Goal: Task Accomplishment & Management: Manage account settings

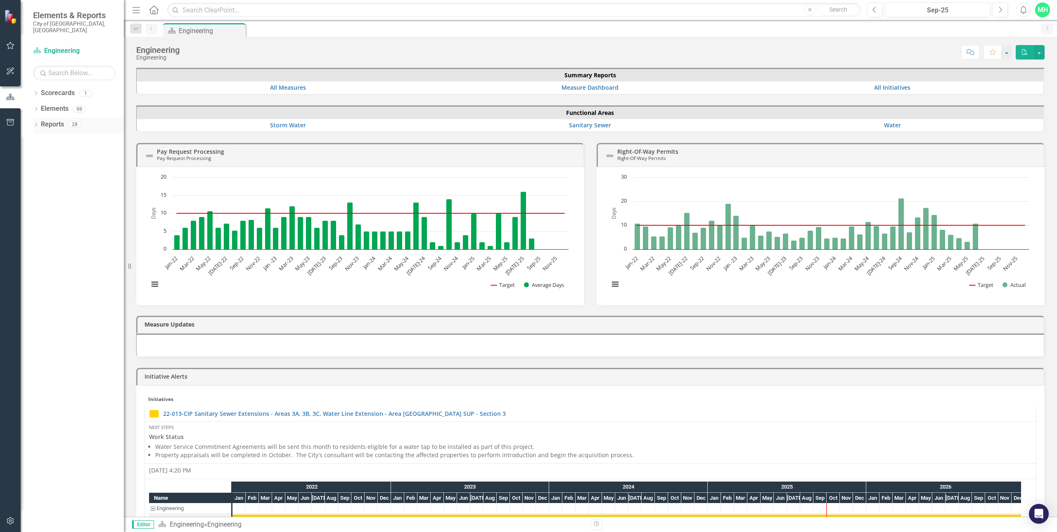
click at [53, 120] on link "Reports" at bounding box center [52, 124] width 23 height 9
click at [36, 123] on icon "Dropdown" at bounding box center [36, 125] width 6 height 5
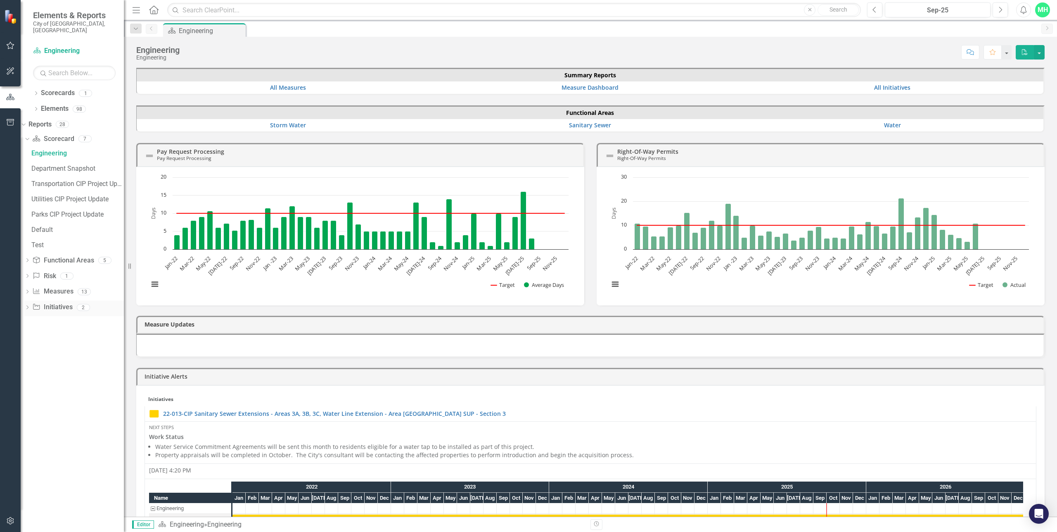
click at [43, 303] on div "Dropdown Initiative Initiatives 2" at bounding box center [74, 308] width 100 height 16
click at [25, 121] on icon "Dropdown" at bounding box center [22, 124] width 5 height 6
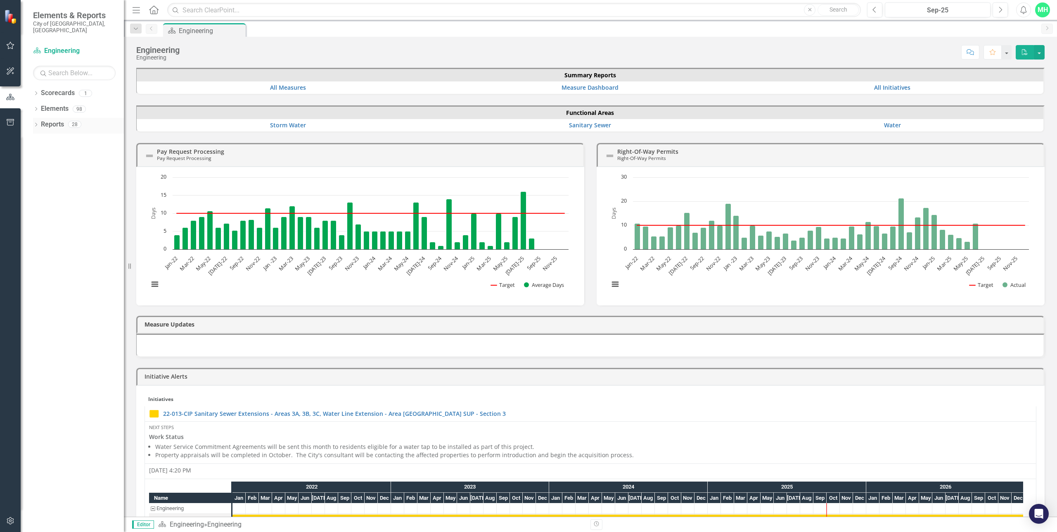
click at [36, 123] on icon "Dropdown" at bounding box center [36, 125] width 6 height 5
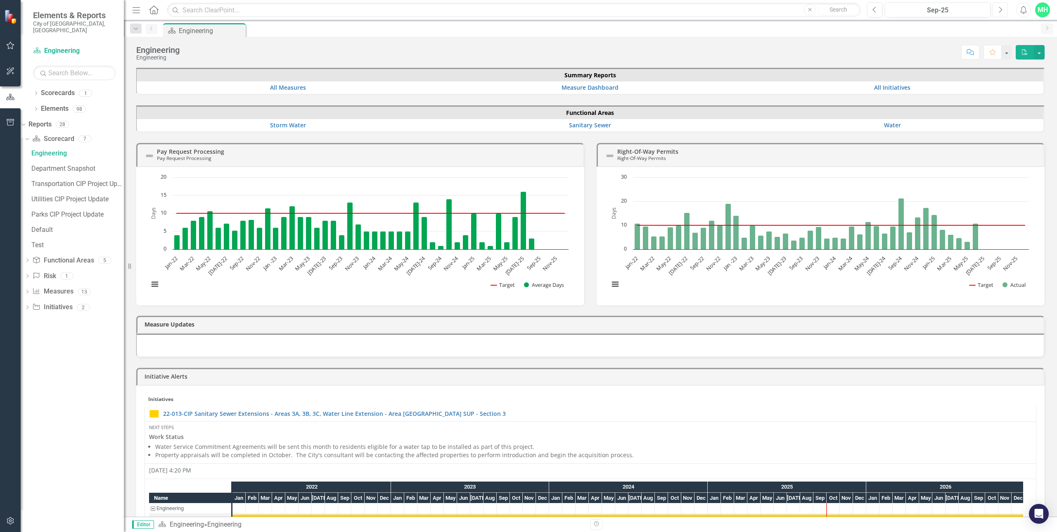
click at [1002, 8] on icon "Next" at bounding box center [1000, 9] width 5 height 7
click at [35, 107] on icon "Dropdown" at bounding box center [36, 109] width 6 height 5
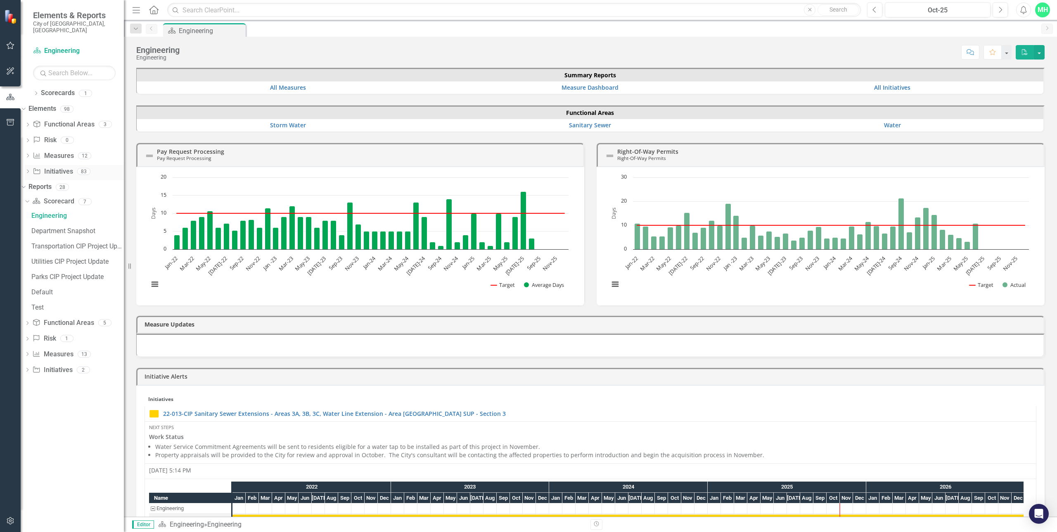
click at [31, 170] on icon "Dropdown" at bounding box center [28, 172] width 6 height 5
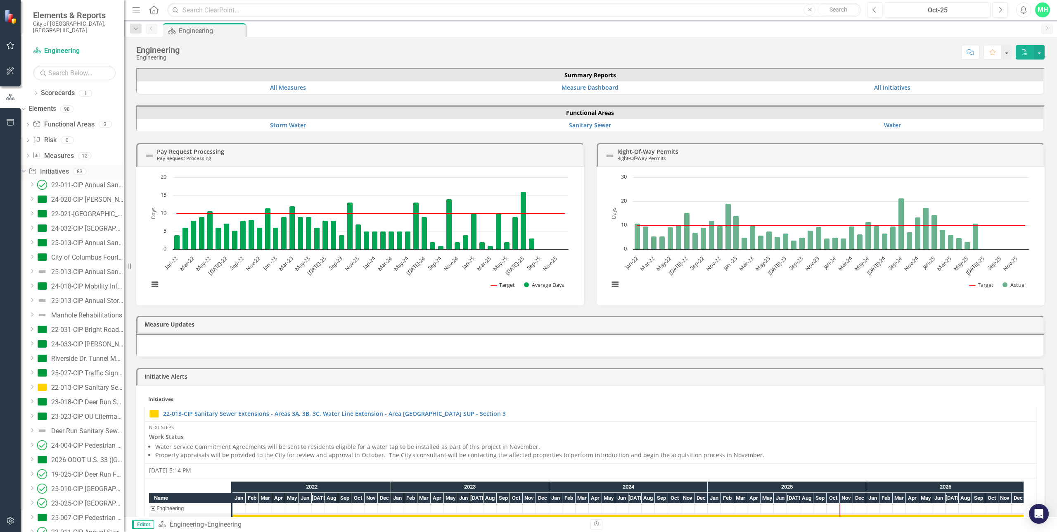
click at [69, 167] on link "Initiative Initiatives" at bounding box center [48, 171] width 40 height 9
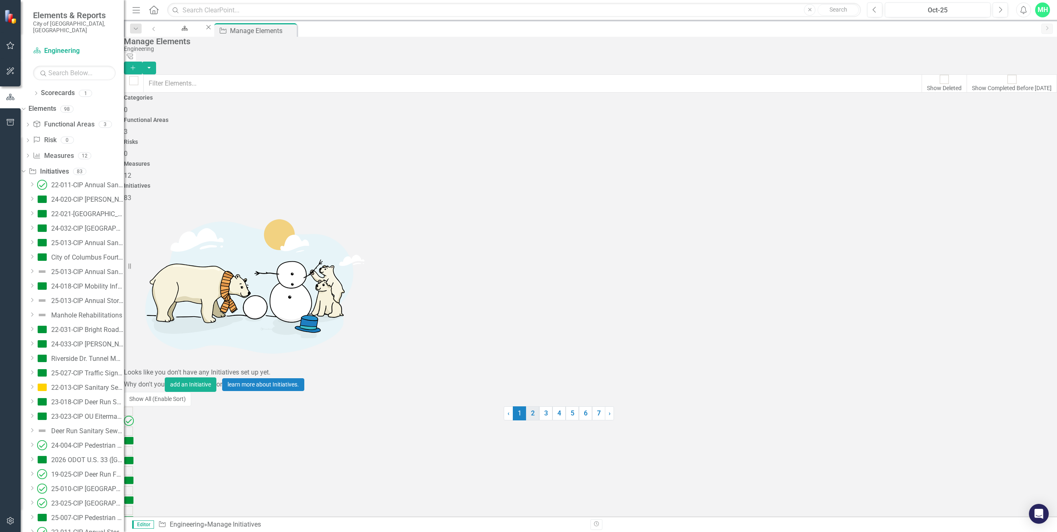
click at [539, 420] on link "2" at bounding box center [532, 413] width 13 height 14
click at [543, 420] on link "3" at bounding box center [535, 413] width 13 height 14
click at [634, 420] on link "4" at bounding box center [640, 413] width 13 height 14
click at [602, 420] on link "5" at bounding box center [600, 413] width 13 height 14
click at [471, 420] on link "6" at bounding box center [464, 413] width 13 height 14
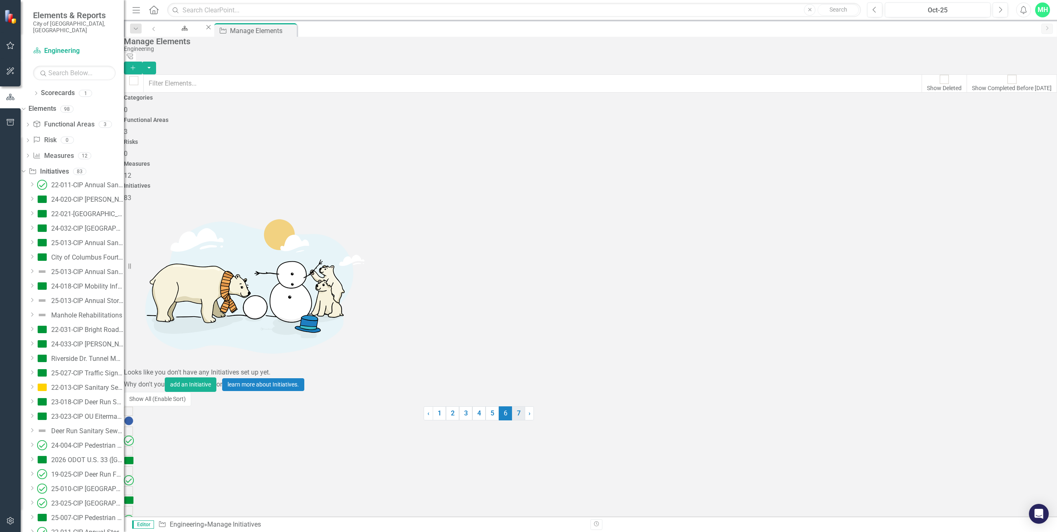
click at [525, 420] on link "7" at bounding box center [518, 413] width 13 height 14
click at [135, 444] on input "checkbox" at bounding box center [128, 450] width 13 height 13
checkbox input "true"
click at [994, 255] on link "Copy Duplicate Initiative" at bounding box center [1001, 255] width 74 height 15
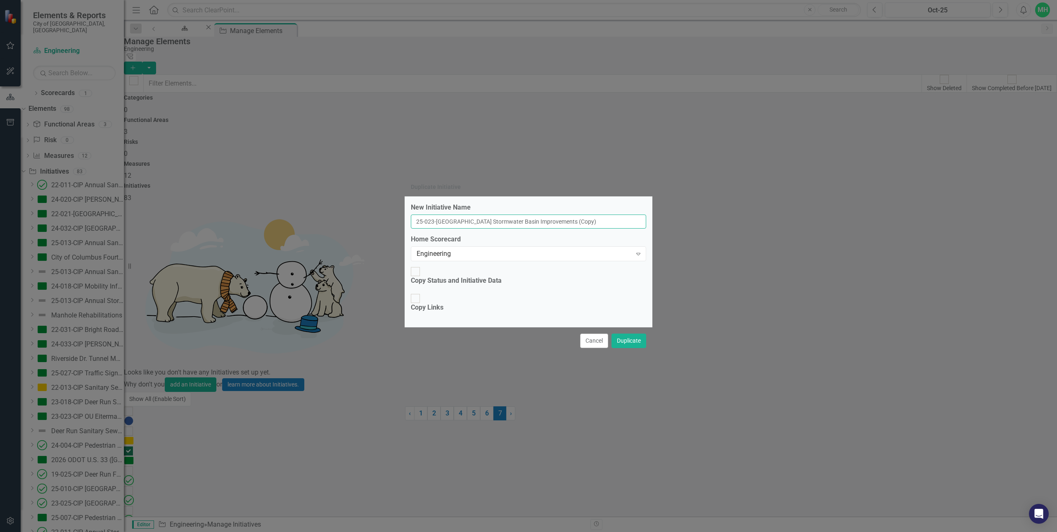
click at [433, 228] on input "25-023-[GEOGRAPHIC_DATA] Stormwater Basin Improvements (Copy)" at bounding box center [528, 221] width 235 height 14
type input "25-021-CIP Water Tank Improvements"
click at [415, 278] on input "Copy Status and Initiative Data" at bounding box center [415, 271] width 13 height 13
checkbox input "true"
click at [416, 302] on div at bounding box center [415, 298] width 9 height 9
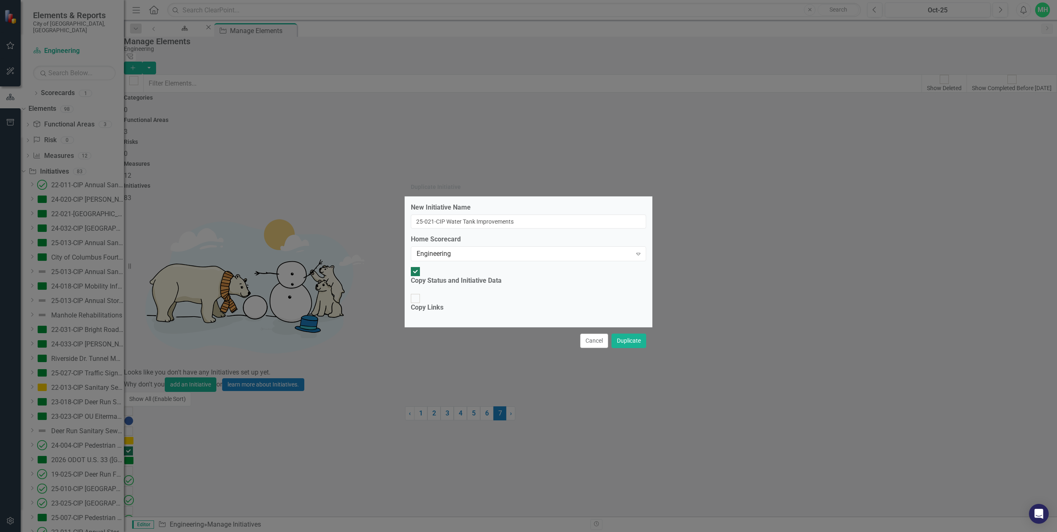
click at [416, 302] on input "Copy Links" at bounding box center [415, 298] width 13 height 13
checkbox input "true"
click at [628, 333] on button "Duplicate" at bounding box center [629, 340] width 35 height 14
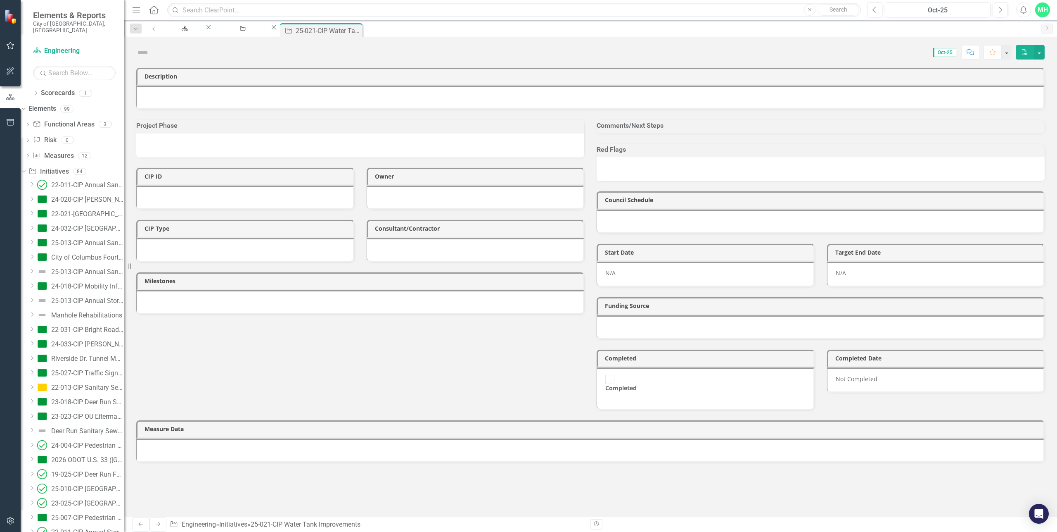
scroll to position [722, 0]
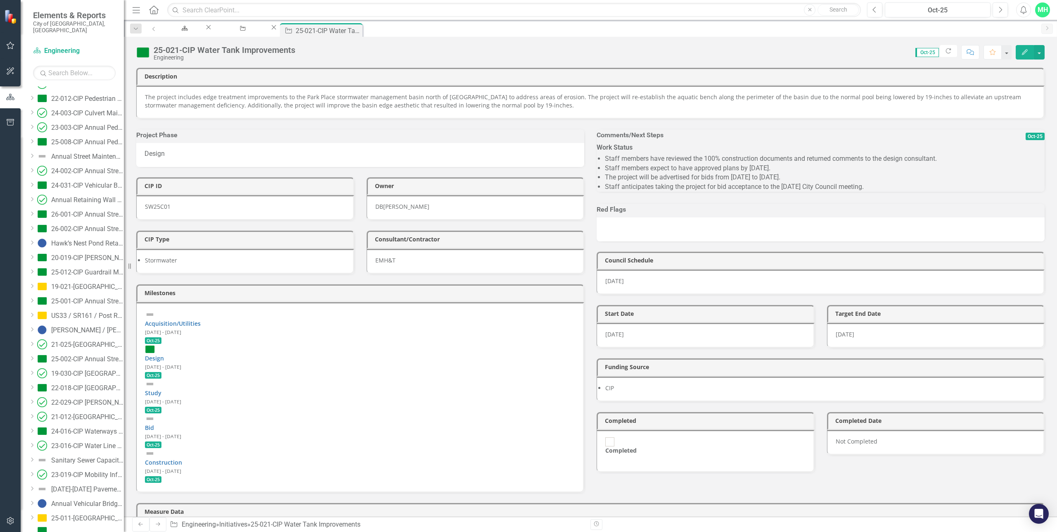
click at [397, 204] on div "[PERSON_NAME]" at bounding box center [406, 206] width 46 height 8
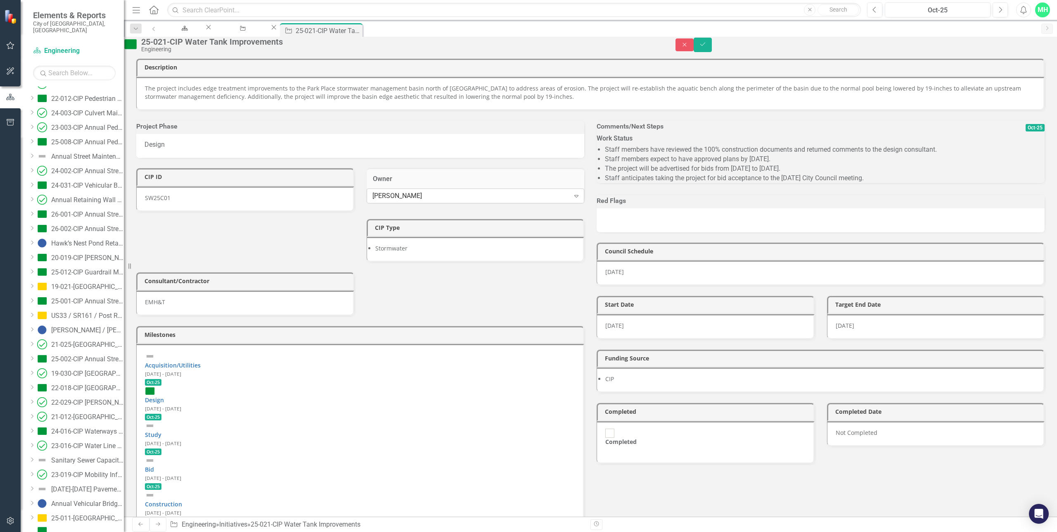
click at [570, 202] on div "Expand" at bounding box center [576, 195] width 15 height 13
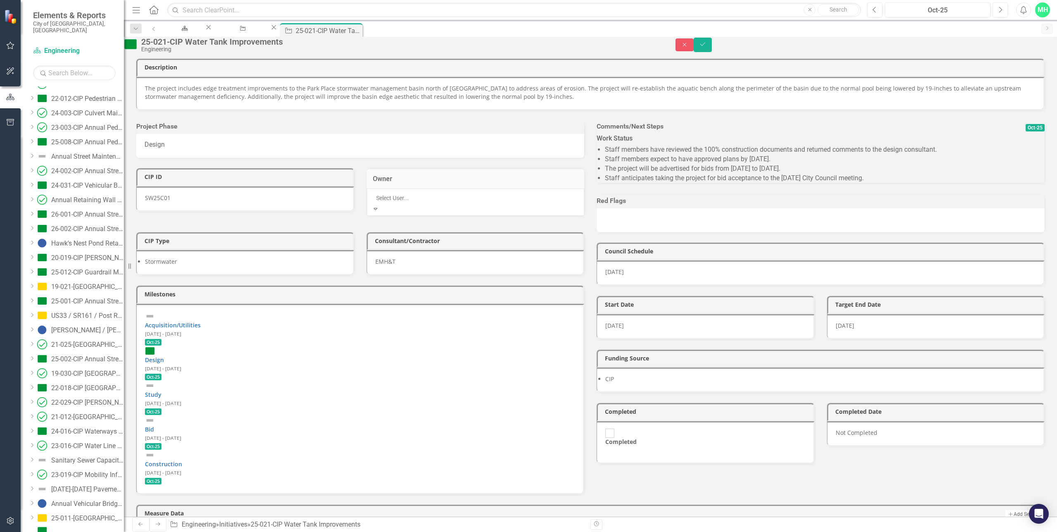
scroll to position [934, 0]
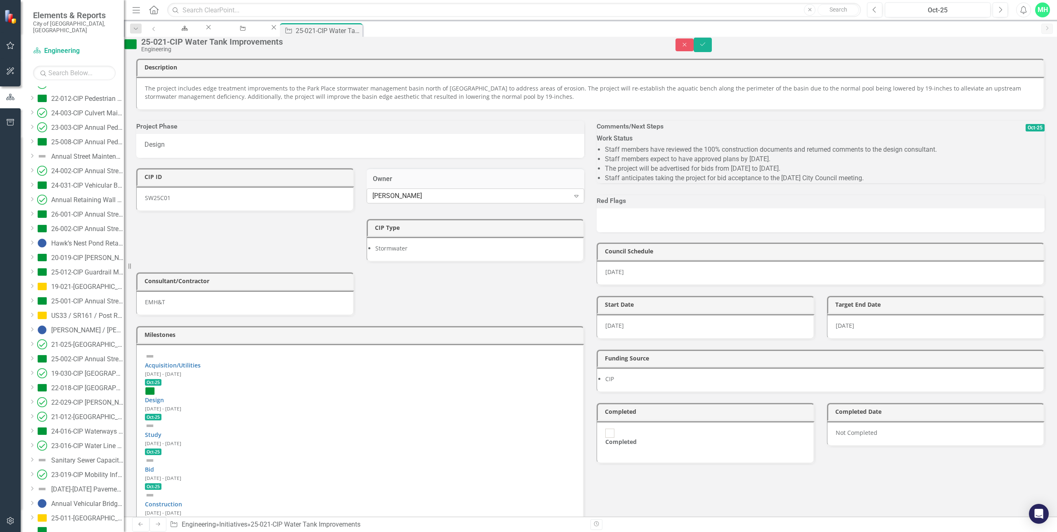
click at [416, 201] on div "[PERSON_NAME]" at bounding box center [471, 195] width 197 height 9
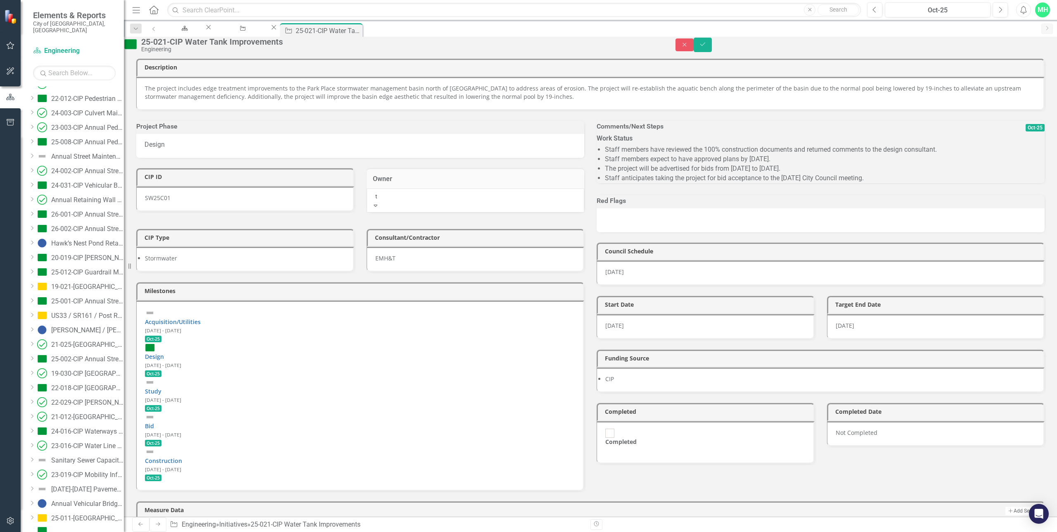
type input "th"
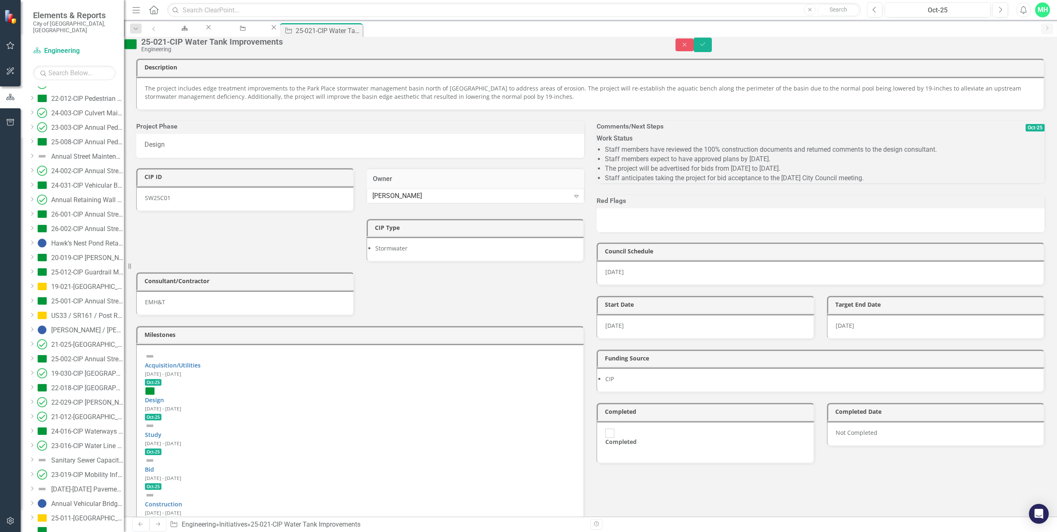
click at [170, 207] on div "SW25C01" at bounding box center [245, 198] width 218 height 25
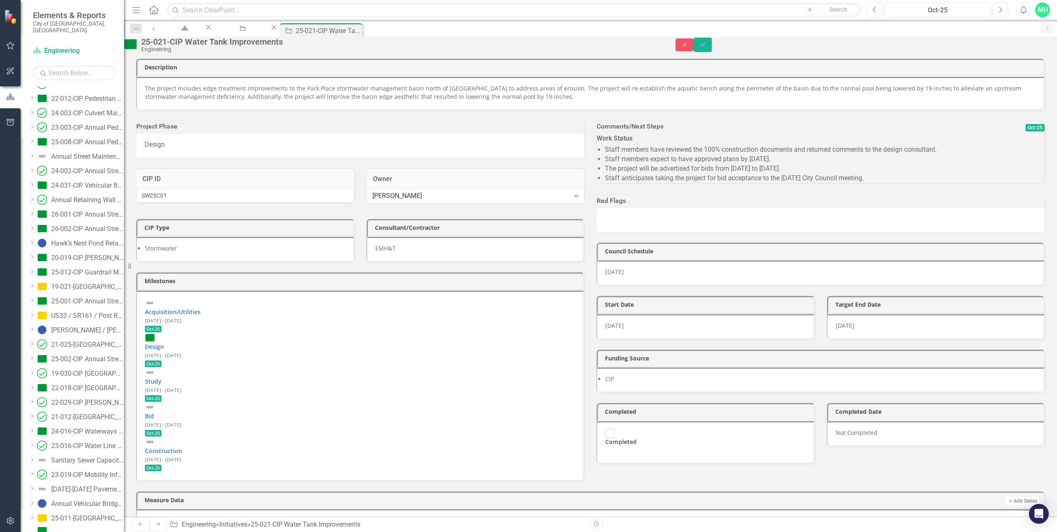
click at [209, 183] on h3 "CIP ID" at bounding box center [245, 178] width 206 height 7
click at [181, 202] on input "SW25C01" at bounding box center [245, 195] width 218 height 14
drag, startPoint x: 185, startPoint y: 212, endPoint x: 139, endPoint y: 208, distance: 45.6
click at [139, 202] on div "SW25C01" at bounding box center [245, 195] width 218 height 14
type input "WT25C01"
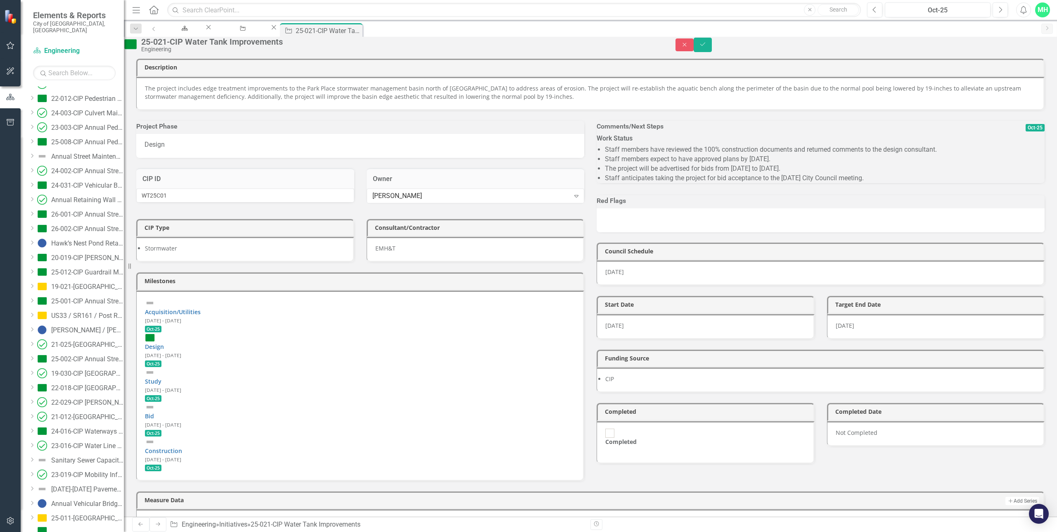
click at [354, 259] on div "Stormwater" at bounding box center [245, 249] width 218 height 25
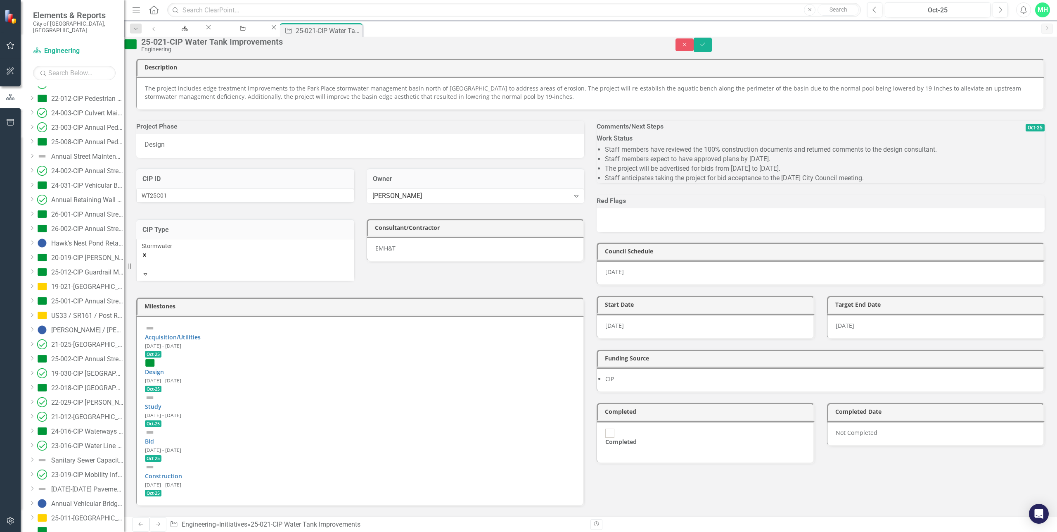
click at [349, 258] on div "Stormwater" at bounding box center [245, 250] width 207 height 17
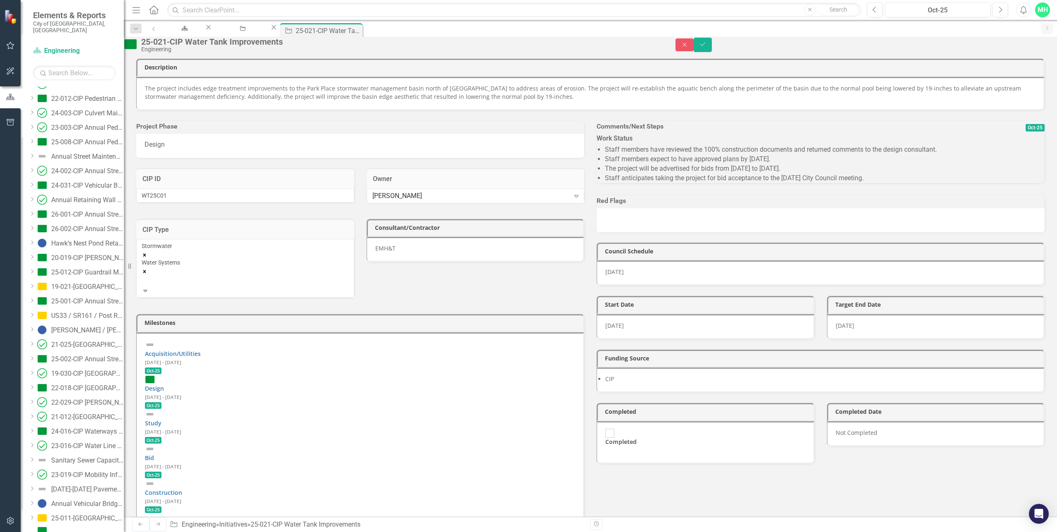
click at [147, 258] on icon "Remove Stormwater" at bounding box center [145, 255] width 6 height 6
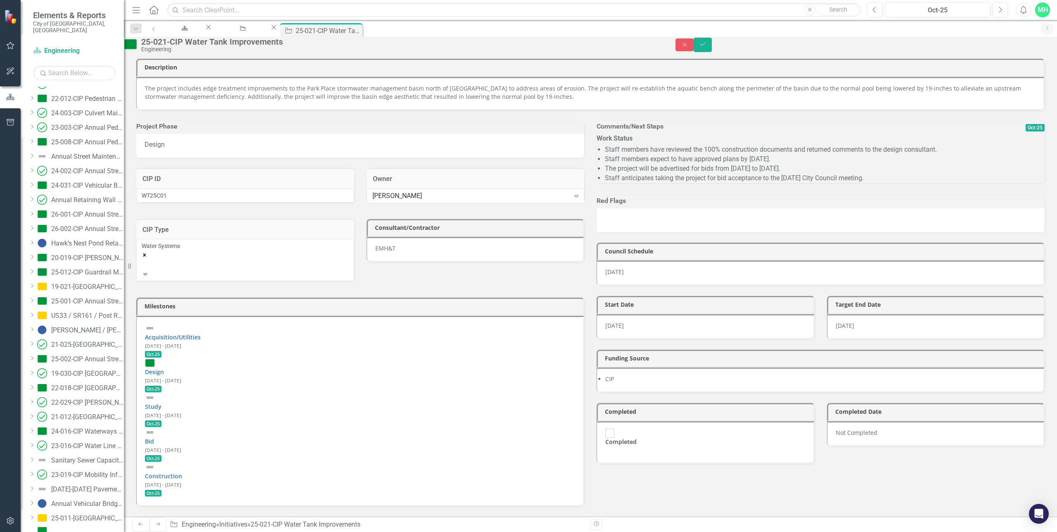
click at [367, 262] on div "EMH&T" at bounding box center [476, 249] width 218 height 25
drag, startPoint x: 178, startPoint y: 345, endPoint x: 129, endPoint y: 341, distance: 49.7
click at [361, 259] on div "Consultant/Contractor EMH&T" at bounding box center [476, 234] width 230 height 51
type input "T"
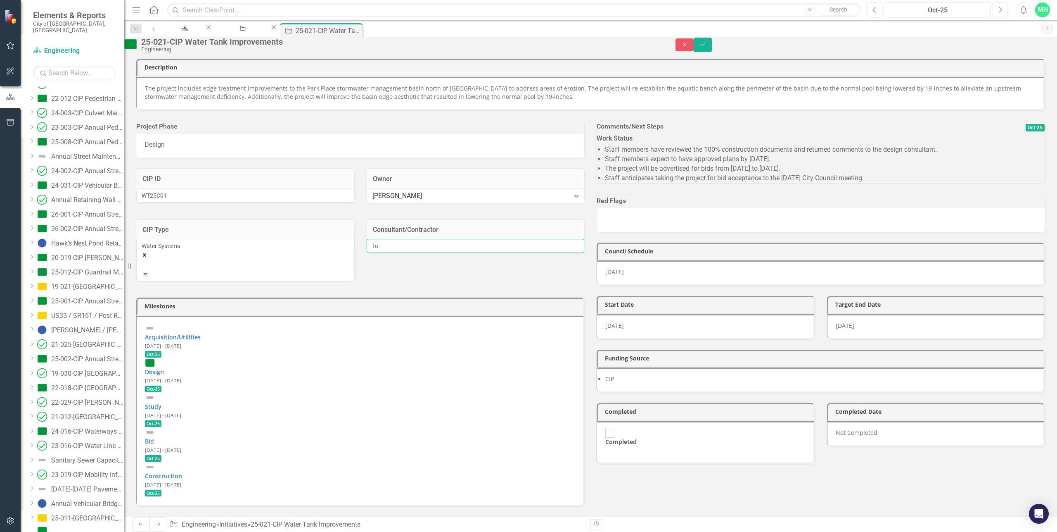
type input "T"
type input "To Be Determined"
click at [527, 353] on div "Project Phase Design CIP ID WT25C01 Owner [PERSON_NAME] Expand CIP Type Water S…" at bounding box center [360, 308] width 461 height 396
click at [705, 154] on li "Staff members have reviewed the 100% construction documents and returned commen…" at bounding box center [825, 149] width 440 height 9
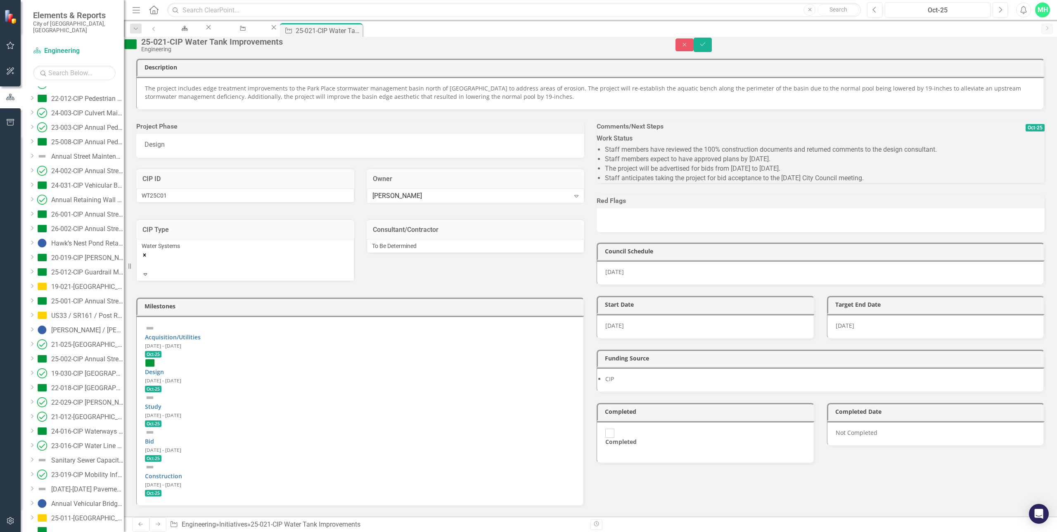
click at [705, 154] on li "Staff members have reviewed the 100% construction documents and returned commen…" at bounding box center [825, 149] width 440 height 9
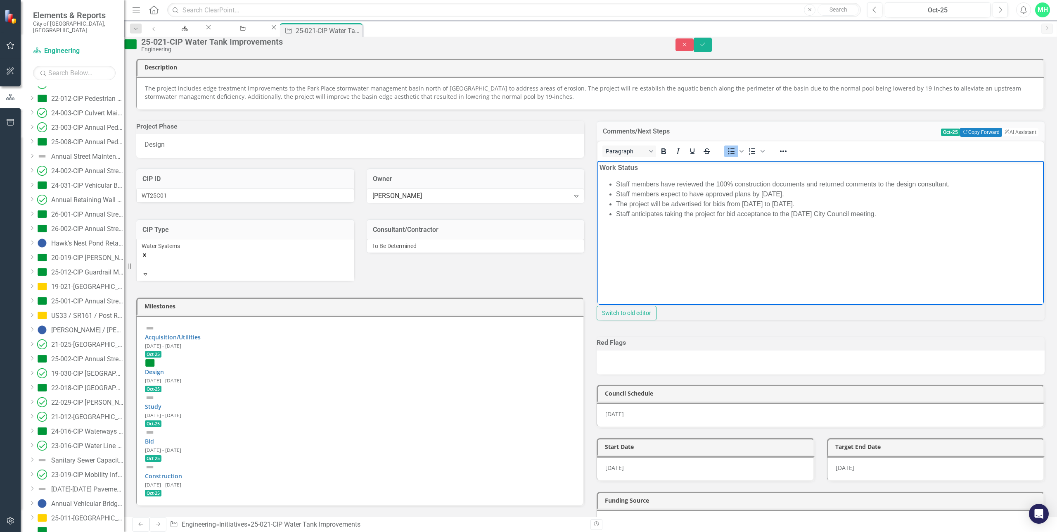
click at [663, 184] on li "Staff members have reviewed the 100% construction documents and returned commen…" at bounding box center [829, 184] width 426 height 10
click at [678, 186] on li "Staff members have sent a request for proposal to design consultants for the pr…" at bounding box center [829, 184] width 426 height 10
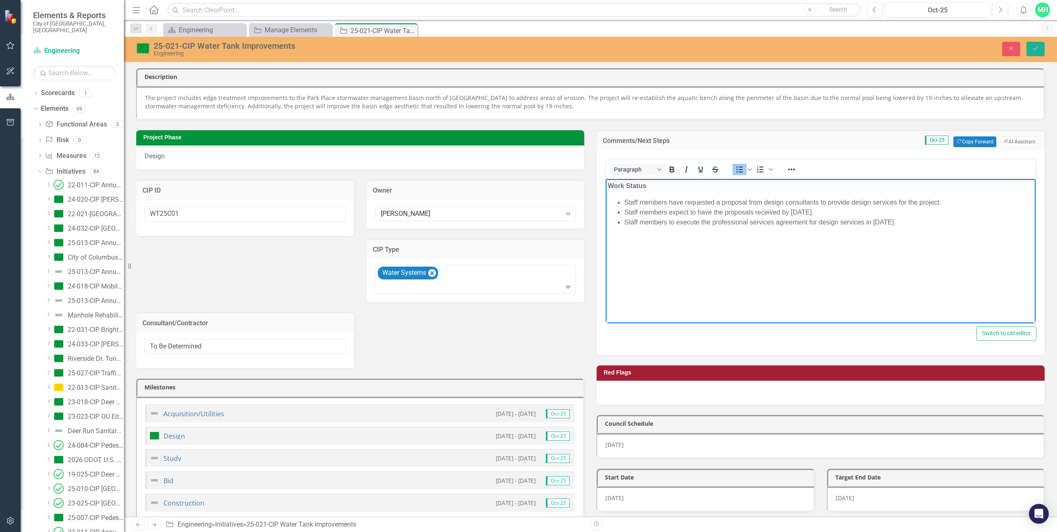
scroll to position [722, 0]
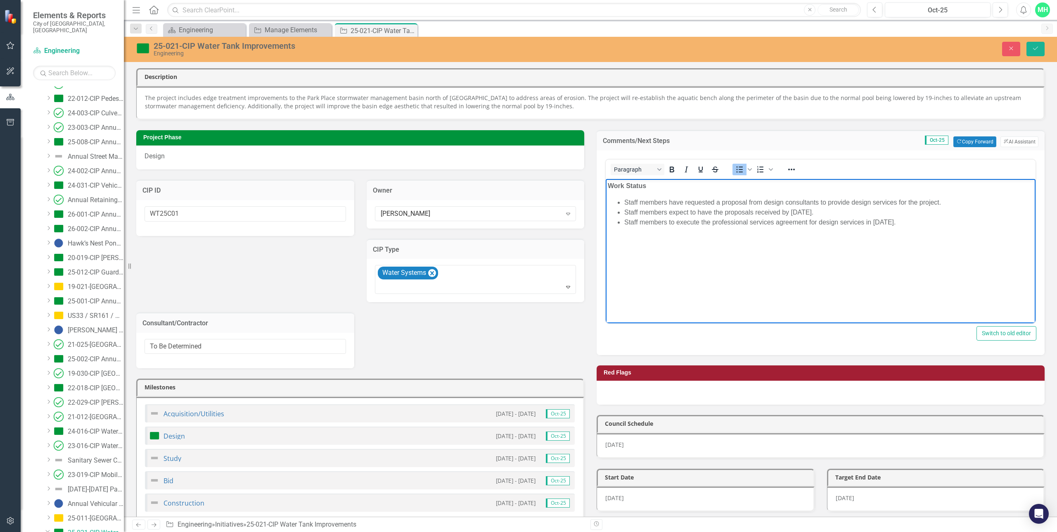
click at [823, 200] on li "Staff members have requested a proposal from design consultants to provide desi…" at bounding box center [828, 202] width 409 height 10
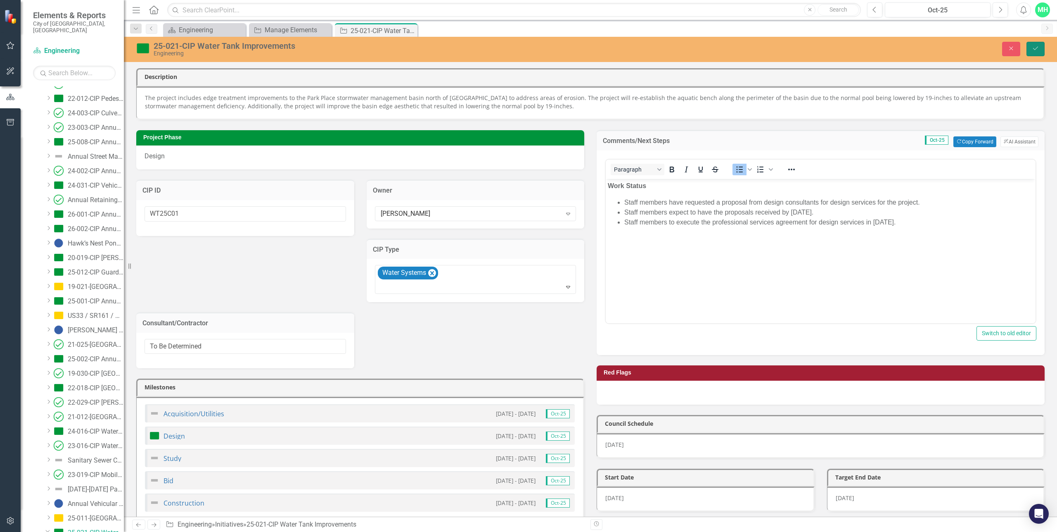
click at [1037, 53] on button "Save" at bounding box center [1036, 49] width 18 height 14
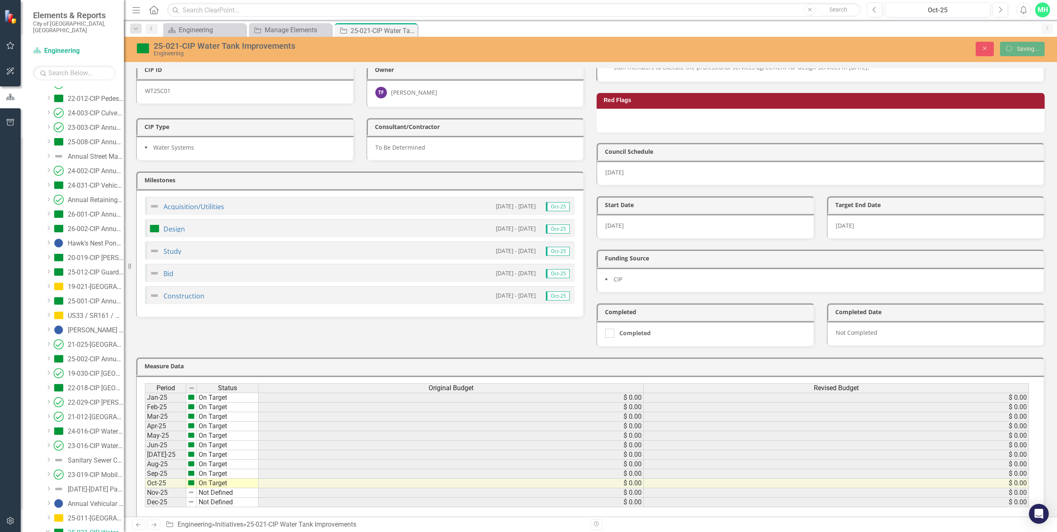
scroll to position [0, 0]
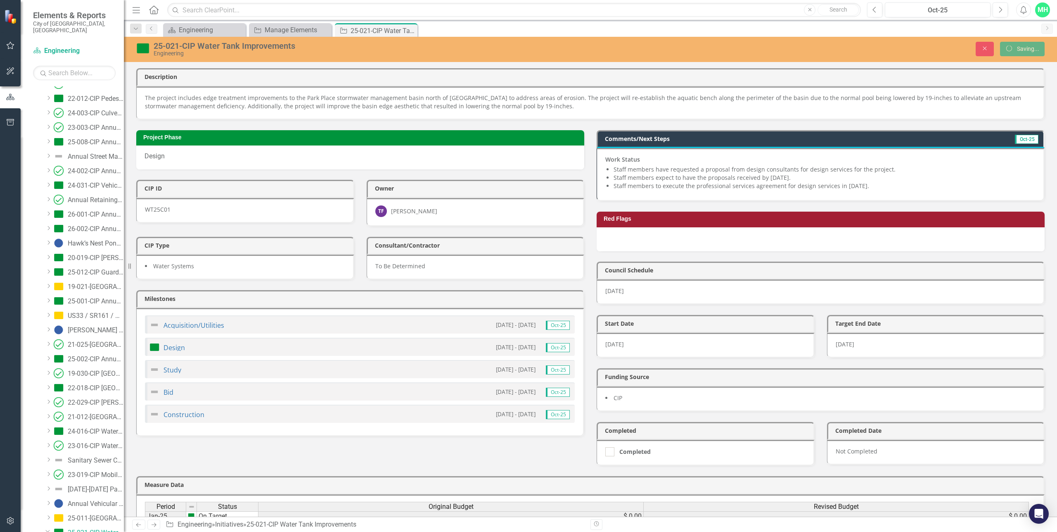
click at [613, 287] on p "[DATE]" at bounding box center [820, 291] width 430 height 8
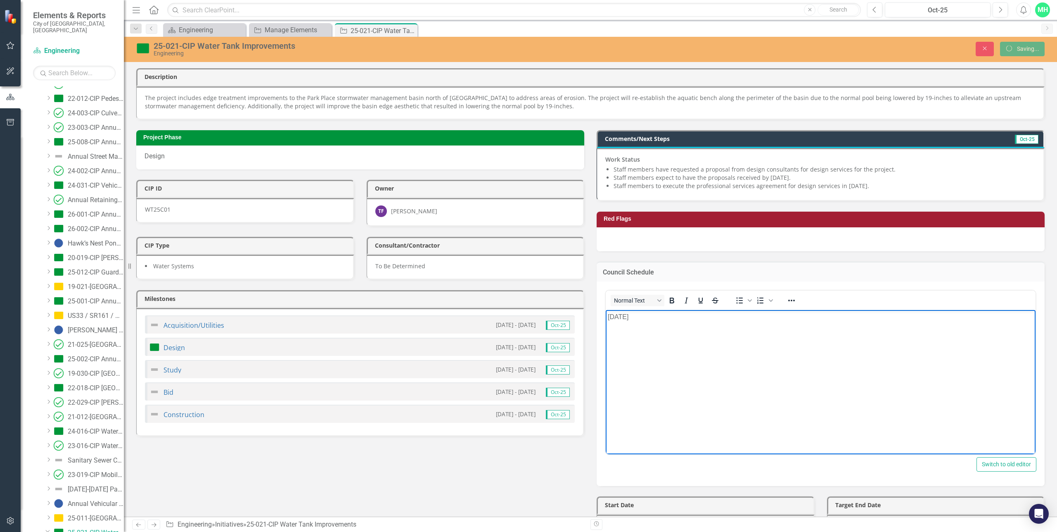
drag, startPoint x: 673, startPoint y: 317, endPoint x: 588, endPoint y: 317, distance: 85.1
click at [606, 317] on html "[DATE]" at bounding box center [821, 372] width 430 height 124
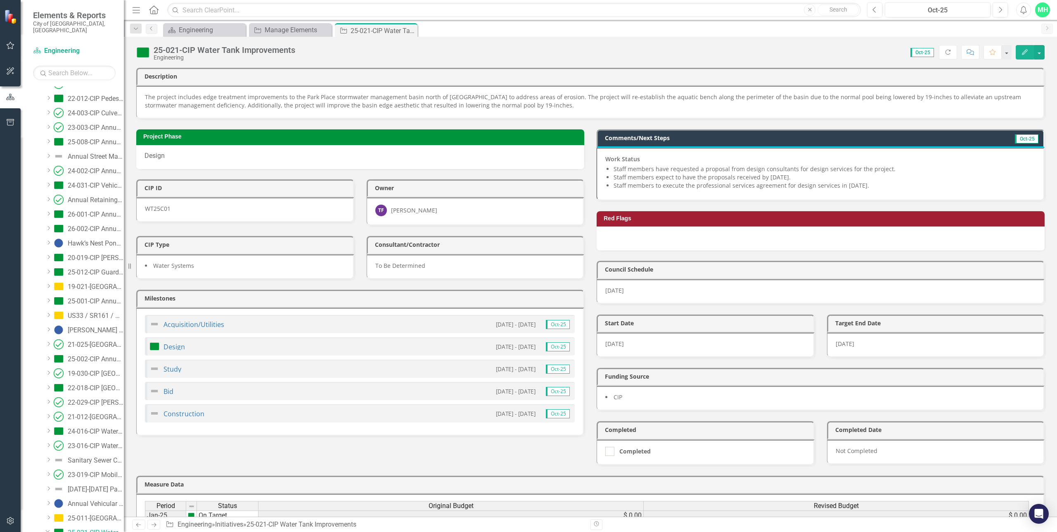
click at [641, 289] on p "[DATE]" at bounding box center [820, 290] width 430 height 8
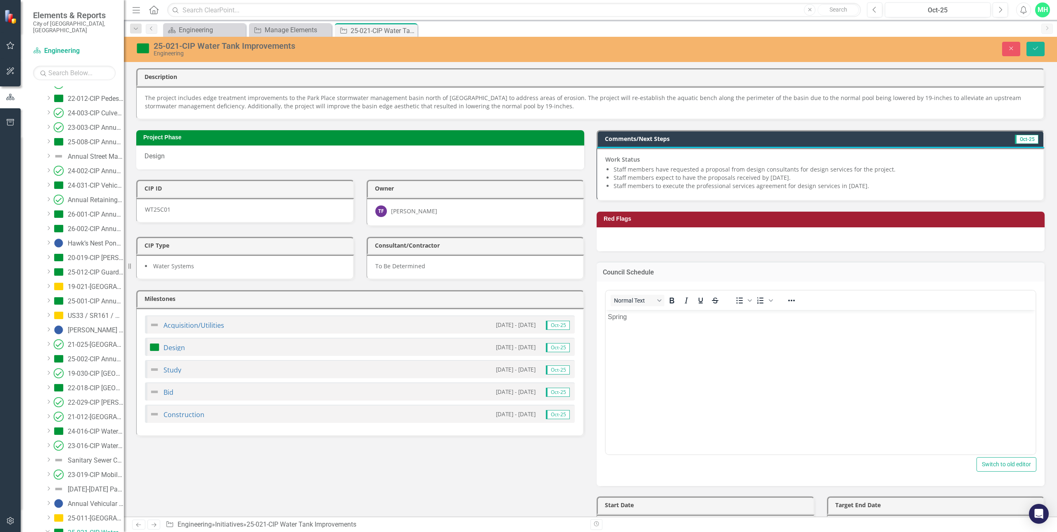
click at [641, 320] on p "Spring" at bounding box center [821, 317] width 426 height 10
click at [1031, 50] on button "Save" at bounding box center [1036, 49] width 18 height 14
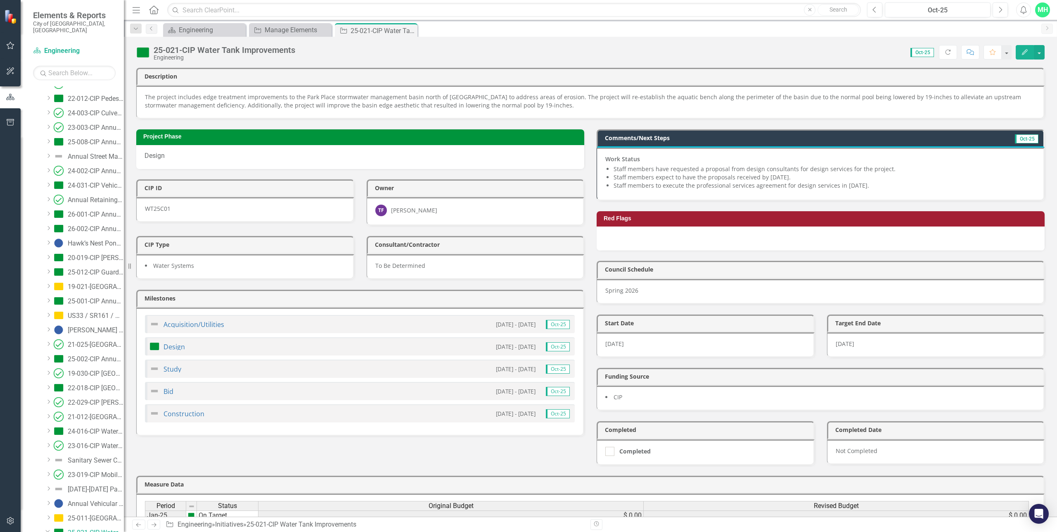
click at [614, 339] on span "[DATE]" at bounding box center [614, 343] width 19 height 8
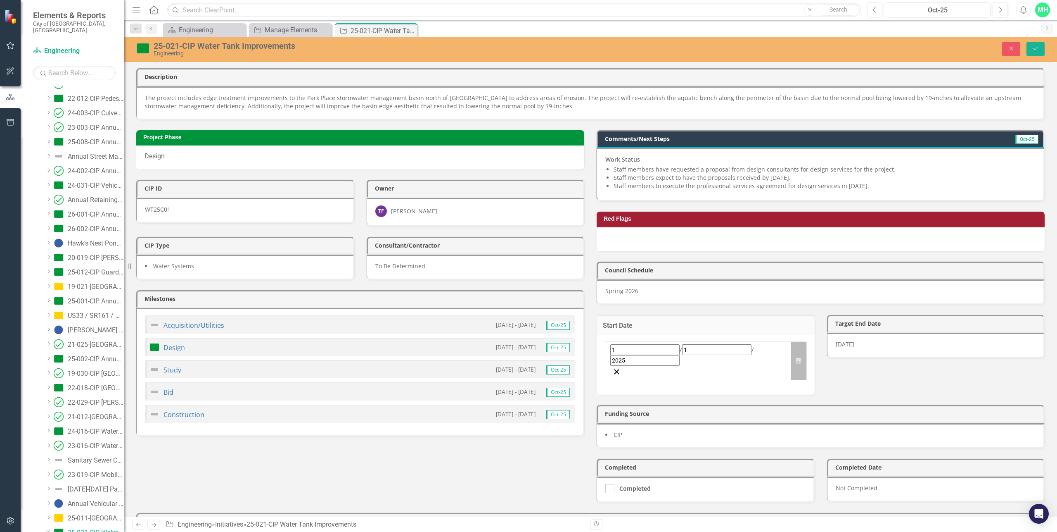
click at [796, 357] on icon "button" at bounding box center [798, 360] width 5 height 6
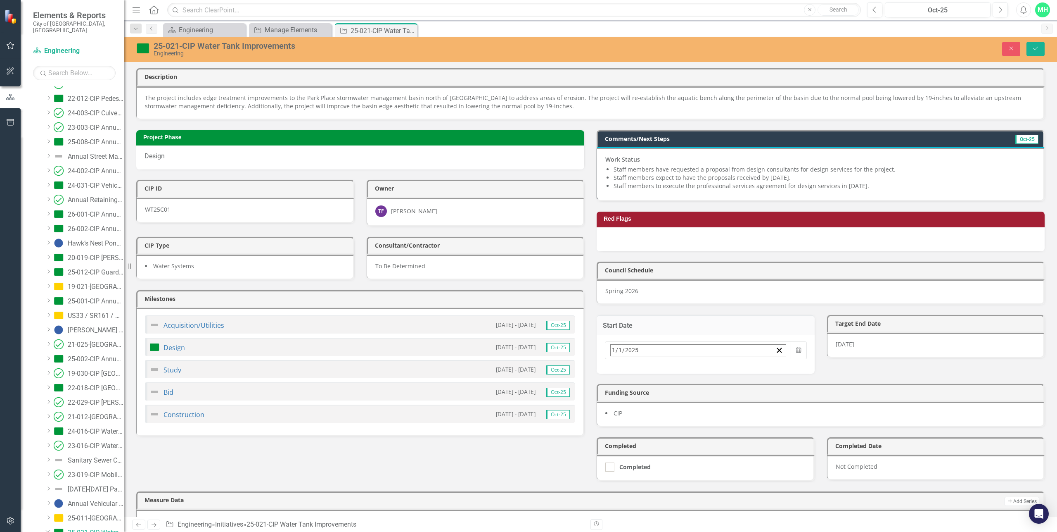
click at [731, 362] on button "›" at bounding box center [722, 368] width 18 height 18
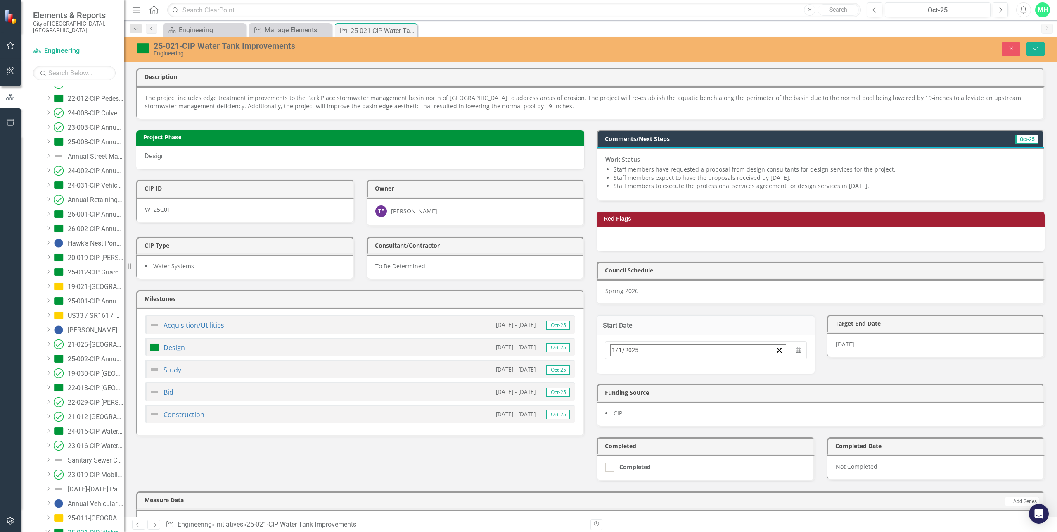
click at [731, 362] on button "›" at bounding box center [722, 368] width 18 height 18
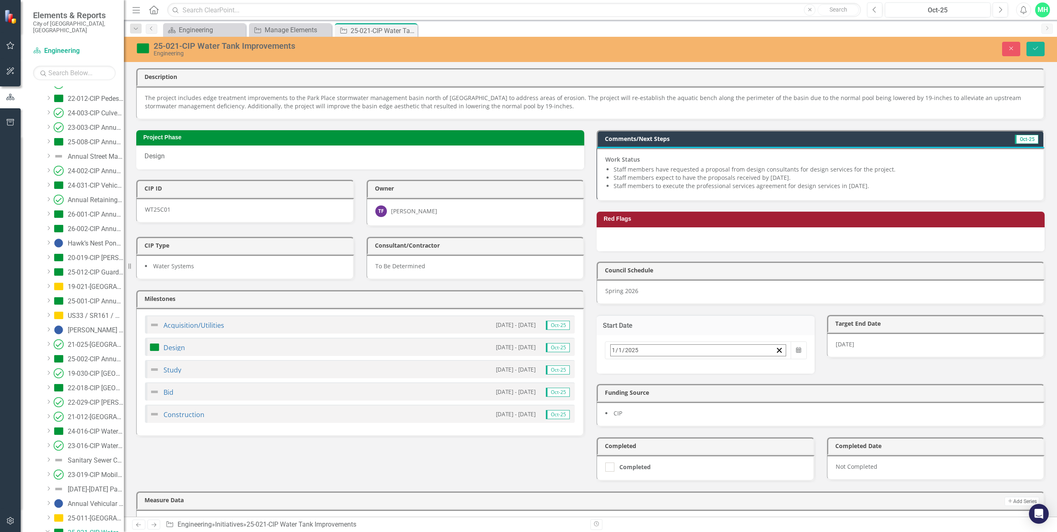
click at [720, 413] on abbr "7" at bounding box center [718, 416] width 3 height 7
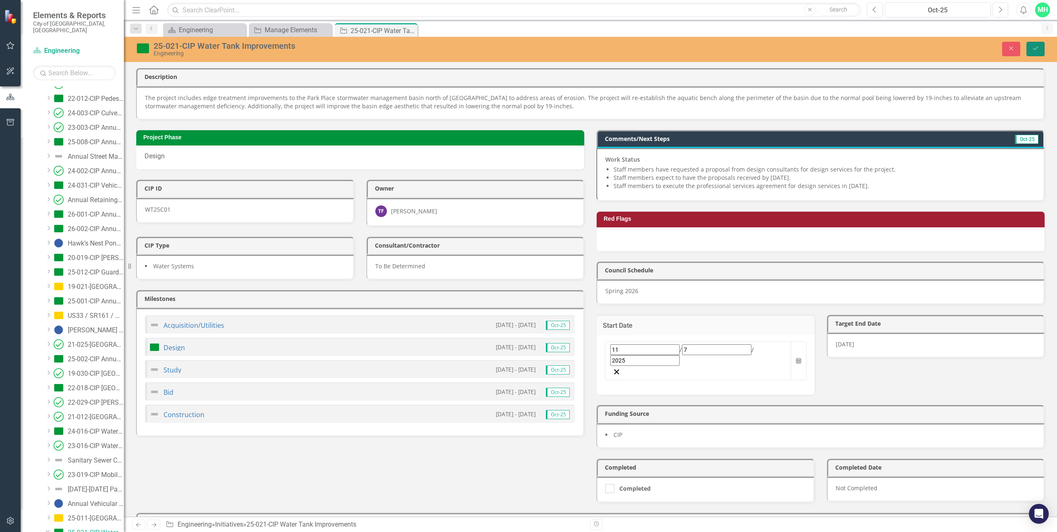
click at [1038, 43] on button "Save" at bounding box center [1036, 49] width 18 height 14
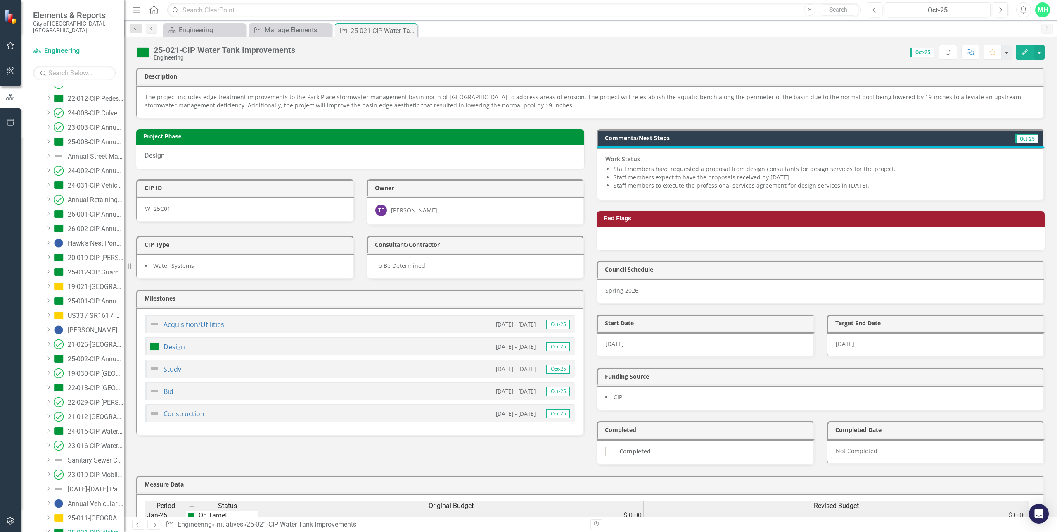
click at [843, 339] on span "[DATE]" at bounding box center [845, 343] width 19 height 8
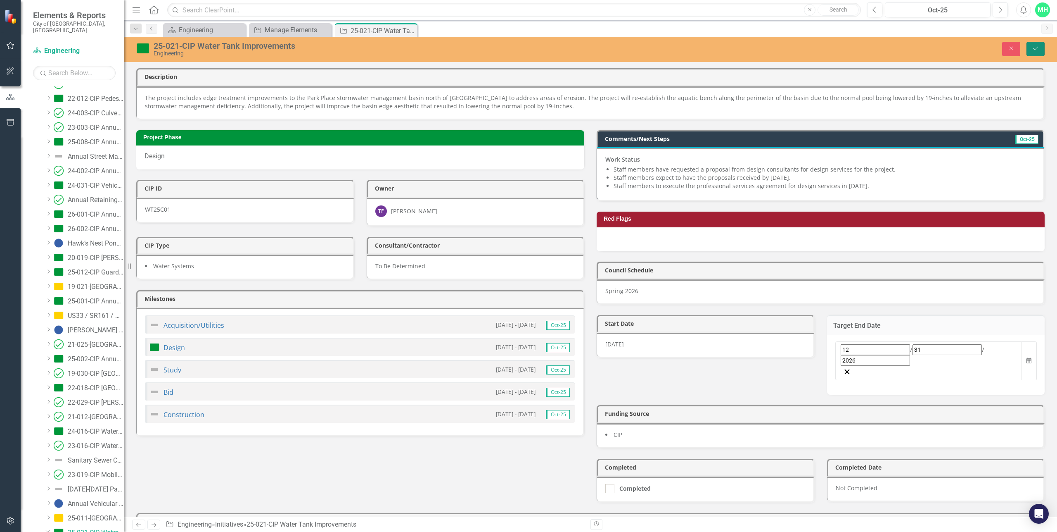
click at [1040, 47] on button "Save" at bounding box center [1036, 49] width 18 height 14
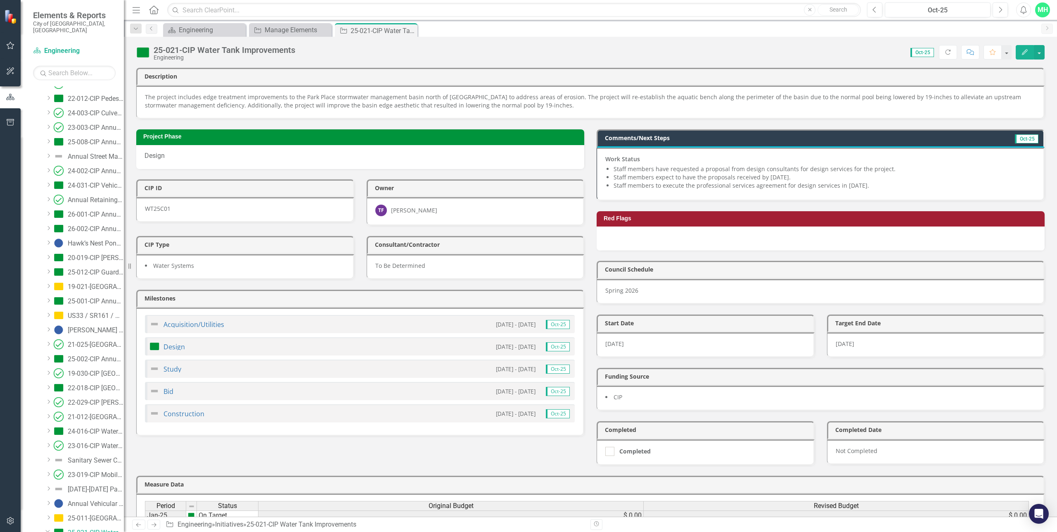
click at [645, 166] on li "Staff members have requested a proposal from design consultants for design serv…" at bounding box center [825, 169] width 422 height 8
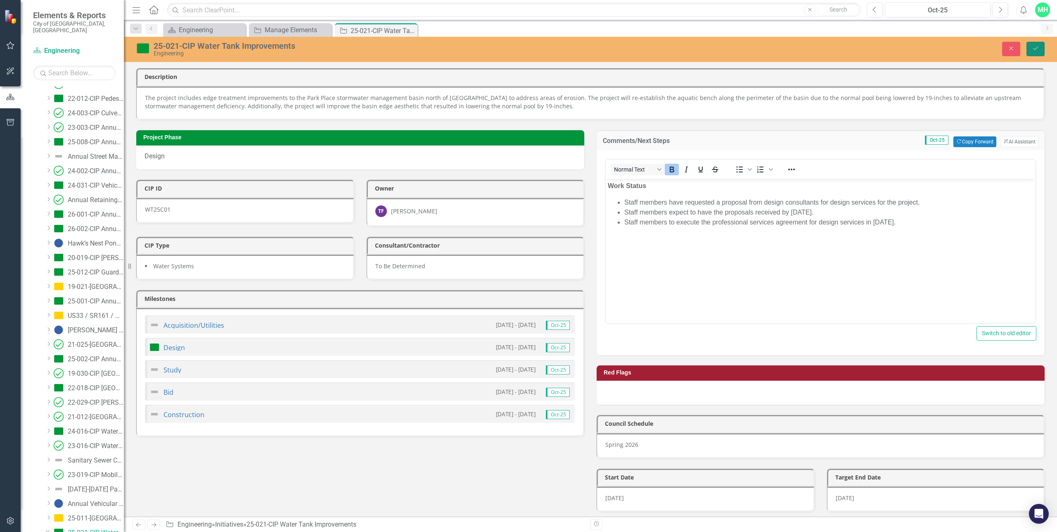
click at [1037, 50] on icon "Save" at bounding box center [1035, 48] width 7 height 6
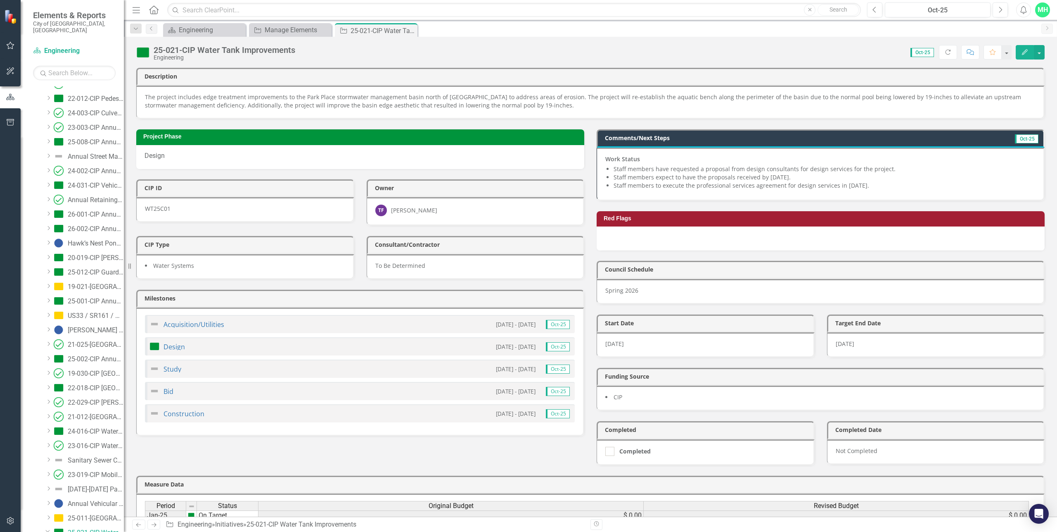
click at [189, 97] on p "The project includes edge treatment improvements to the Park Place stormwater m…" at bounding box center [590, 101] width 890 height 17
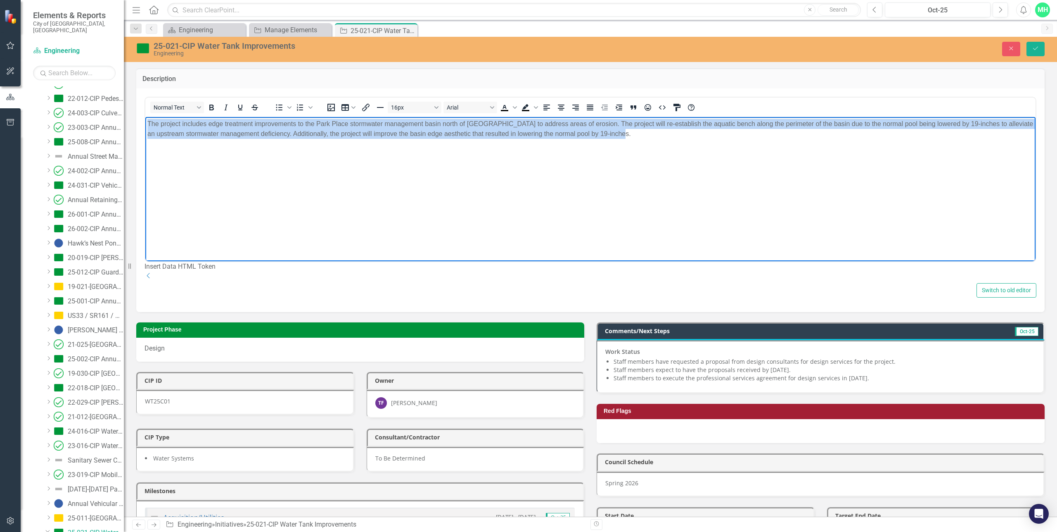
drag, startPoint x: 670, startPoint y: 142, endPoint x: 230, endPoint y: 223, distance: 447.0
click at [145, 116] on html "The project includes edge treatment improvements to the Park Place stormwater m…" at bounding box center [590, 178] width 890 height 124
paste body "Rich Text Area. Press ALT-0 for help."
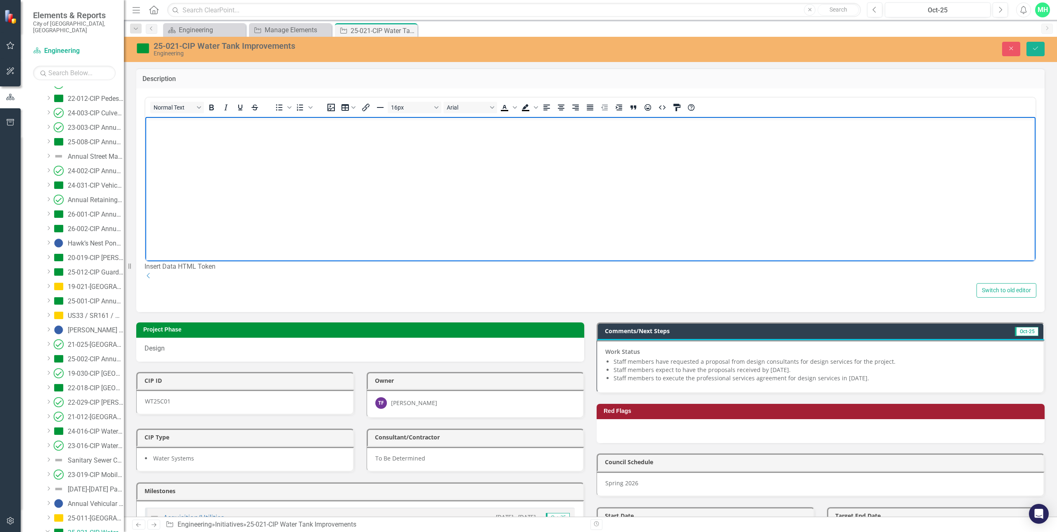
click at [182, 138] on body "Rich Text Area. Press ALT-0 for help." at bounding box center [590, 178] width 890 height 124
click at [184, 135] on body "Rich Text Area. Press ALT-0 for help." at bounding box center [590, 178] width 890 height 124
click at [184, 162] on body "Rich Text Area. Press ALT-0 for help." at bounding box center [590, 178] width 890 height 124
click at [249, 154] on body "Rich Text Area. Press ALT-0 for help." at bounding box center [590, 178] width 890 height 124
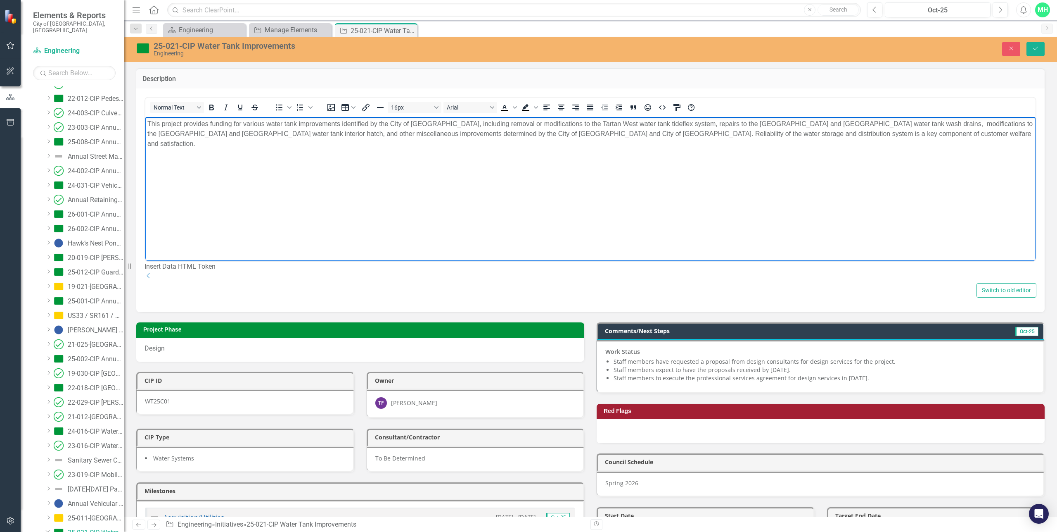
click at [896, 123] on p "This project provides funding for various water tank improvements identified by…" at bounding box center [590, 134] width 886 height 30
click at [1036, 49] on icon "Save" at bounding box center [1035, 48] width 7 height 6
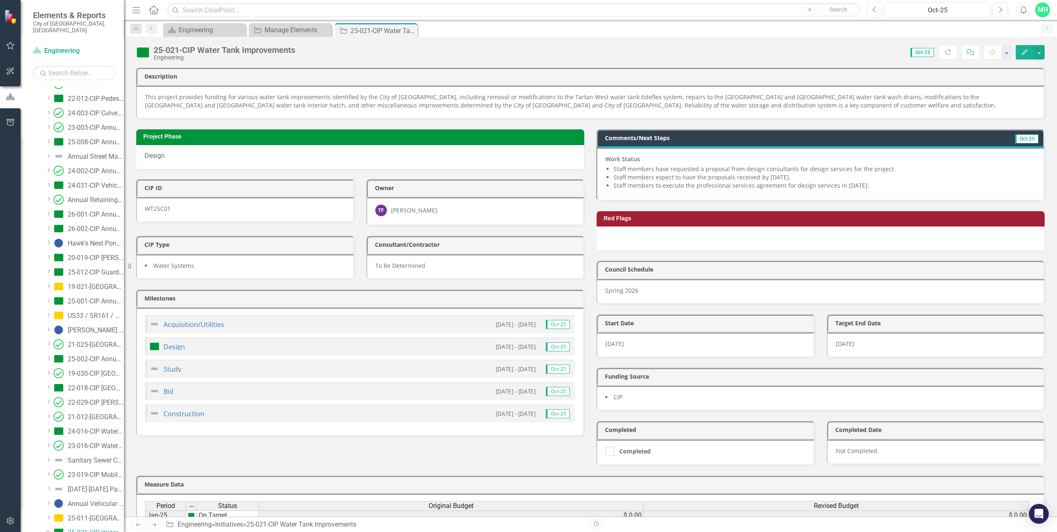
click at [649, 165] on li "Staff members have requested a proposal from design consultants for design serv…" at bounding box center [825, 169] width 422 height 8
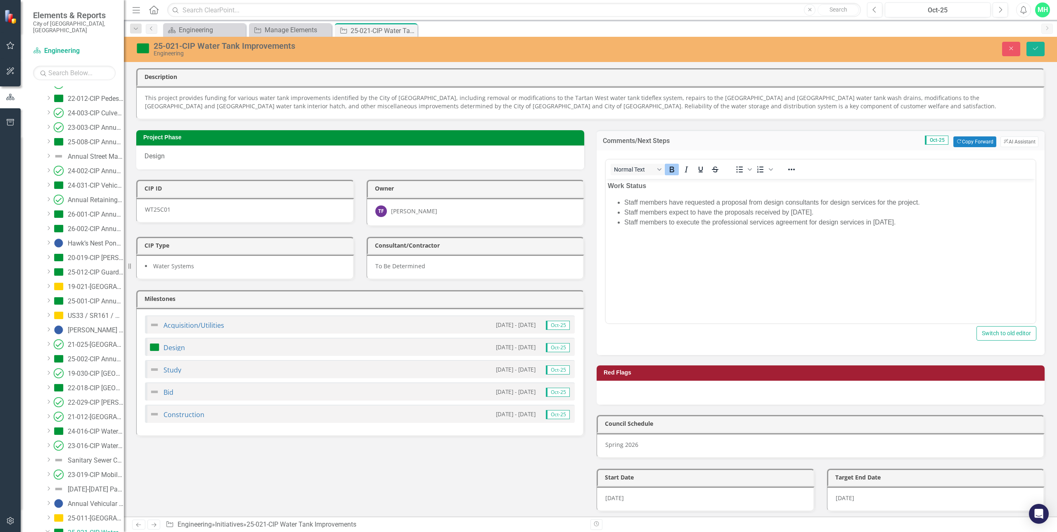
click at [688, 202] on li "Staff members have requested a proposal from design consultants for design serv…" at bounding box center [828, 202] width 409 height 10
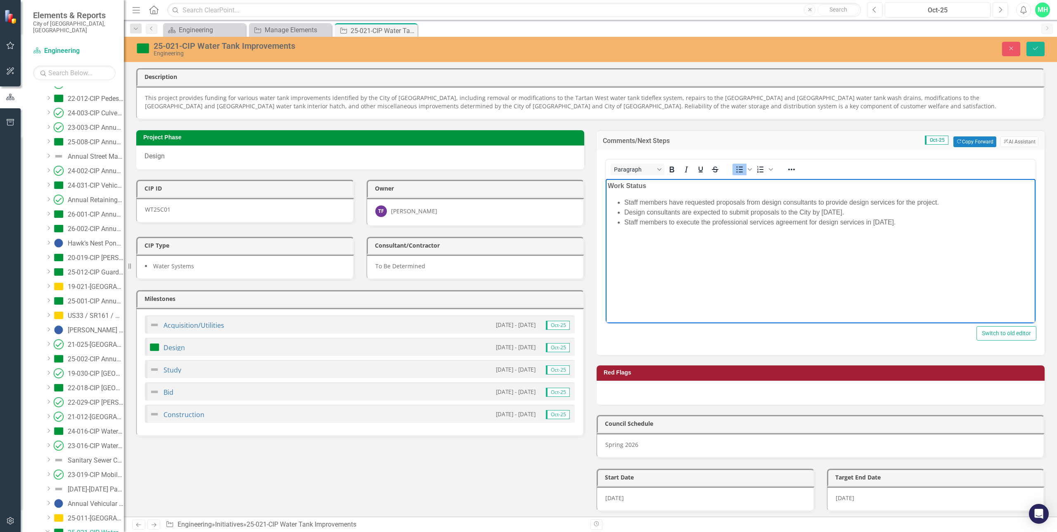
click at [671, 222] on li "Staff members to execute the professional services agreement for design service…" at bounding box center [828, 222] width 409 height 10
click at [833, 222] on li "Staff members expect to execute the professional services agreement for design …" at bounding box center [828, 222] width 409 height 10
click at [1042, 50] on button "Save" at bounding box center [1036, 49] width 18 height 14
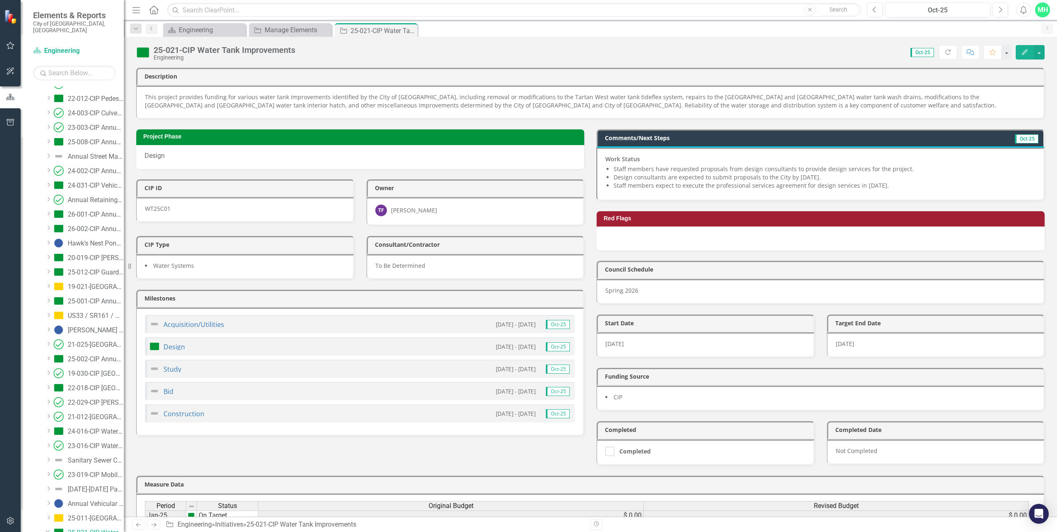
click at [667, 173] on li "Design consultants are expected to submit proposals to the City by October 24, …" at bounding box center [825, 177] width 422 height 8
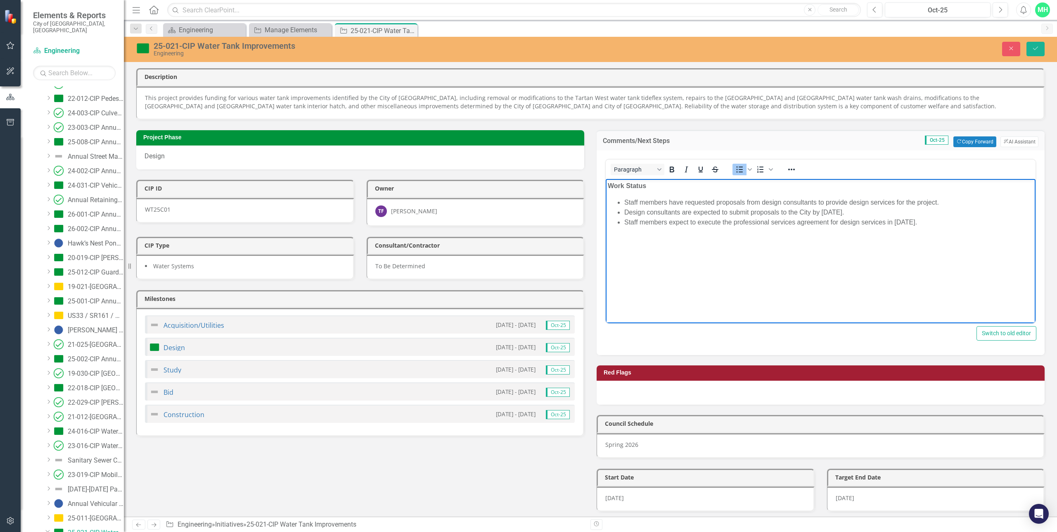
click at [686, 201] on li "Staff members have requested proposals from design consultants to provide desig…" at bounding box center [828, 202] width 409 height 10
click at [626, 215] on li "Design consultants are expected to submit proposals to the City by October 24, …" at bounding box center [828, 212] width 409 height 10
click at [1035, 47] on icon "Save" at bounding box center [1035, 48] width 7 height 6
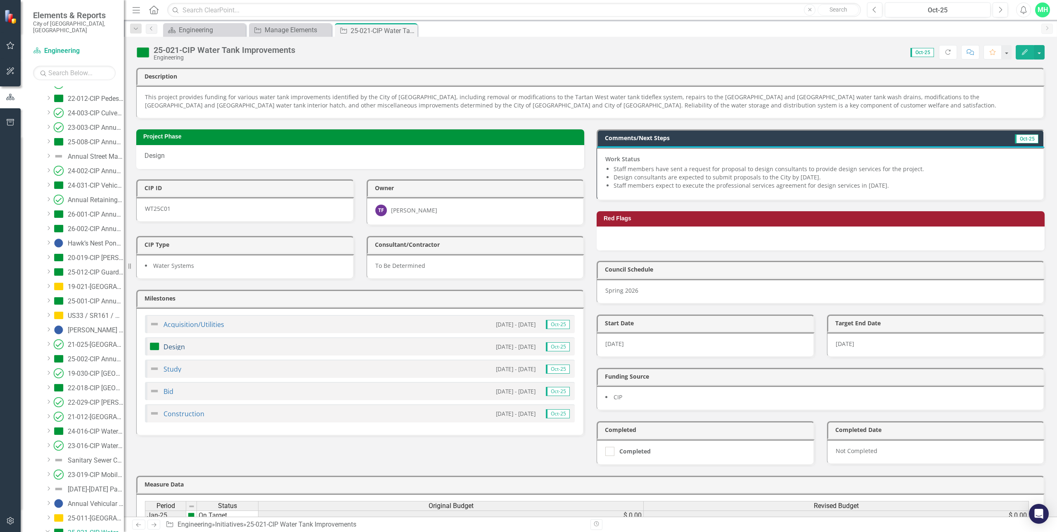
click at [169, 342] on link "Design" at bounding box center [174, 346] width 21 height 9
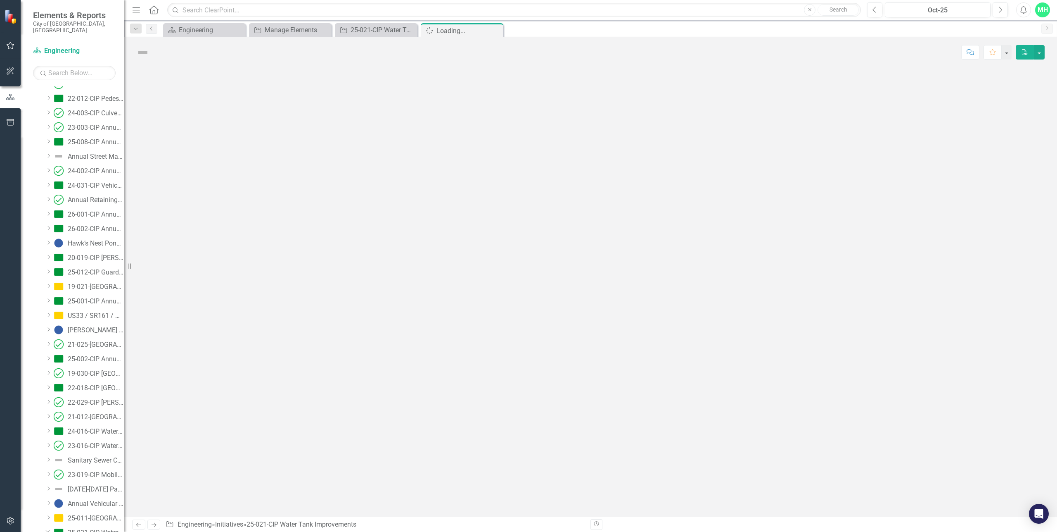
scroll to position [751, 0]
click at [183, 175] on div at bounding box center [590, 292] width 933 height 449
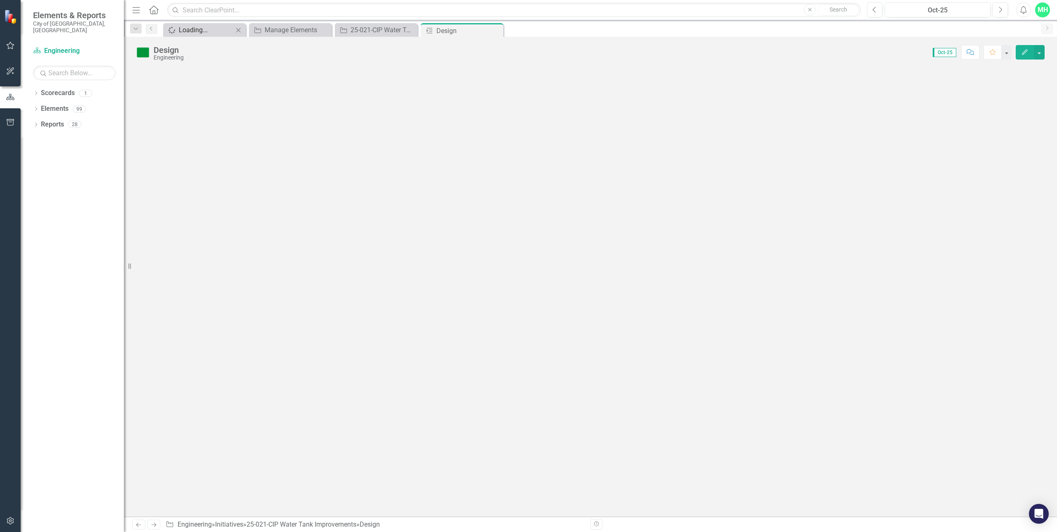
click at [197, 30] on div "Loading..." at bounding box center [206, 30] width 55 height 10
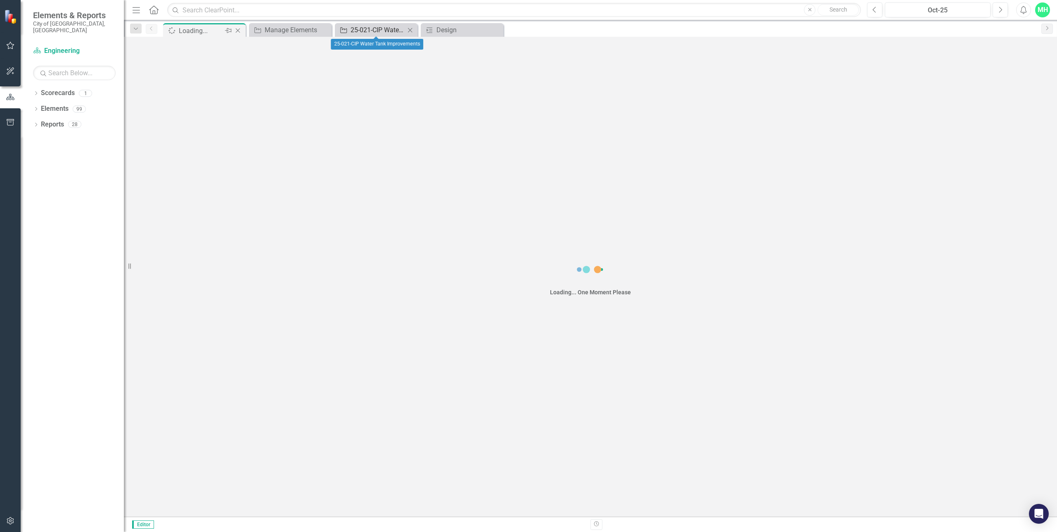
click at [372, 27] on div "25-021-CIP Water Tank Improvements" at bounding box center [378, 30] width 55 height 10
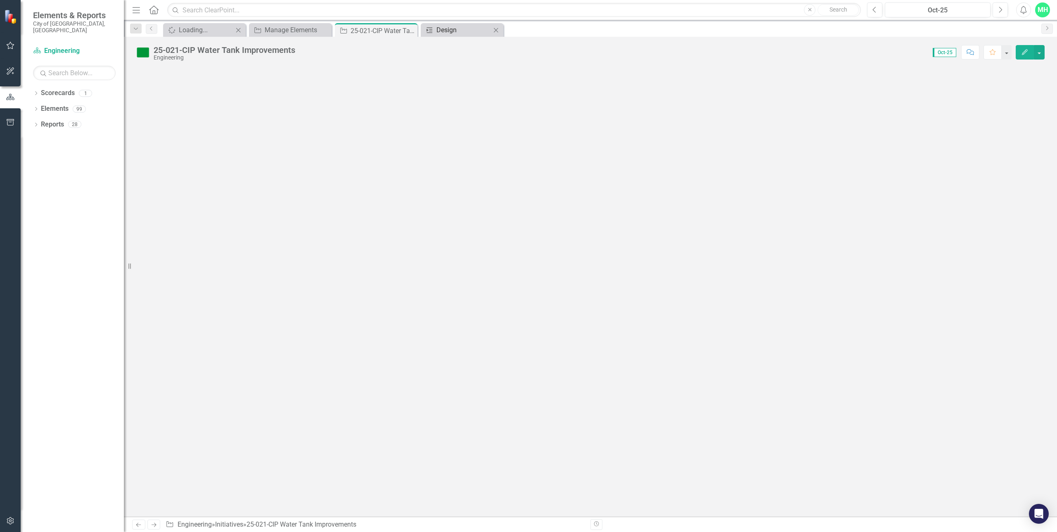
click at [451, 32] on div "Design" at bounding box center [464, 30] width 55 height 10
click at [1032, 50] on button "Edit" at bounding box center [1025, 52] width 18 height 14
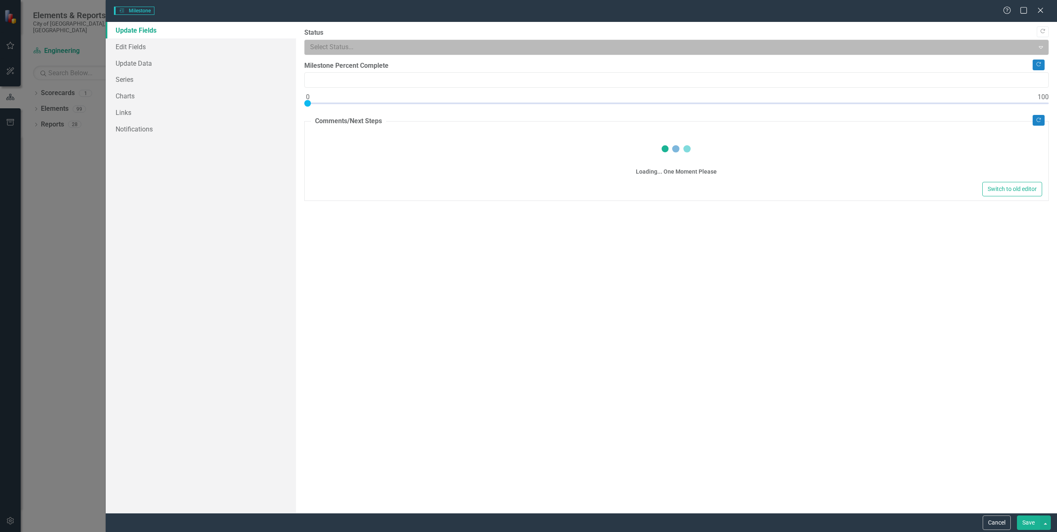
type input "0"
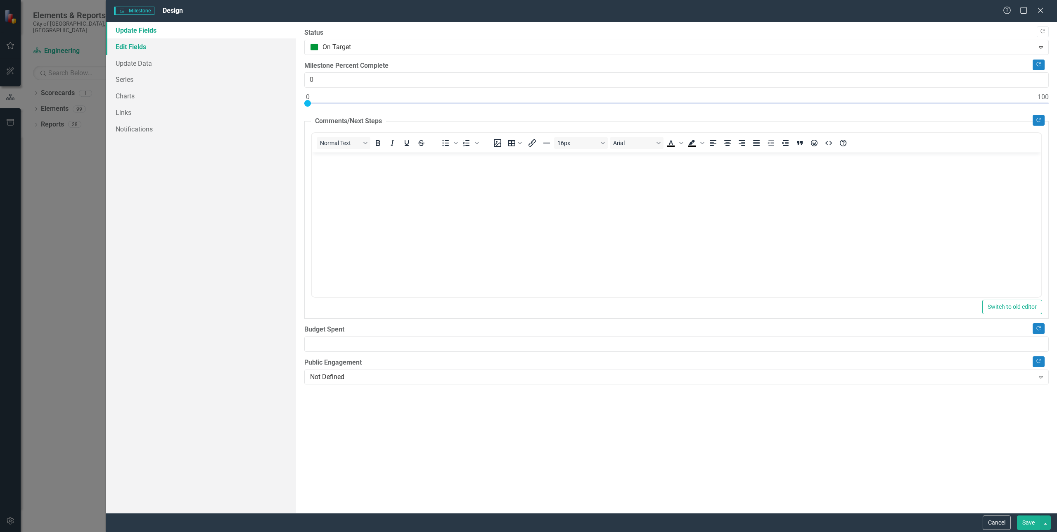
click at [140, 43] on link "Edit Fields" at bounding box center [201, 46] width 190 height 17
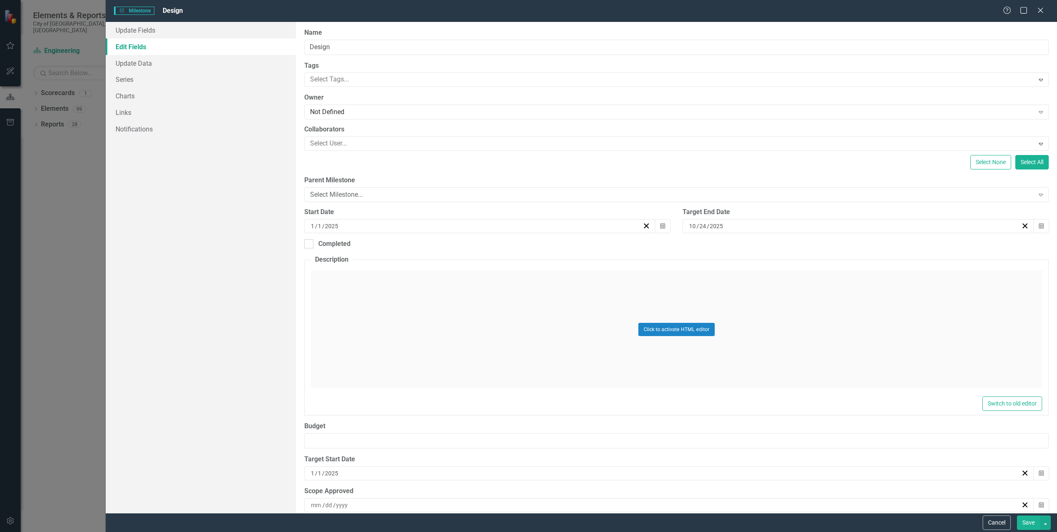
click at [316, 226] on span "/" at bounding box center [316, 225] width 2 height 7
click at [521, 242] on button "›" at bounding box center [523, 246] width 18 height 18
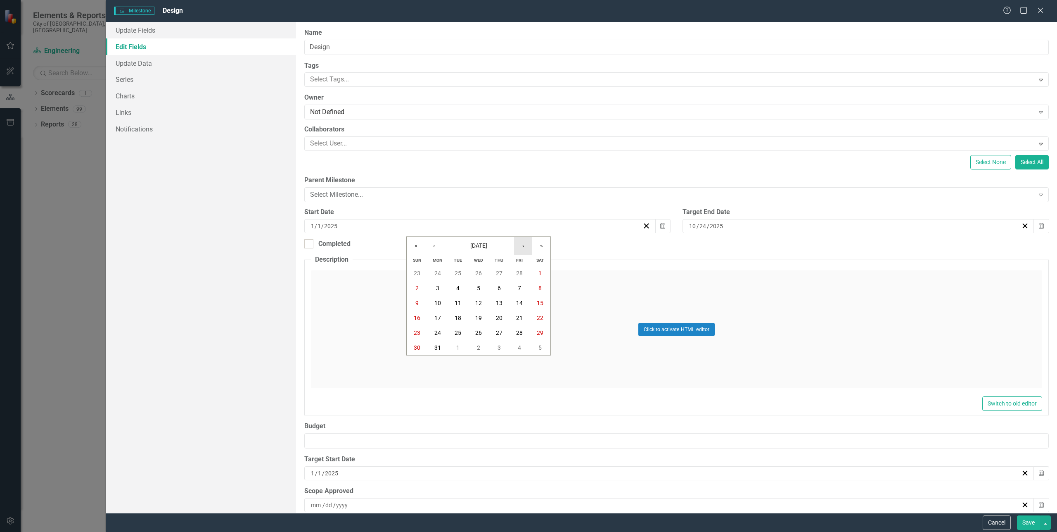
click at [521, 242] on button "›" at bounding box center [523, 246] width 18 height 18
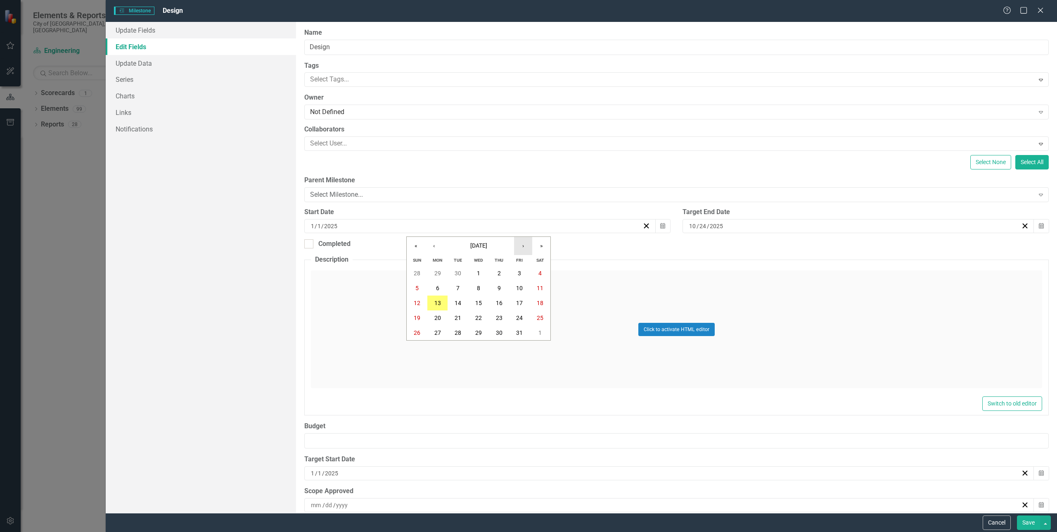
click at [521, 242] on button "›" at bounding box center [523, 246] width 18 height 18
click at [518, 299] on button "14" at bounding box center [520, 302] width 21 height 15
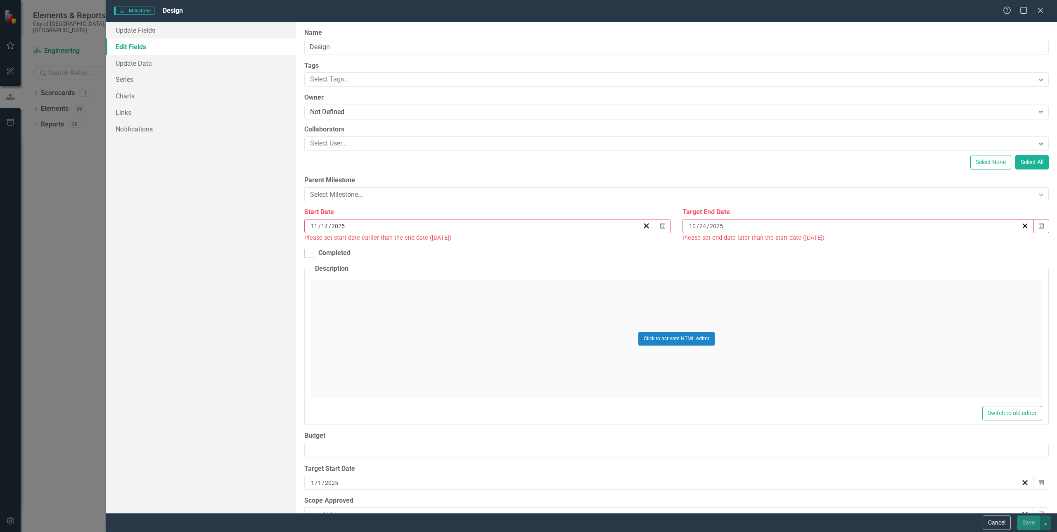
click at [711, 223] on input "2025" at bounding box center [717, 226] width 14 height 8
click at [904, 243] on button "›" at bounding box center [899, 246] width 18 height 18
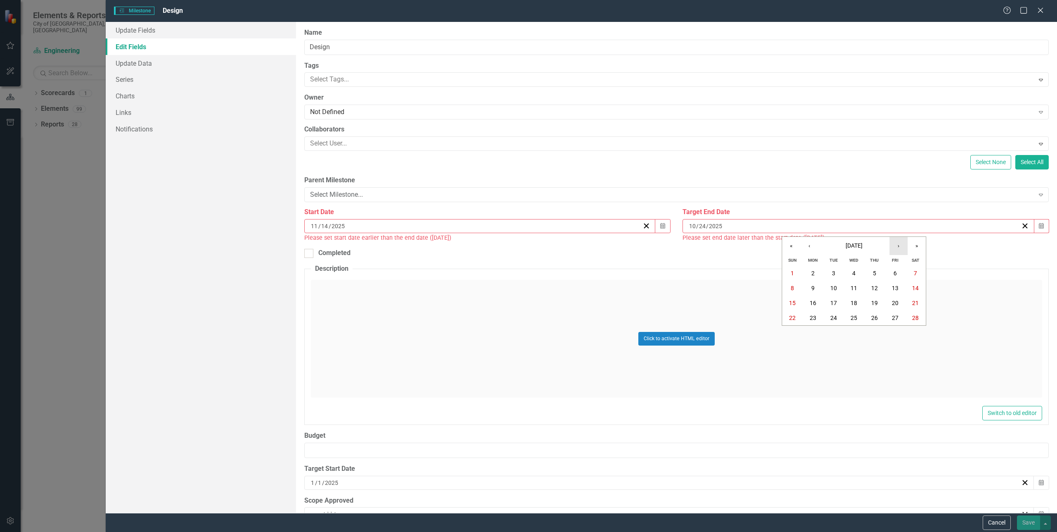
click at [904, 243] on button "›" at bounding box center [899, 246] width 18 height 18
click at [899, 301] on button "15" at bounding box center [895, 302] width 21 height 15
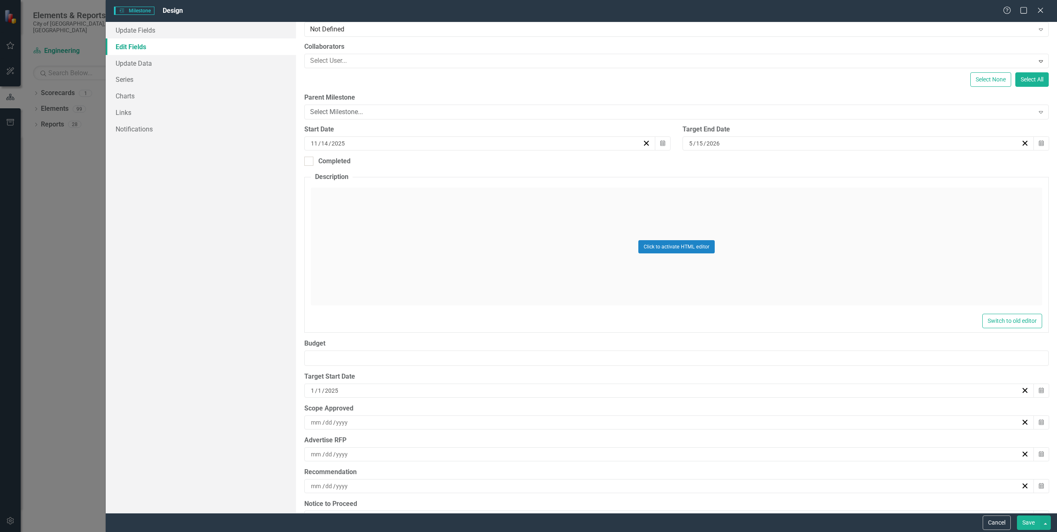
scroll to position [165, 0]
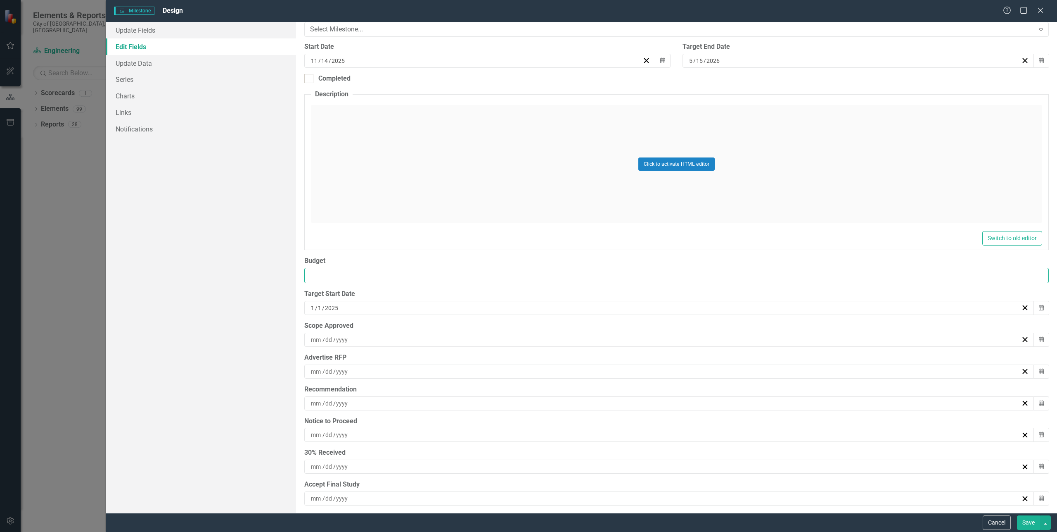
click at [320, 274] on input "Budget" at bounding box center [676, 275] width 745 height 15
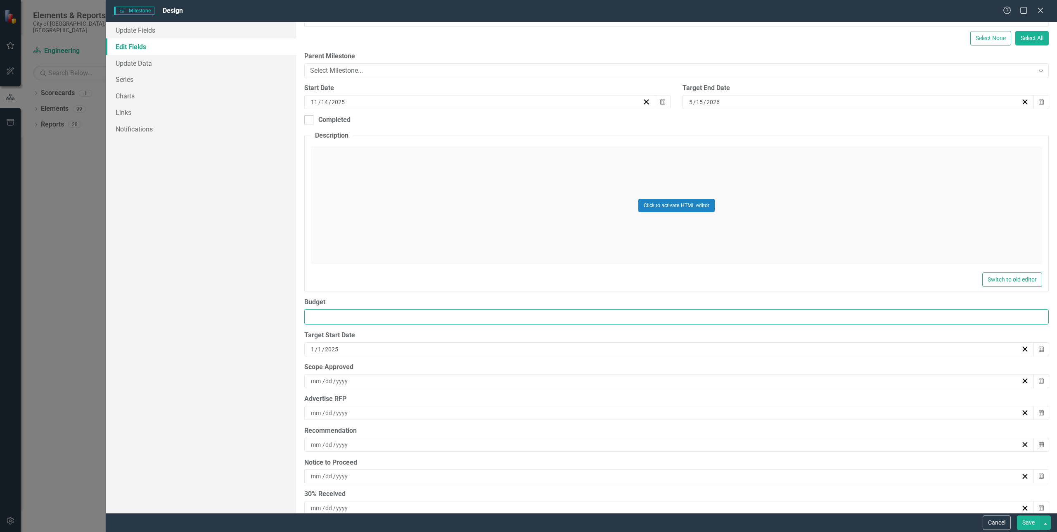
scroll to position [0, 0]
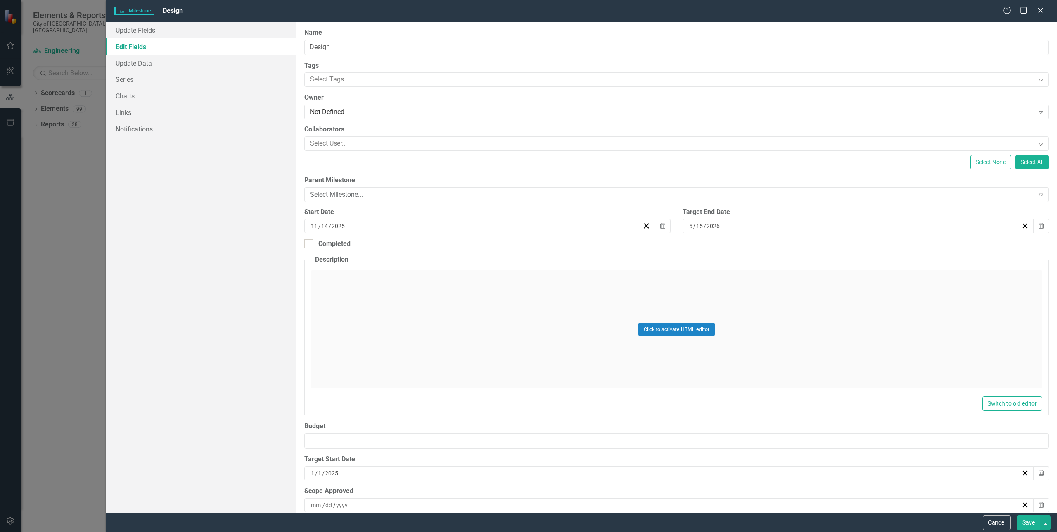
click at [1028, 521] on button "Save" at bounding box center [1028, 522] width 23 height 14
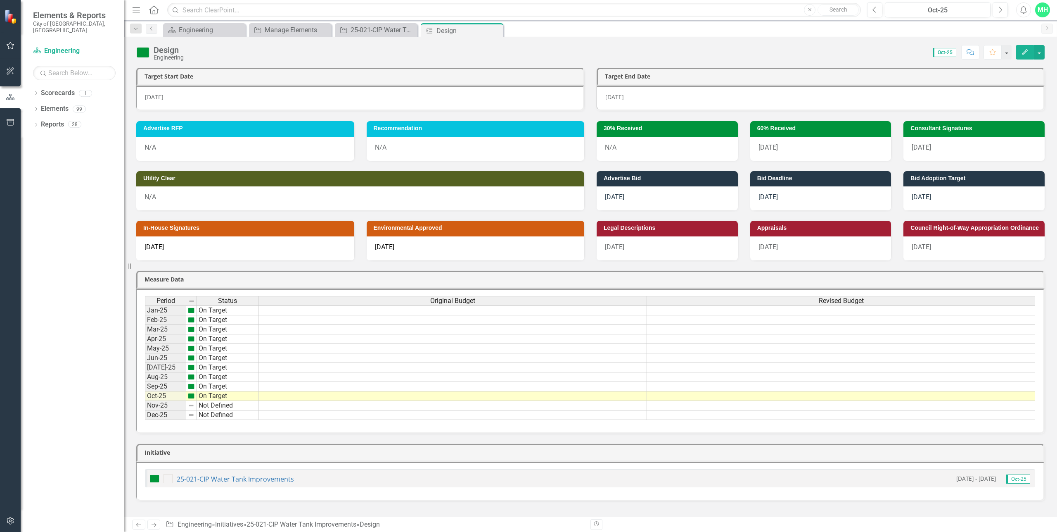
click at [150, 146] on div "N/A" at bounding box center [245, 149] width 218 height 24
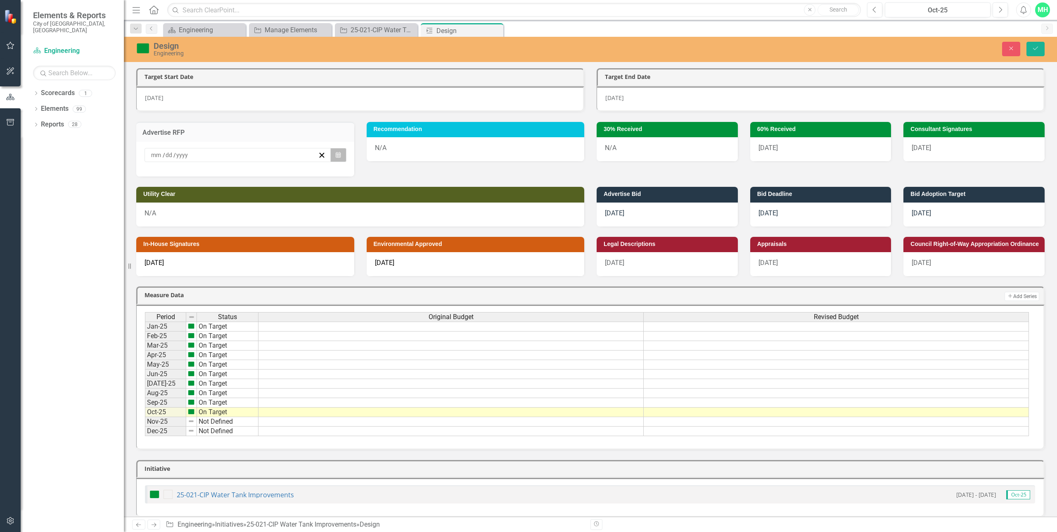
click at [331, 152] on button "Calendar" at bounding box center [338, 155] width 16 height 14
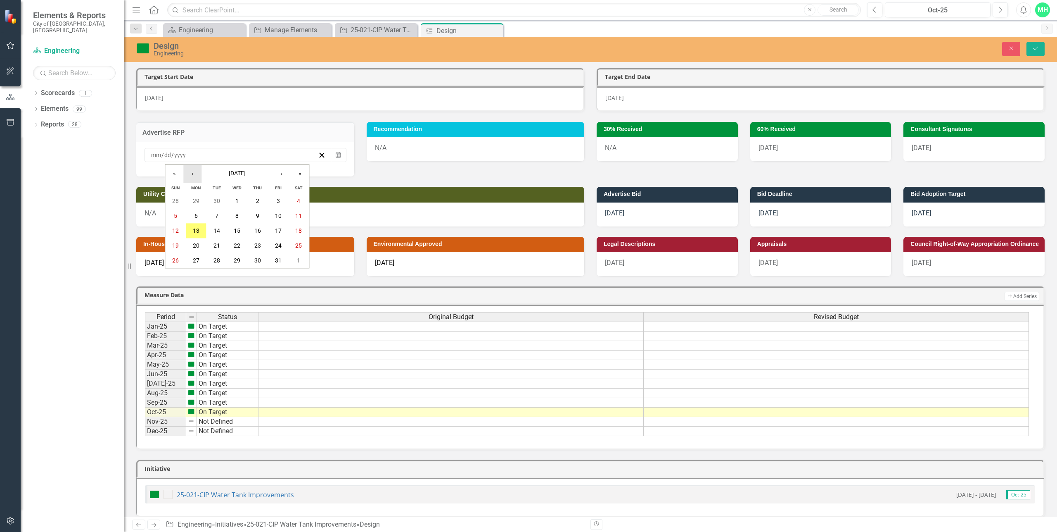
click at [198, 172] on button "‹" at bounding box center [192, 173] width 18 height 18
click at [276, 245] on abbr "26" at bounding box center [278, 245] width 7 height 7
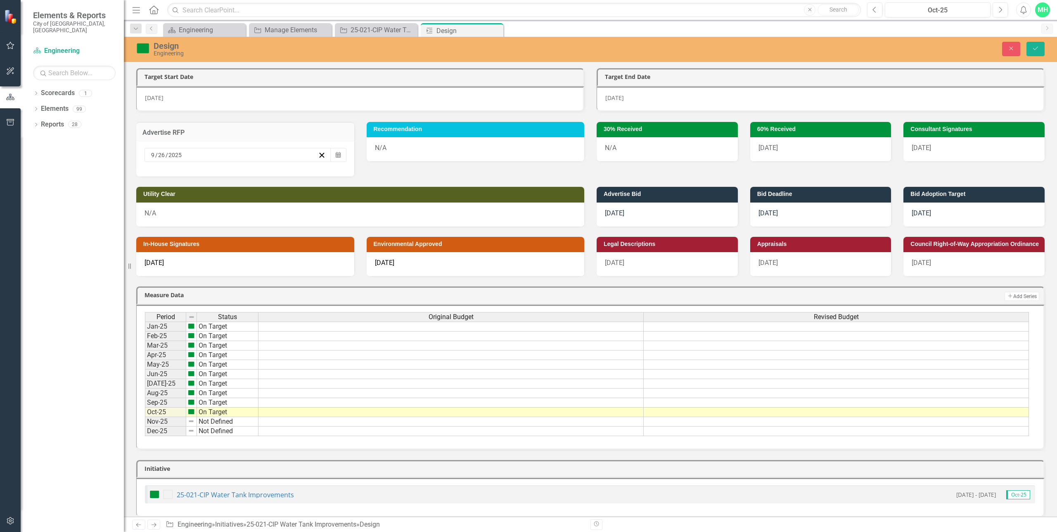
click at [409, 147] on div "N/A" at bounding box center [476, 149] width 218 height 24
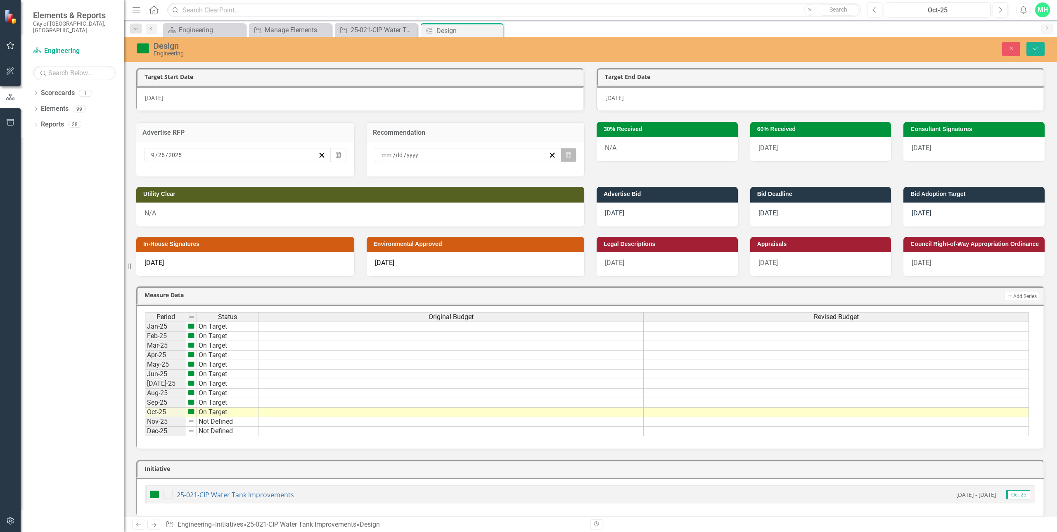
click at [570, 154] on button "Calendar" at bounding box center [569, 155] width 16 height 14
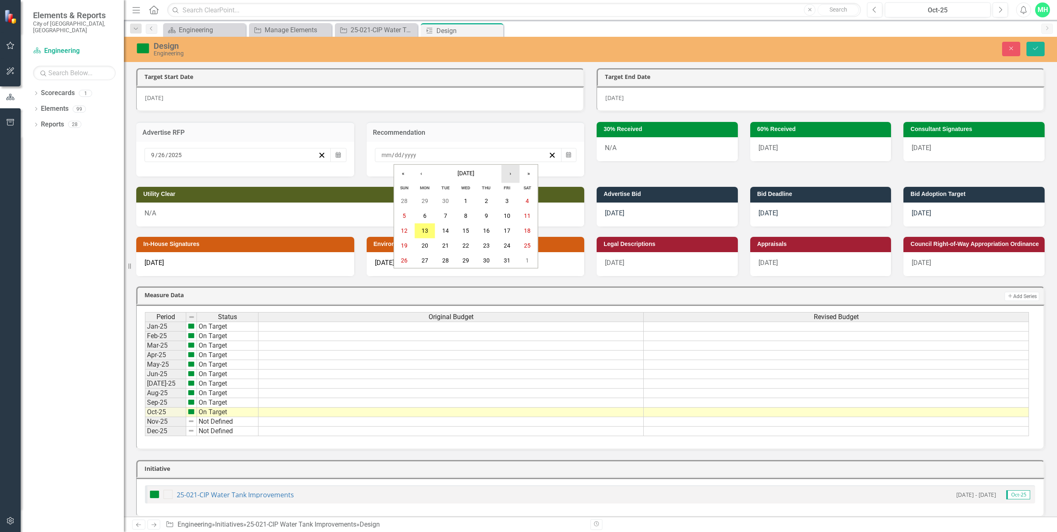
click at [515, 169] on button "›" at bounding box center [510, 173] width 18 height 18
click at [504, 214] on button "7" at bounding box center [507, 216] width 21 height 15
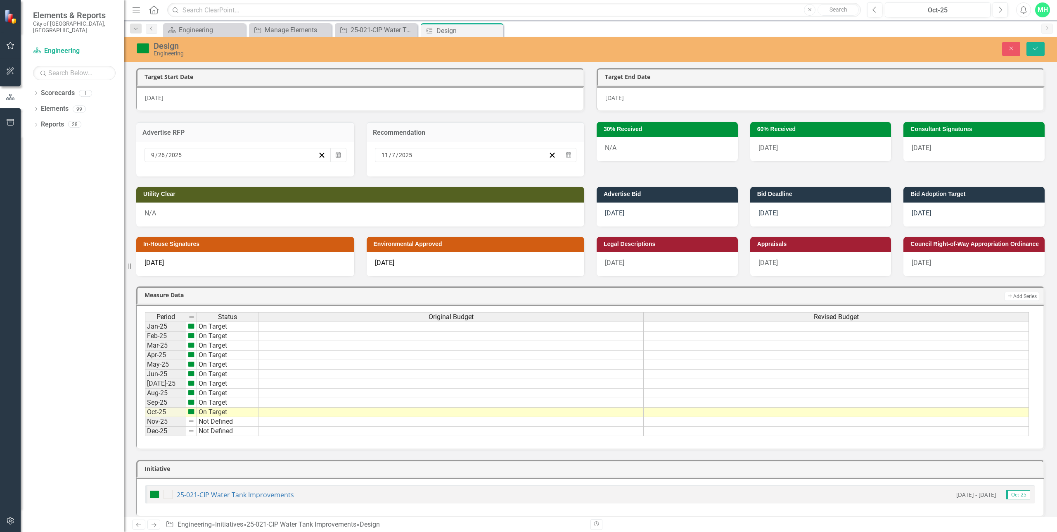
click at [764, 145] on span "6/30/25" at bounding box center [768, 148] width 19 height 8
click at [639, 146] on div "N/A" at bounding box center [667, 149] width 141 height 24
click at [617, 143] on div "N/A" at bounding box center [667, 149] width 141 height 24
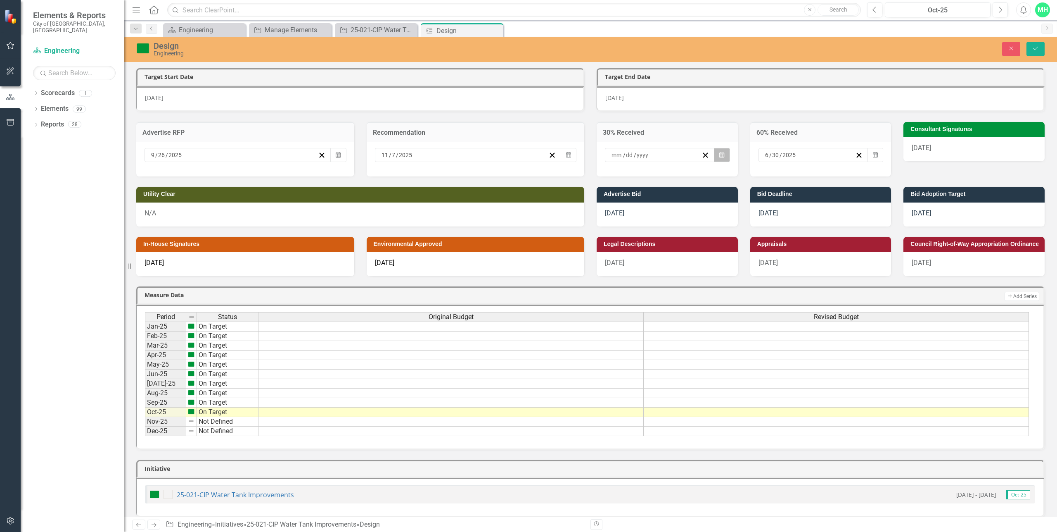
click at [719, 152] on icon "Calendar" at bounding box center [721, 155] width 5 height 6
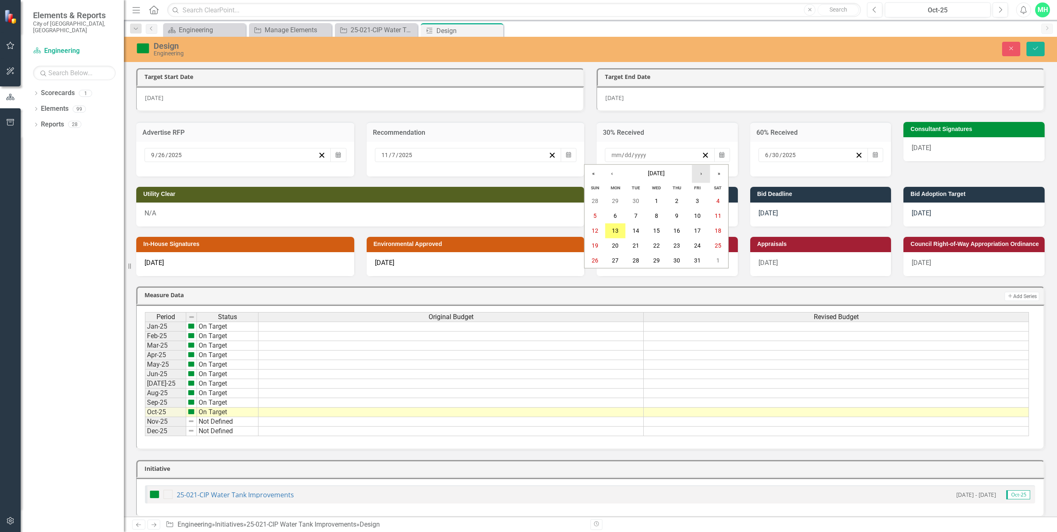
click at [700, 172] on button "›" at bounding box center [701, 173] width 18 height 18
click at [693, 230] on button "16" at bounding box center [697, 230] width 21 height 15
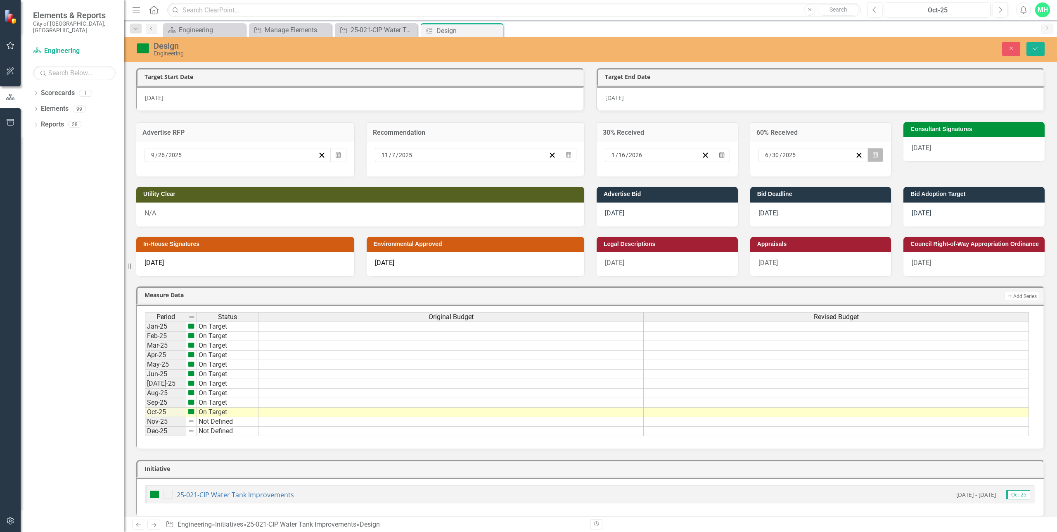
click at [873, 153] on icon "button" at bounding box center [875, 155] width 5 height 6
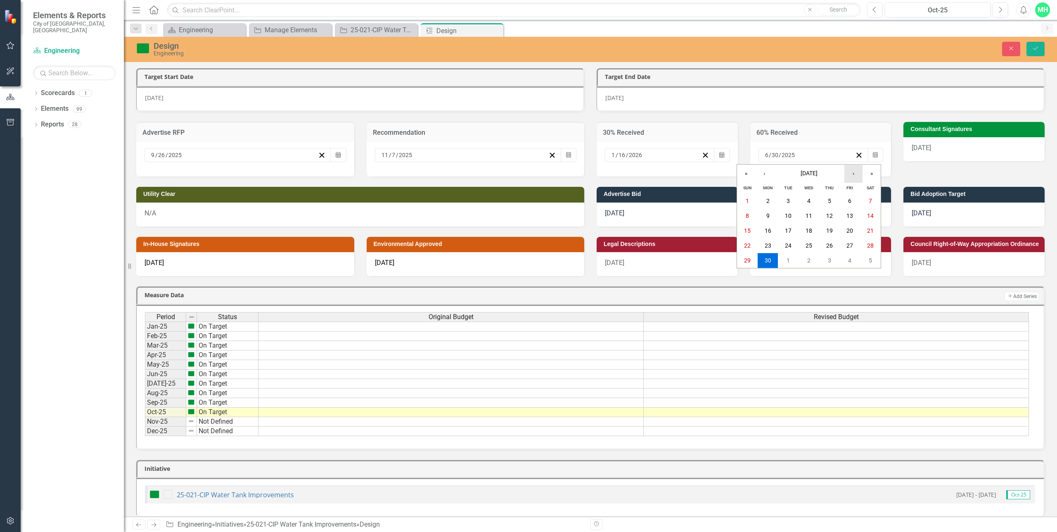
click at [852, 172] on button "›" at bounding box center [854, 173] width 18 height 18
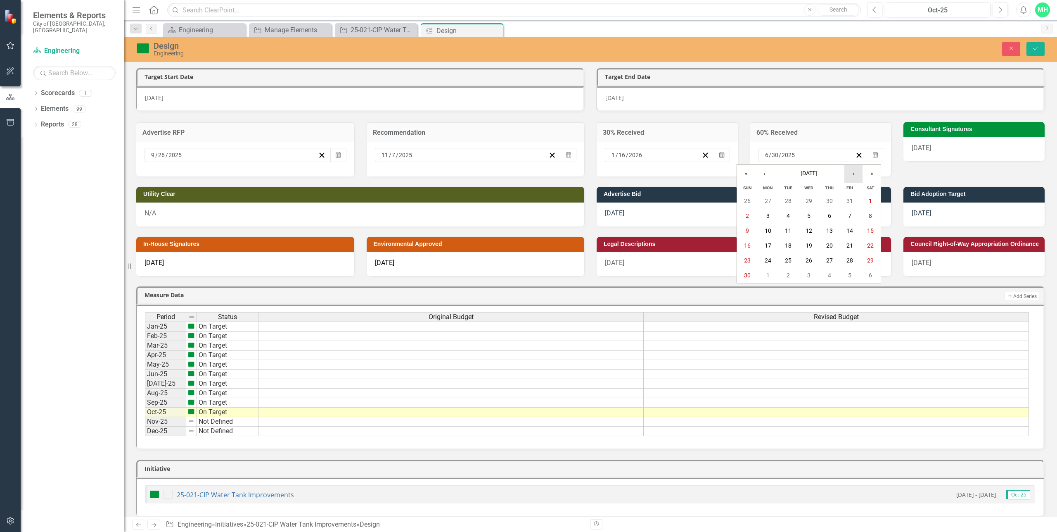
click at [852, 172] on button "›" at bounding box center [854, 173] width 18 height 18
click at [852, 218] on abbr "13" at bounding box center [850, 216] width 7 height 7
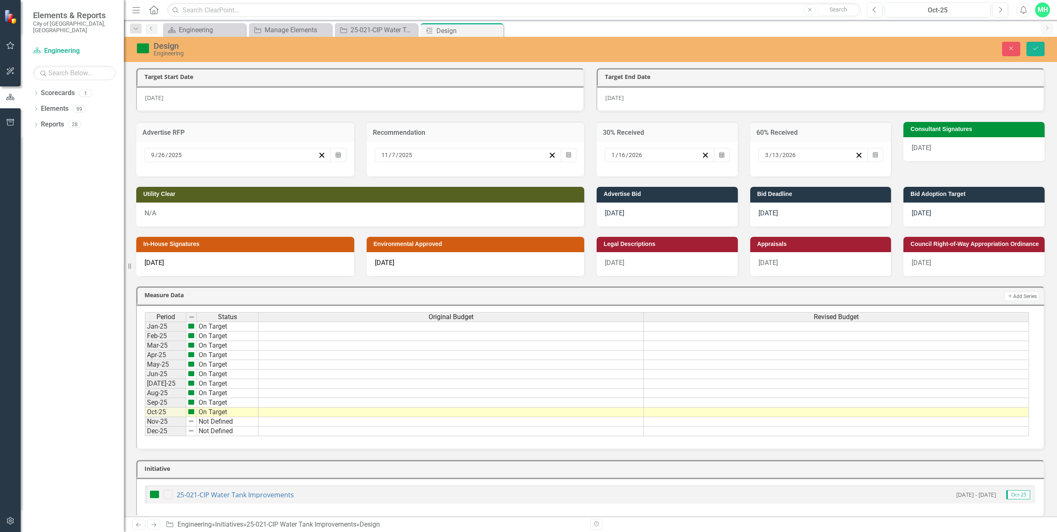
click at [924, 147] on span "10/24/25" at bounding box center [921, 148] width 19 height 8
click at [1027, 155] on icon "button" at bounding box center [1029, 155] width 5 height 6
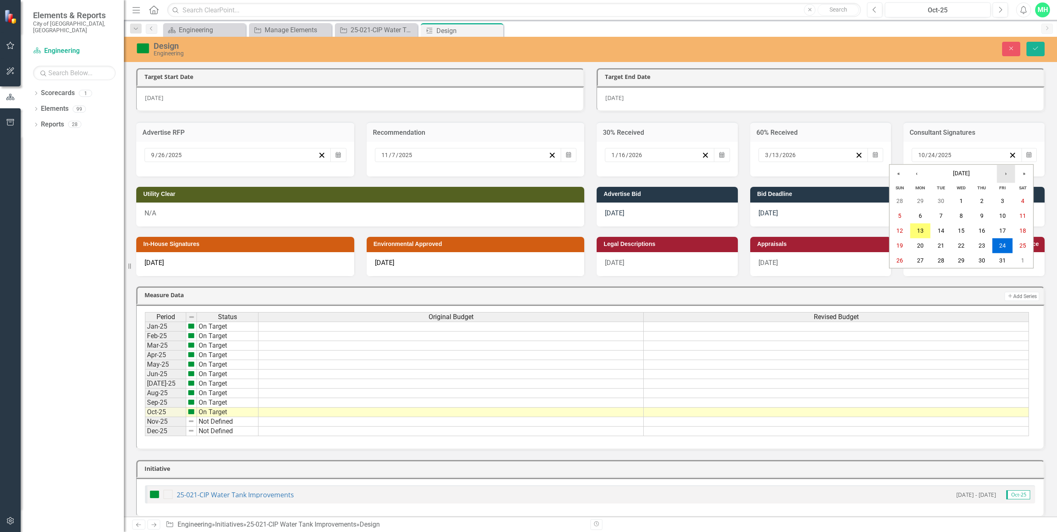
click at [1000, 173] on button "›" at bounding box center [1006, 173] width 18 height 18
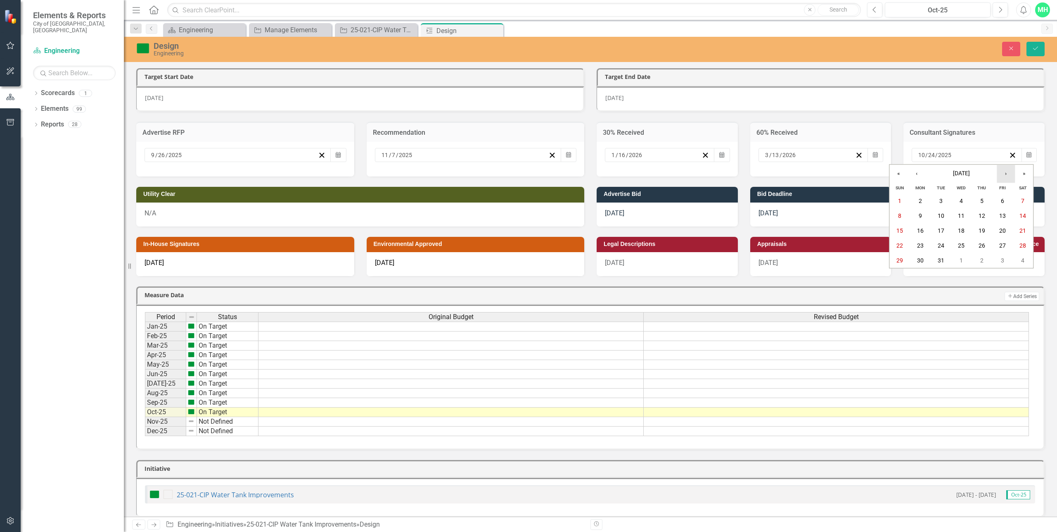
click at [1000, 173] on button "›" at bounding box center [1006, 173] width 18 height 18
click at [914, 171] on button "‹" at bounding box center [917, 173] width 18 height 18
click at [999, 227] on button "15" at bounding box center [1002, 230] width 21 height 15
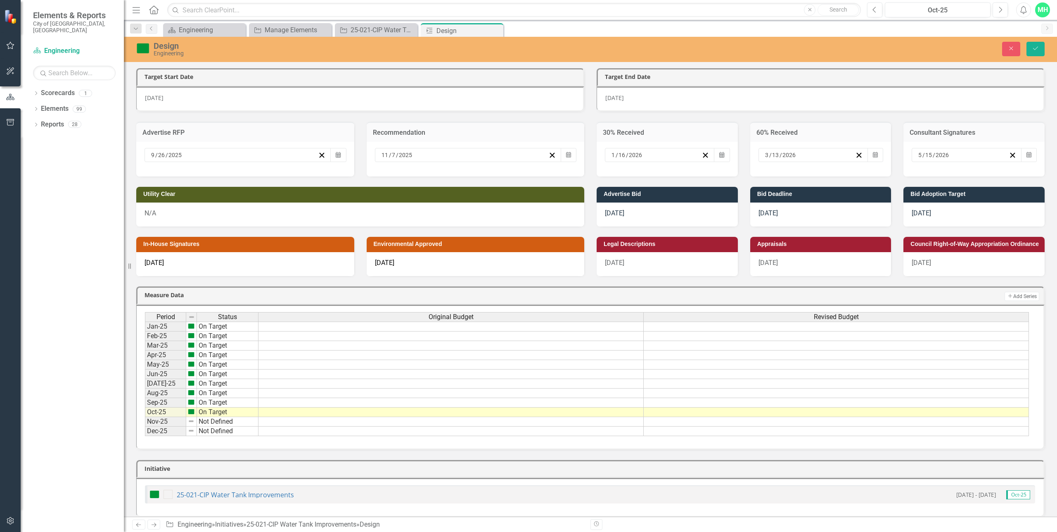
click at [173, 263] on div "10/24/25" at bounding box center [245, 264] width 218 height 24
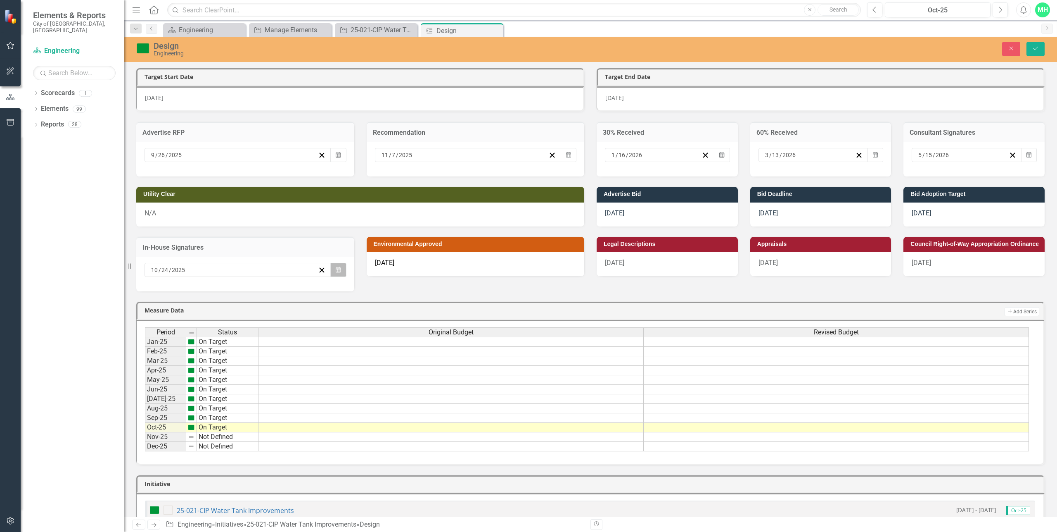
click at [339, 268] on icon "Calendar" at bounding box center [338, 270] width 5 height 6
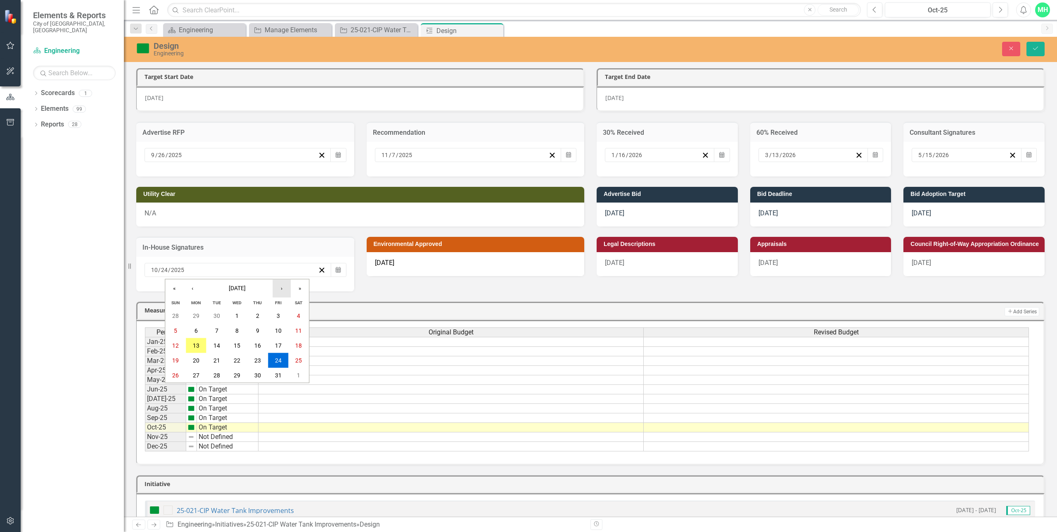
click at [278, 290] on button "›" at bounding box center [282, 288] width 18 height 18
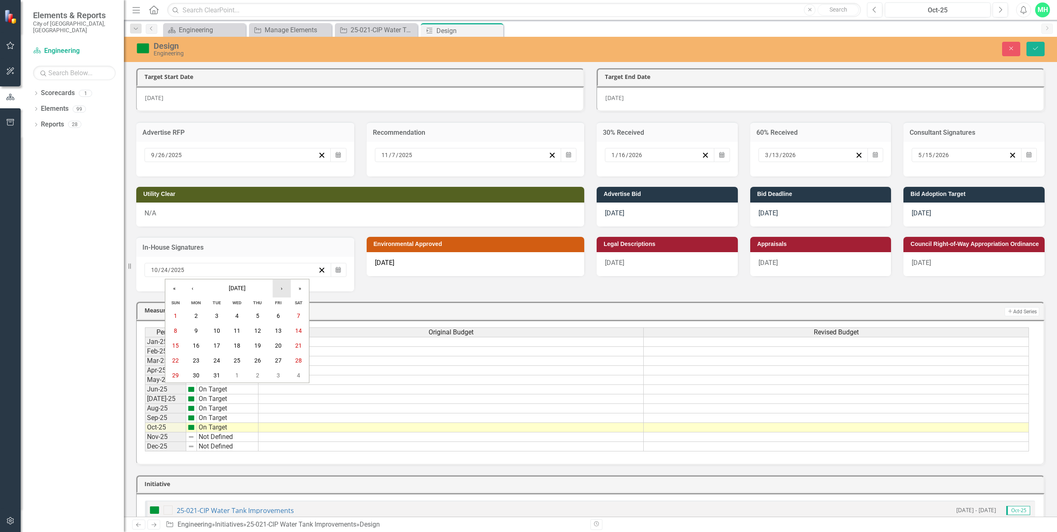
click at [278, 290] on button "›" at bounding box center [282, 288] width 18 height 18
click at [277, 345] on abbr "15" at bounding box center [278, 345] width 7 height 7
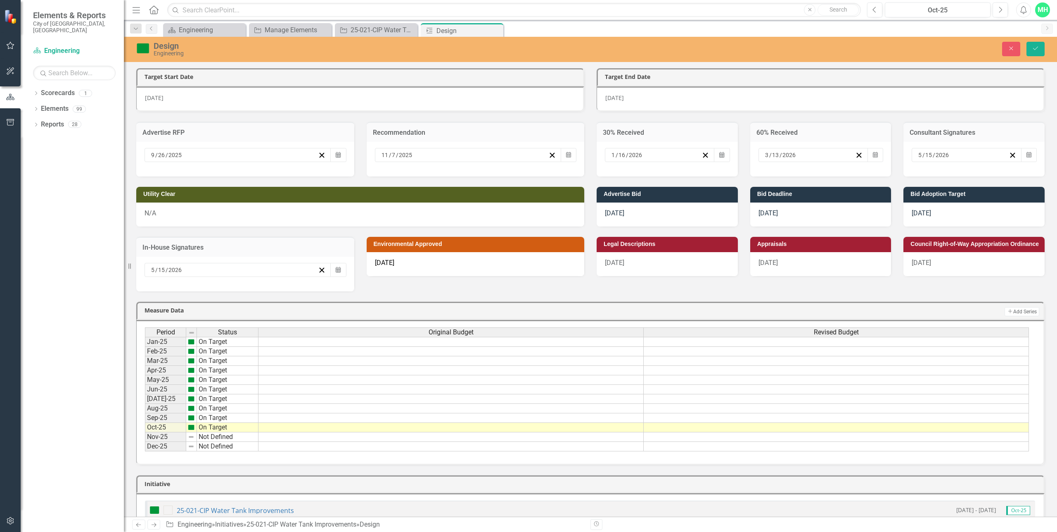
click at [479, 265] on div "11/19/25" at bounding box center [476, 264] width 218 height 24
click at [561, 268] on button "Calendar" at bounding box center [569, 270] width 16 height 14
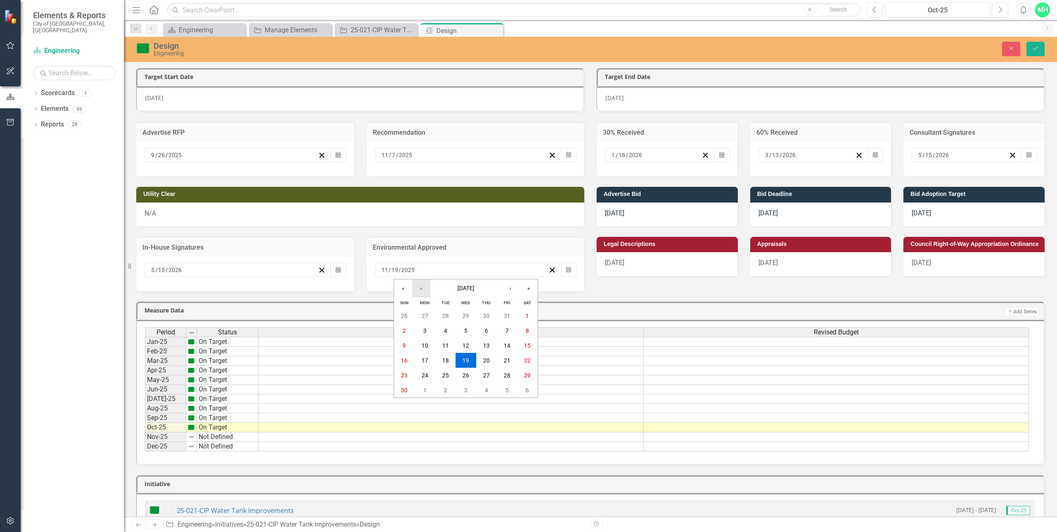
click at [419, 287] on button "‹" at bounding box center [421, 288] width 18 height 18
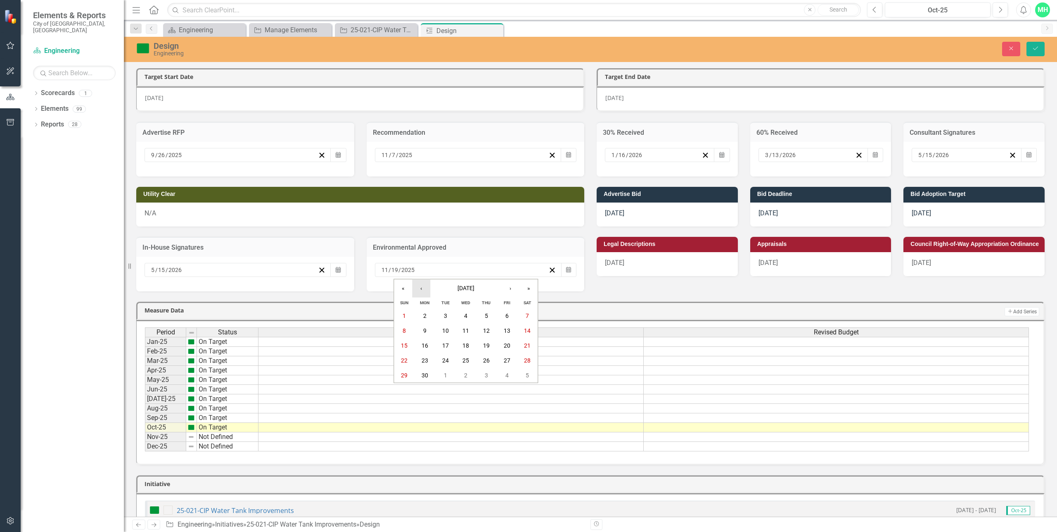
click at [419, 287] on button "‹" at bounding box center [421, 288] width 18 height 18
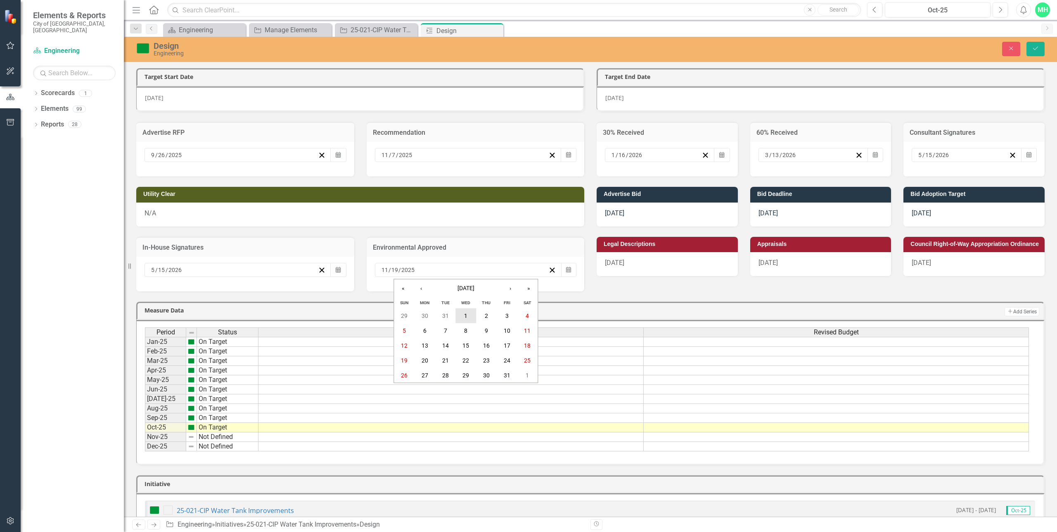
click at [468, 316] on button "1" at bounding box center [466, 315] width 21 height 15
click at [1037, 48] on icon "Save" at bounding box center [1035, 48] width 7 height 6
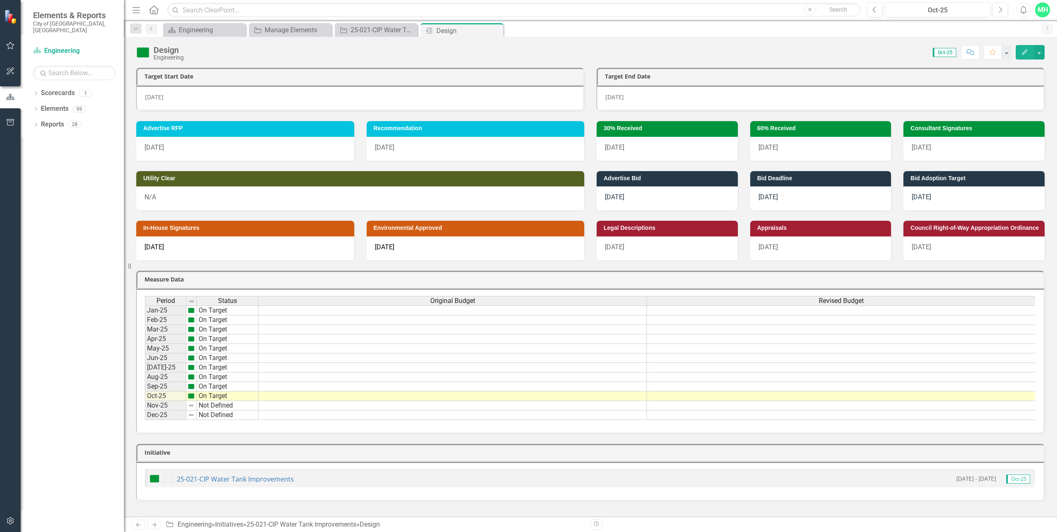
click at [614, 193] on span "10/29/25" at bounding box center [614, 197] width 19 height 8
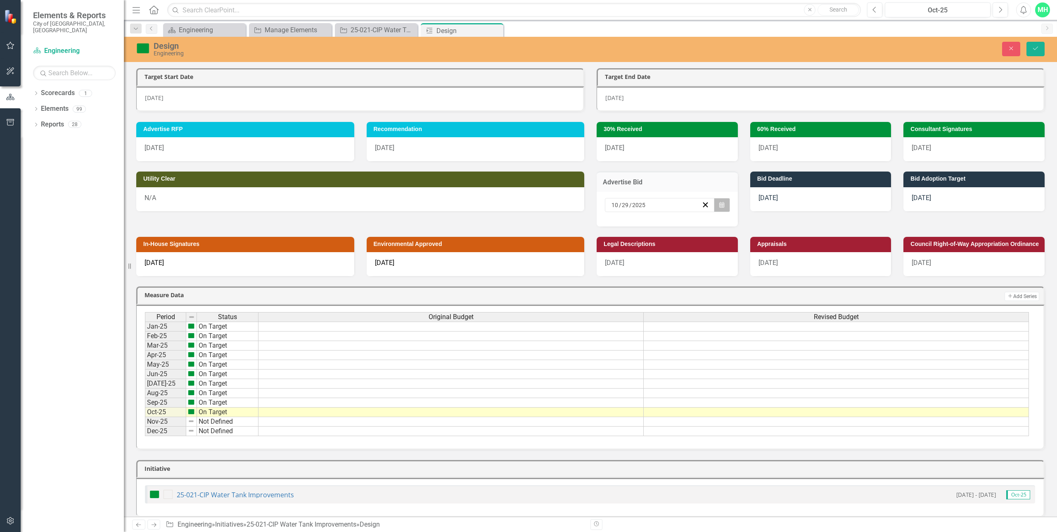
click at [720, 203] on icon "Calendar" at bounding box center [721, 205] width 5 height 6
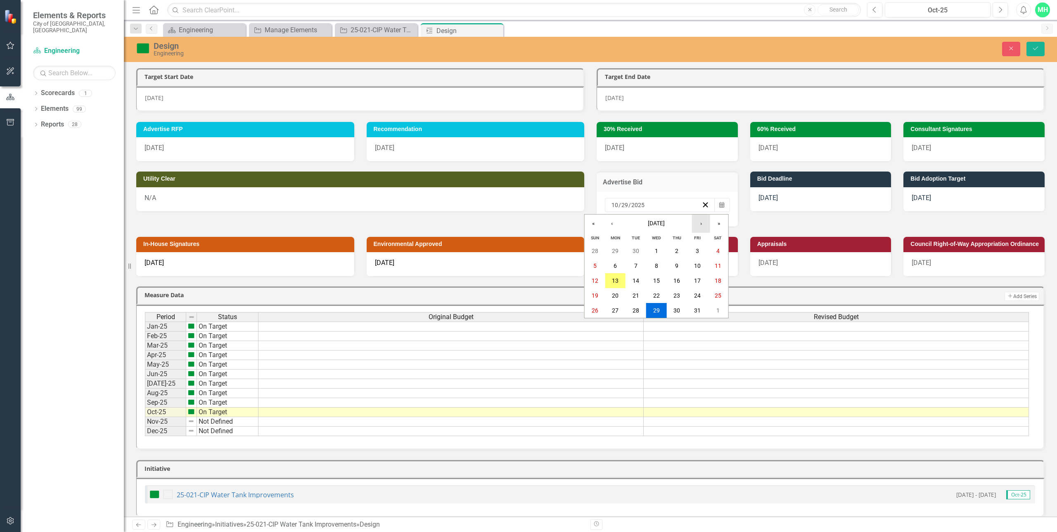
click at [699, 223] on button "›" at bounding box center [701, 223] width 18 height 18
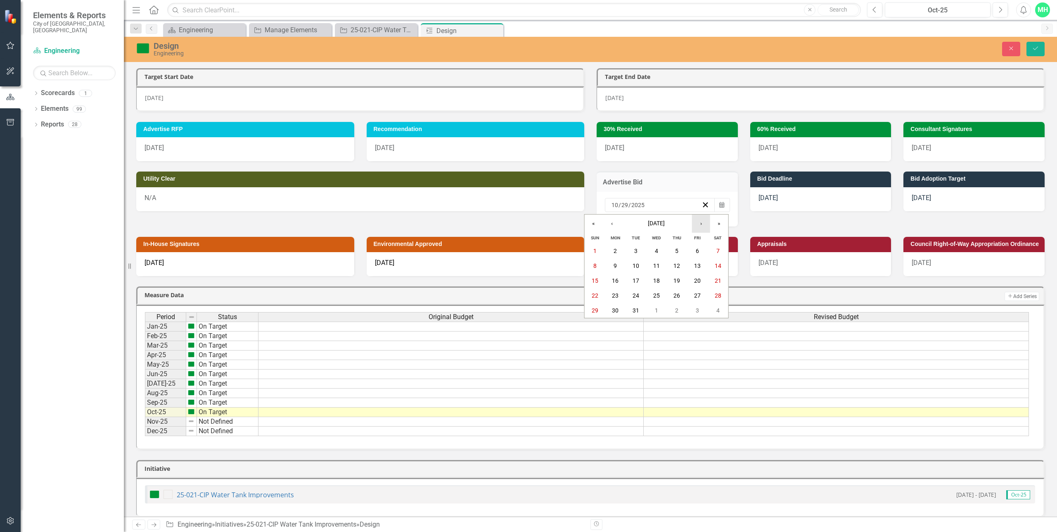
click at [699, 223] on button "›" at bounding box center [701, 223] width 18 height 18
click at [662, 278] on button "17" at bounding box center [656, 280] width 21 height 15
click at [784, 192] on div "11/19/25" at bounding box center [820, 199] width 141 height 24
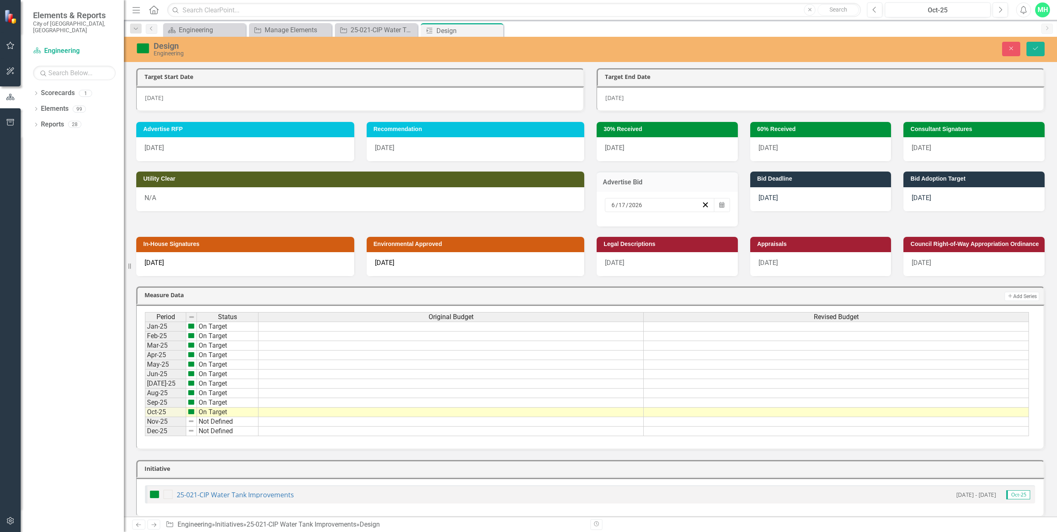
click at [784, 192] on div "11/19/25" at bounding box center [820, 199] width 141 height 24
click at [873, 204] on icon "Calendar" at bounding box center [875, 205] width 5 height 6
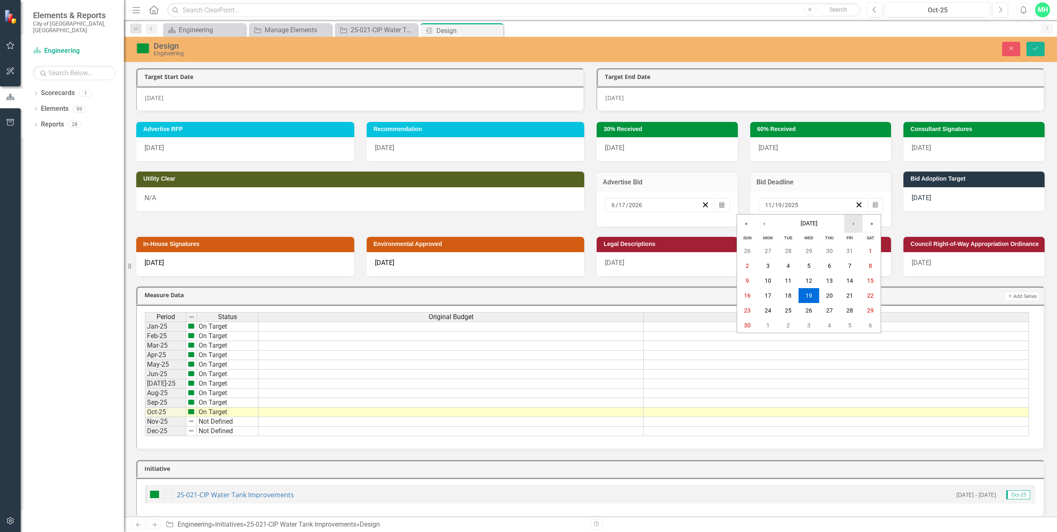
click at [852, 227] on button "›" at bounding box center [854, 223] width 18 height 18
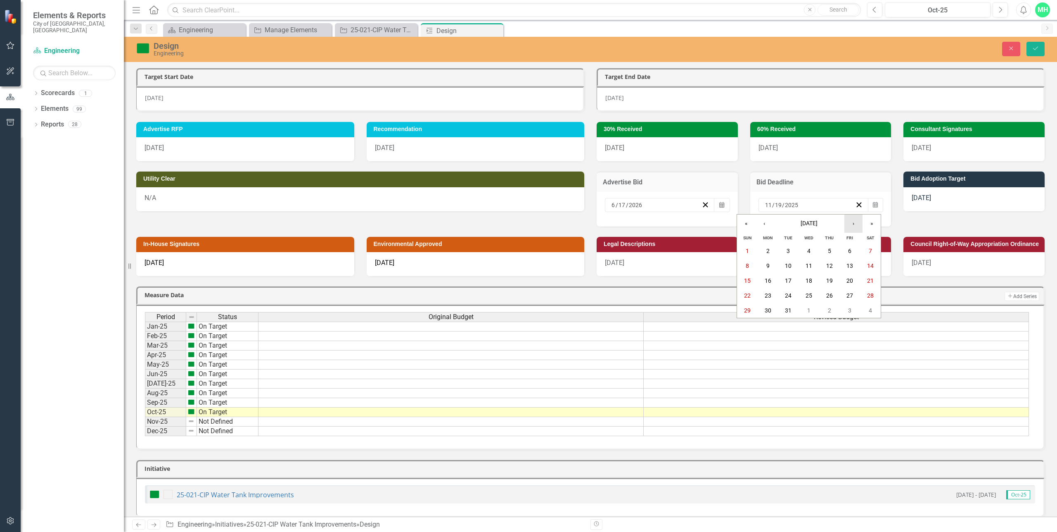
click at [852, 227] on button "›" at bounding box center [854, 223] width 18 height 18
click at [845, 279] on button "17" at bounding box center [850, 280] width 21 height 15
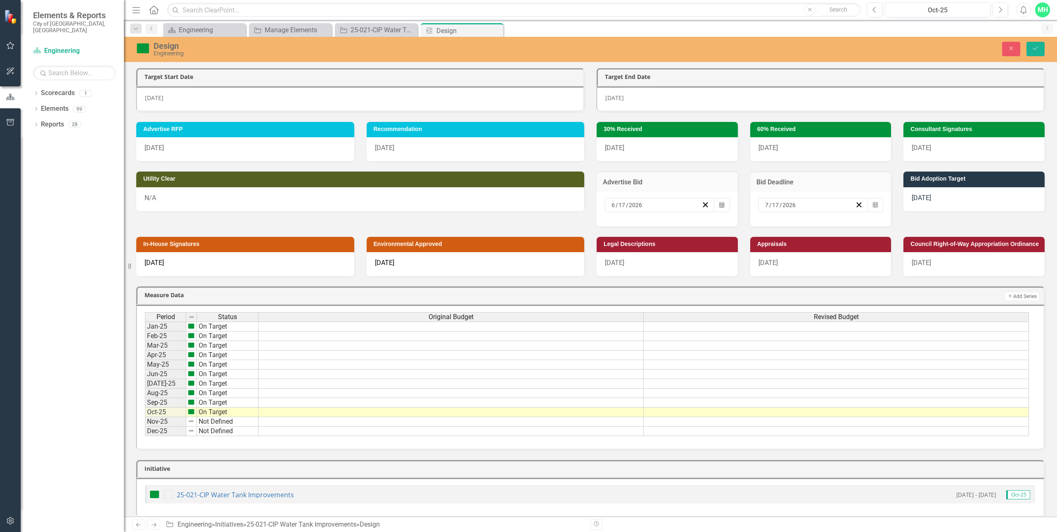
click at [919, 194] on span "12/8/25" at bounding box center [921, 198] width 19 height 8
click at [1027, 203] on icon "button" at bounding box center [1029, 205] width 5 height 6
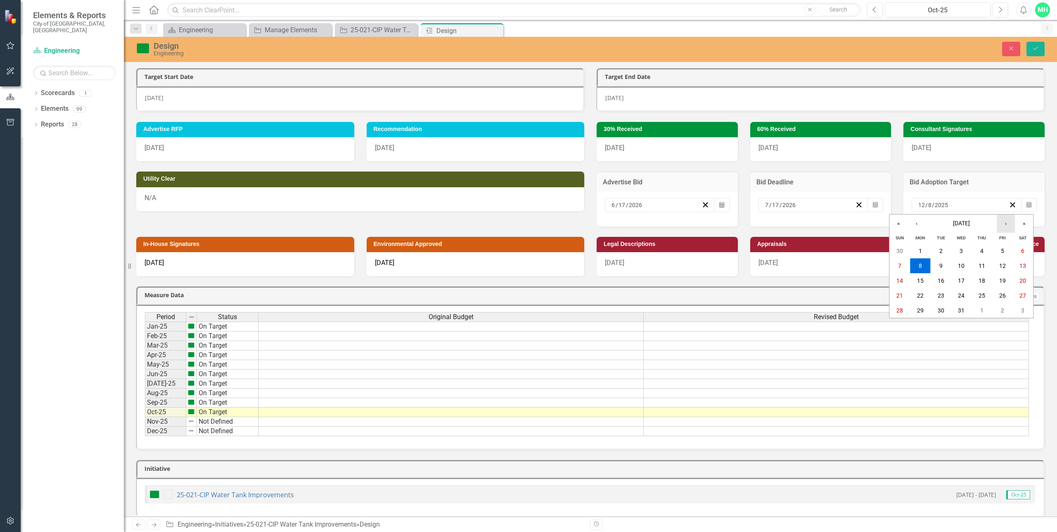
click at [1002, 223] on button "›" at bounding box center [1006, 223] width 18 height 18
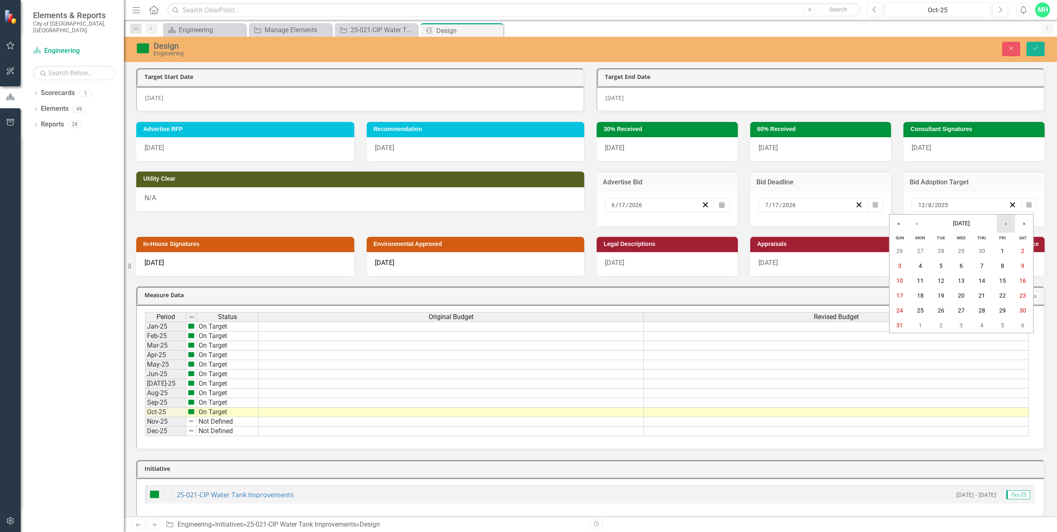
click at [1002, 223] on button "›" at bounding box center [1006, 223] width 18 height 18
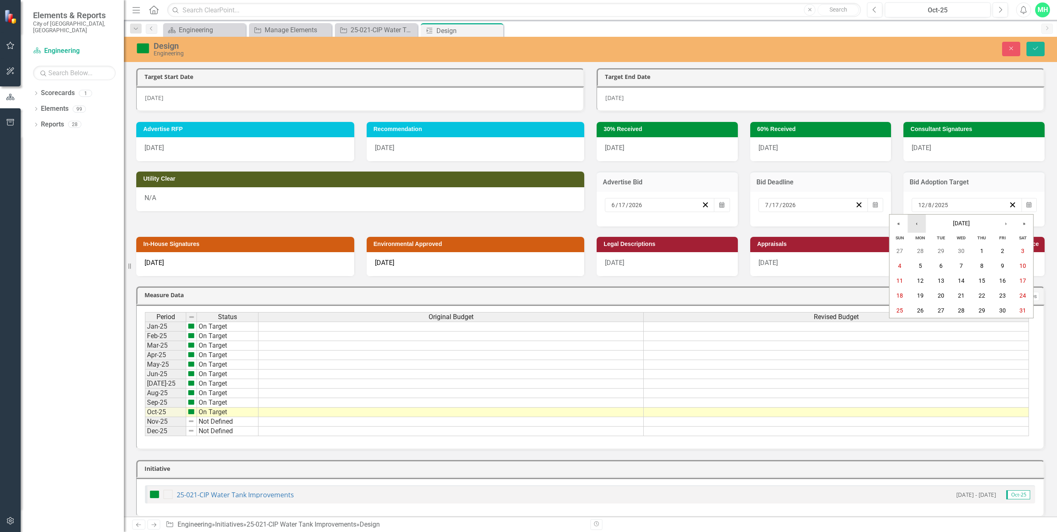
click at [921, 223] on button "‹" at bounding box center [917, 223] width 18 height 18
click at [1004, 222] on button "›" at bounding box center [1006, 223] width 18 height 18
click at [921, 297] on abbr "17" at bounding box center [920, 295] width 7 height 7
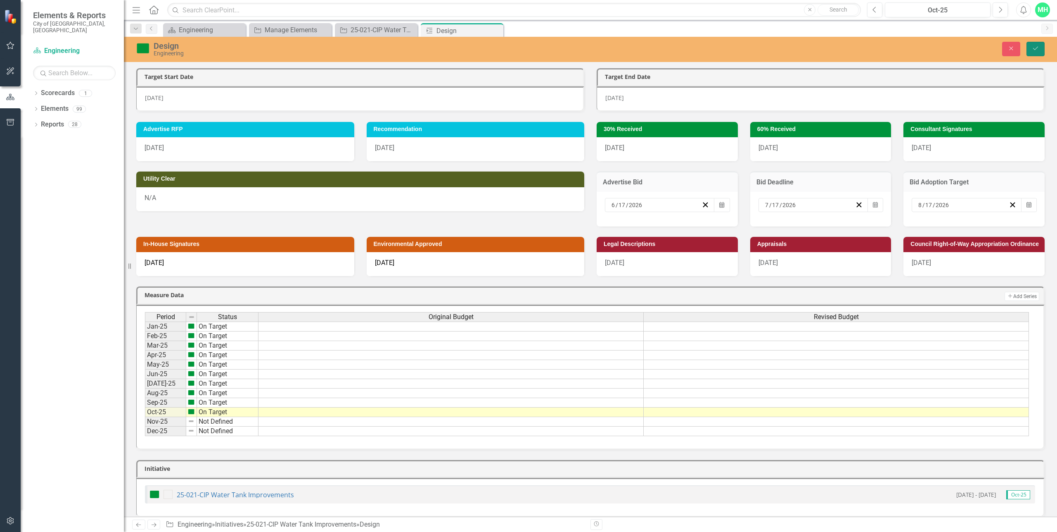
click at [1038, 53] on button "Save" at bounding box center [1036, 49] width 18 height 14
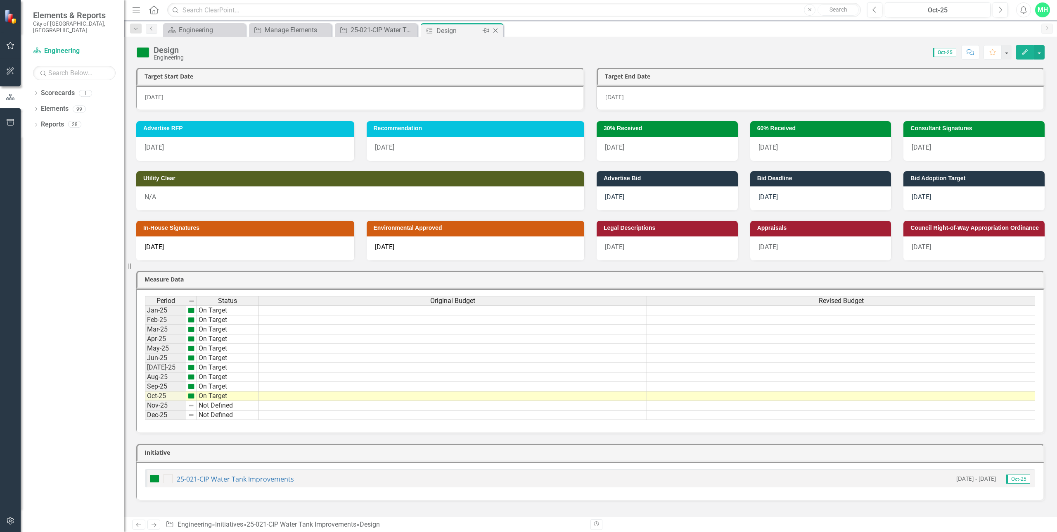
click at [498, 30] on icon "Close" at bounding box center [495, 30] width 8 height 7
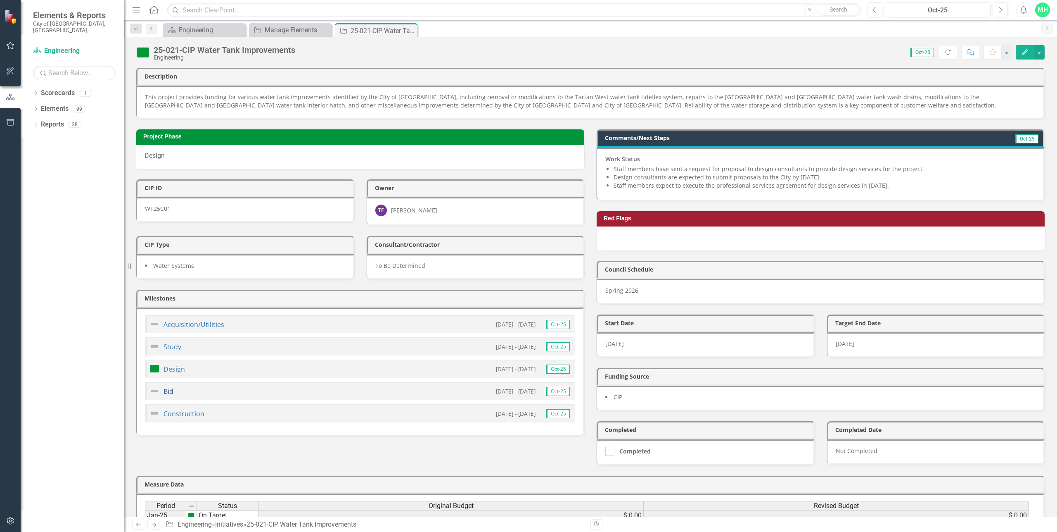
click at [168, 387] on link "Bid" at bounding box center [169, 391] width 10 height 9
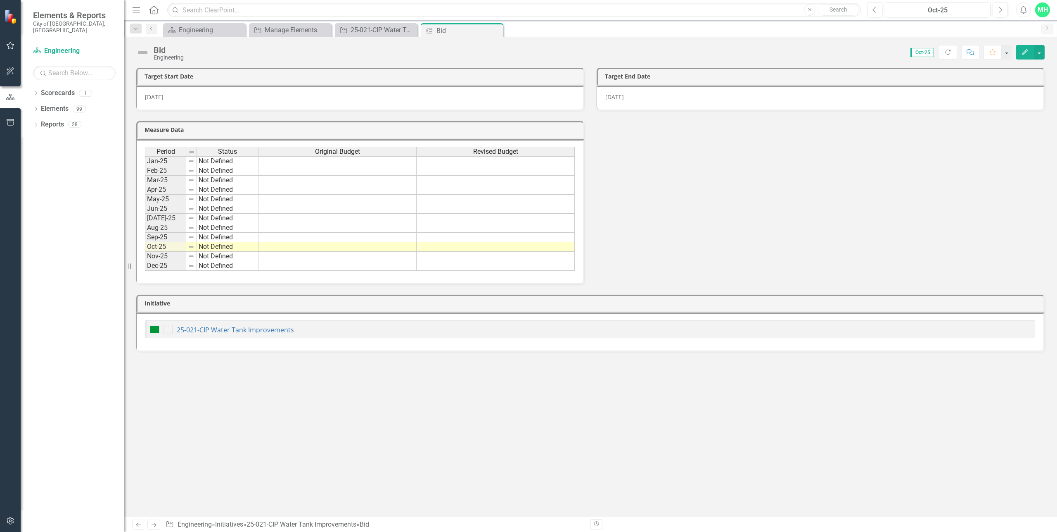
click at [162, 95] on span "10/29/25" at bounding box center [154, 97] width 19 height 8
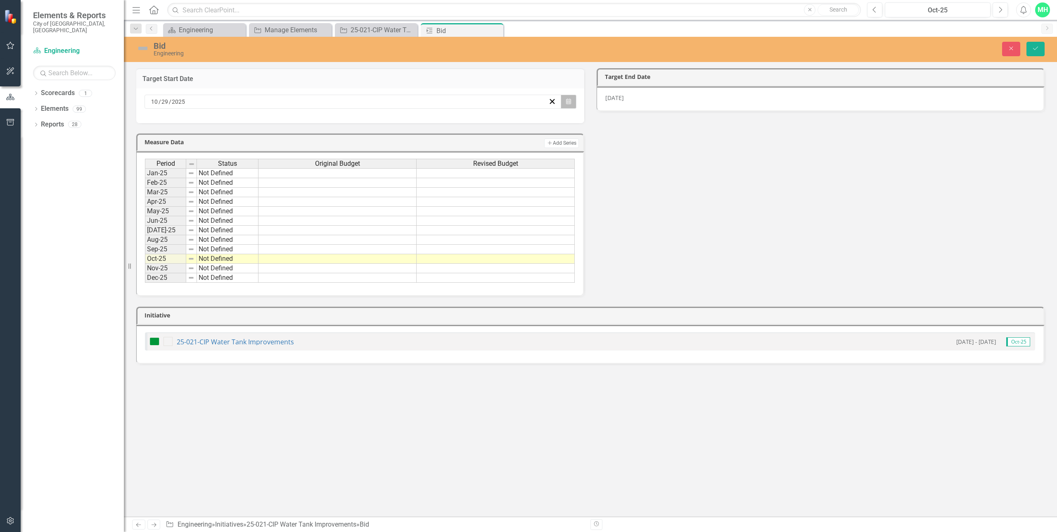
click at [568, 101] on icon "Calendar" at bounding box center [568, 102] width 5 height 6
click at [395, 120] on button "›" at bounding box center [398, 122] width 18 height 18
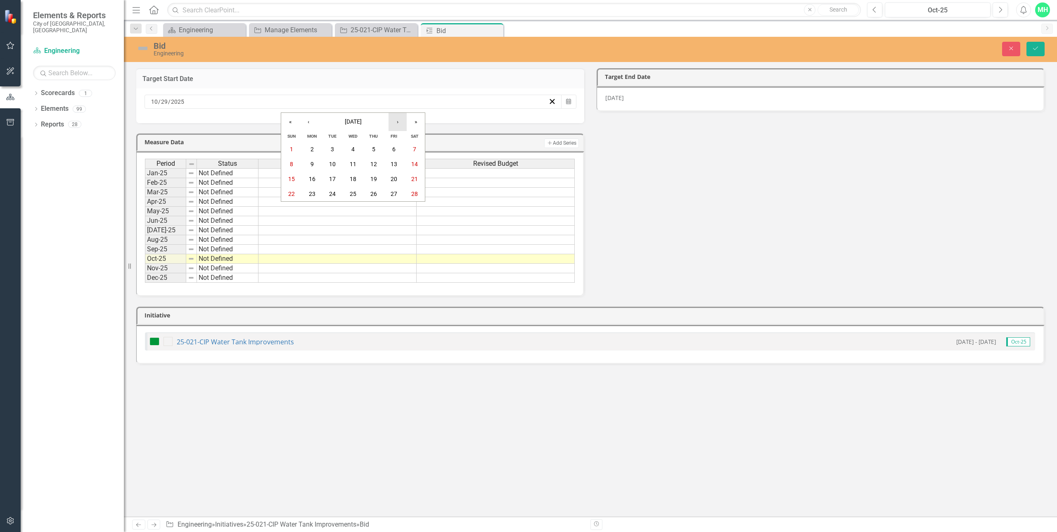
click at [395, 120] on button "›" at bounding box center [398, 122] width 18 height 18
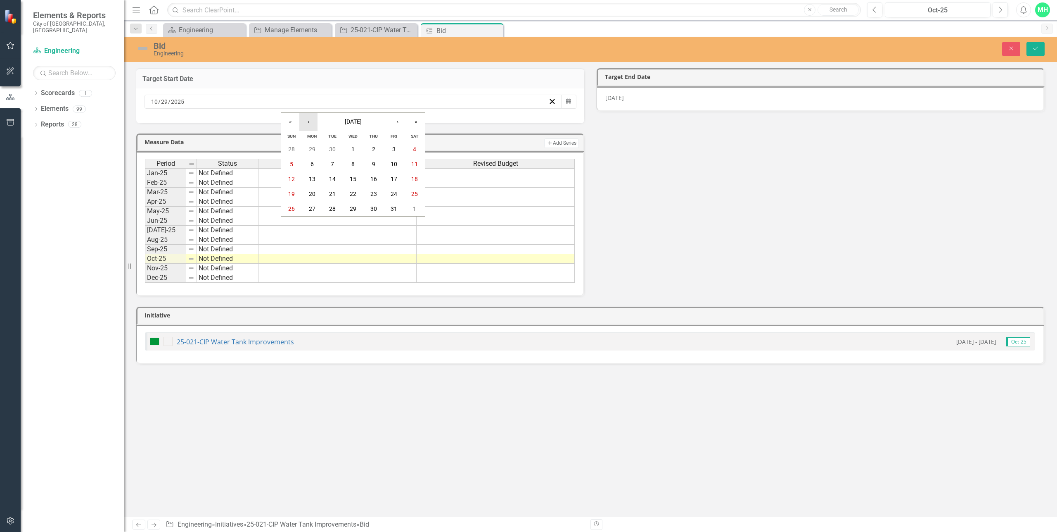
click at [301, 113] on button "‹" at bounding box center [308, 122] width 18 height 18
click at [353, 179] on abbr "17" at bounding box center [353, 179] width 7 height 7
click at [609, 96] on span "12/8/25" at bounding box center [614, 98] width 19 height 8
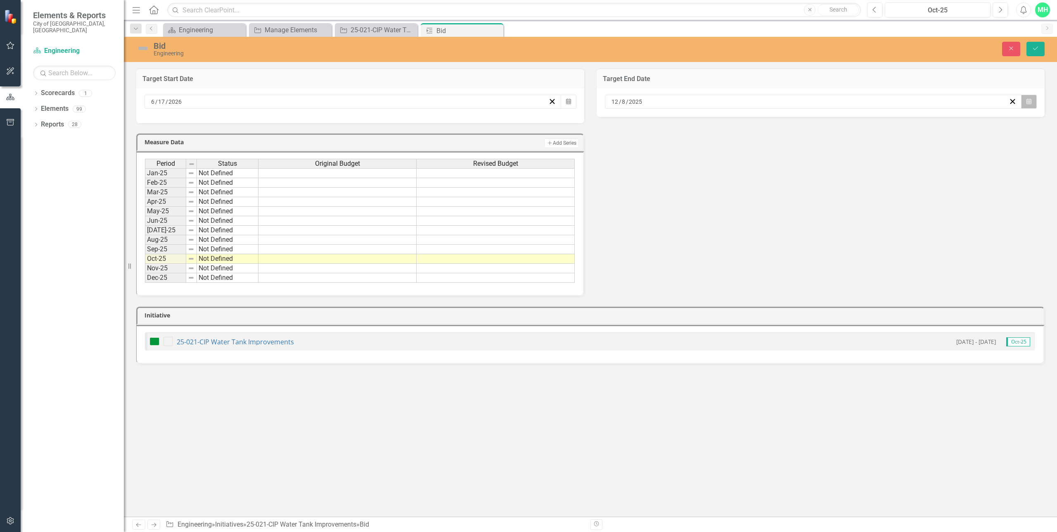
click at [1032, 105] on button "Calendar" at bounding box center [1029, 102] width 16 height 14
click at [861, 124] on button "›" at bounding box center [858, 122] width 18 height 18
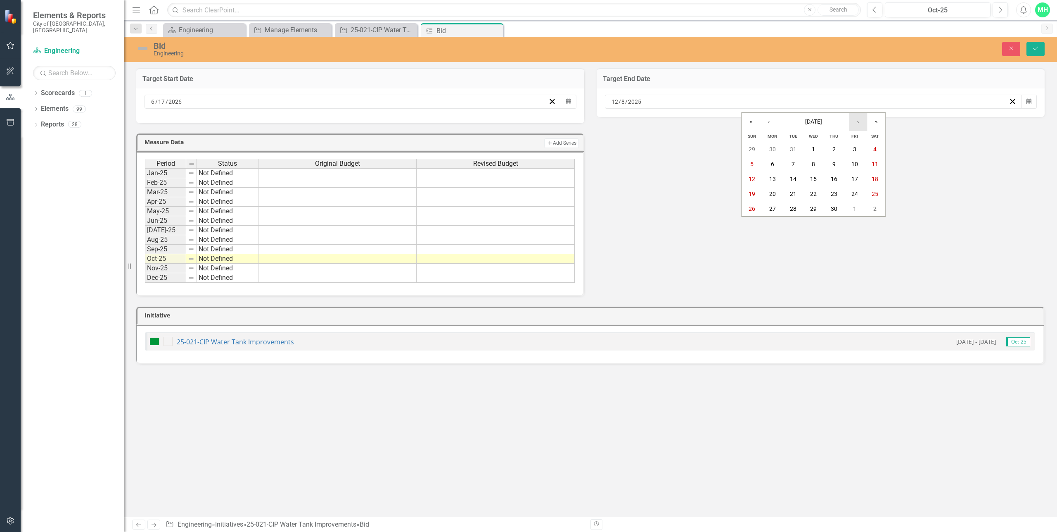
click at [861, 124] on button "›" at bounding box center [858, 122] width 18 height 18
click at [769, 191] on abbr "17" at bounding box center [772, 193] width 7 height 7
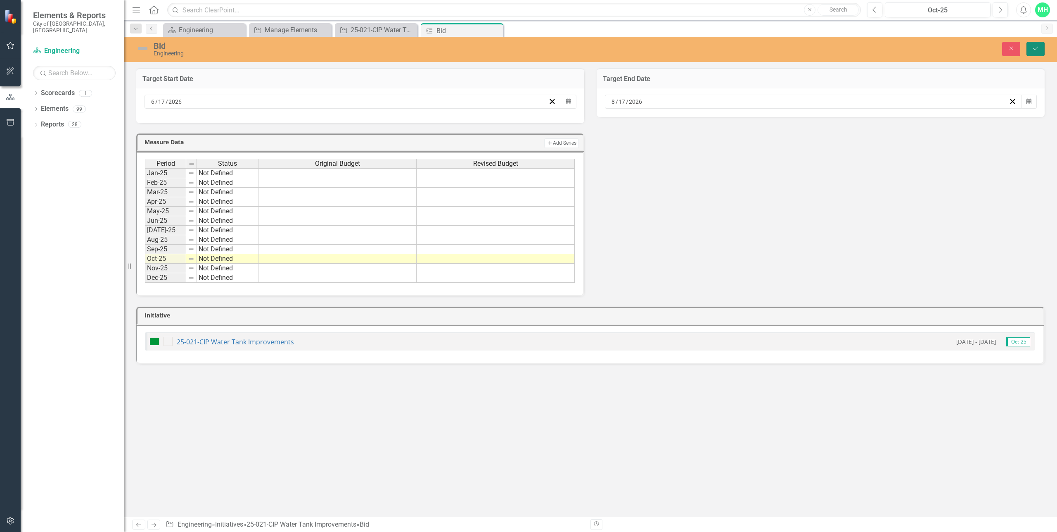
click at [1029, 49] on button "Save" at bounding box center [1036, 49] width 18 height 14
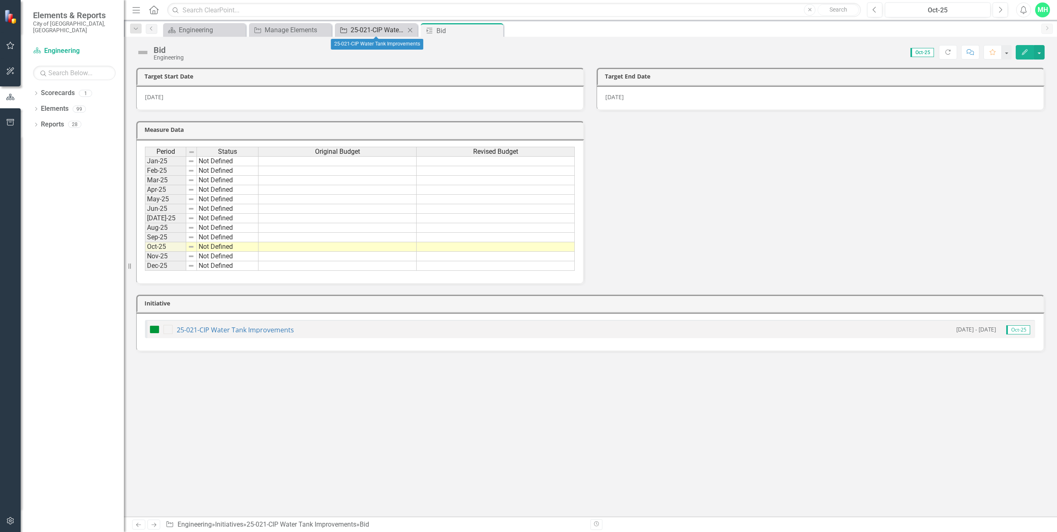
click at [377, 29] on div "25-021-CIP Water Tank Improvements" at bounding box center [378, 30] width 55 height 10
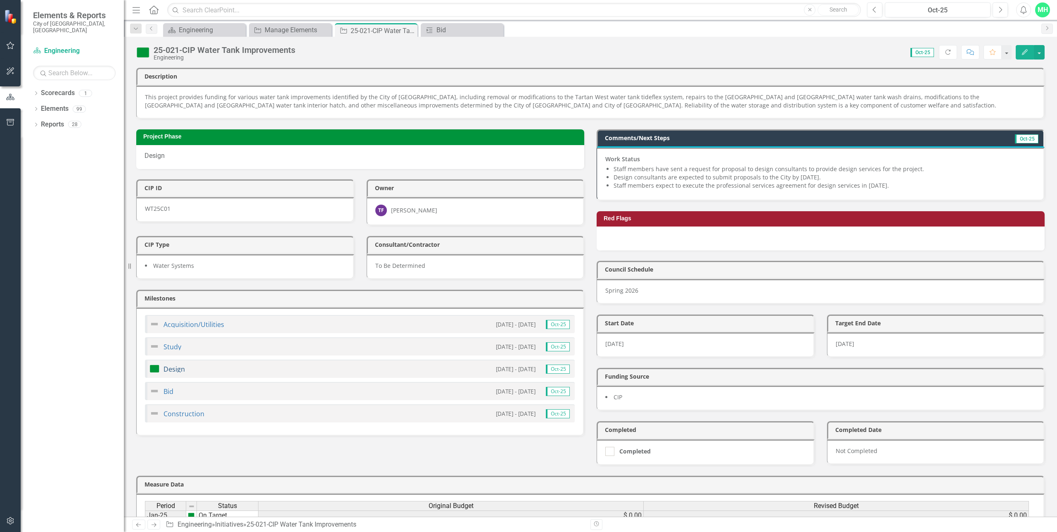
click at [173, 364] on link "Design" at bounding box center [174, 368] width 21 height 9
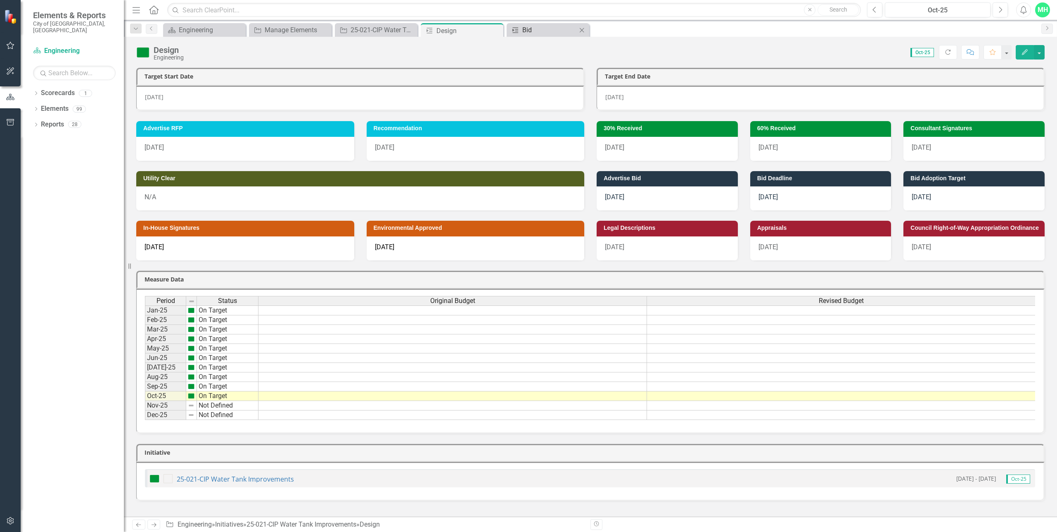
click at [537, 30] on div "Bid" at bounding box center [549, 30] width 55 height 10
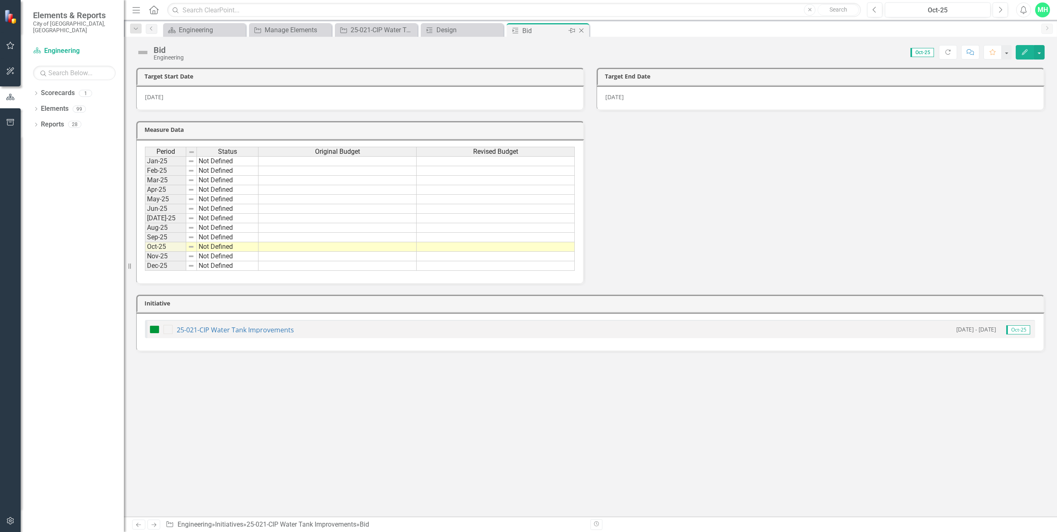
click at [584, 32] on icon "Close" at bounding box center [581, 30] width 8 height 7
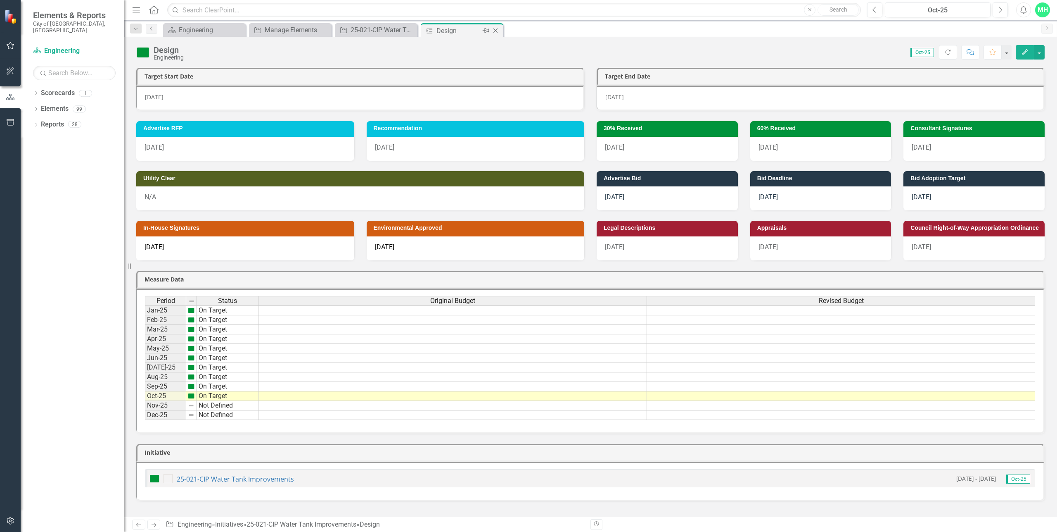
click at [475, 30] on div "Design" at bounding box center [459, 31] width 44 height 10
click at [369, 29] on div "25-021-CIP Water Tank Improvements" at bounding box center [378, 30] width 55 height 10
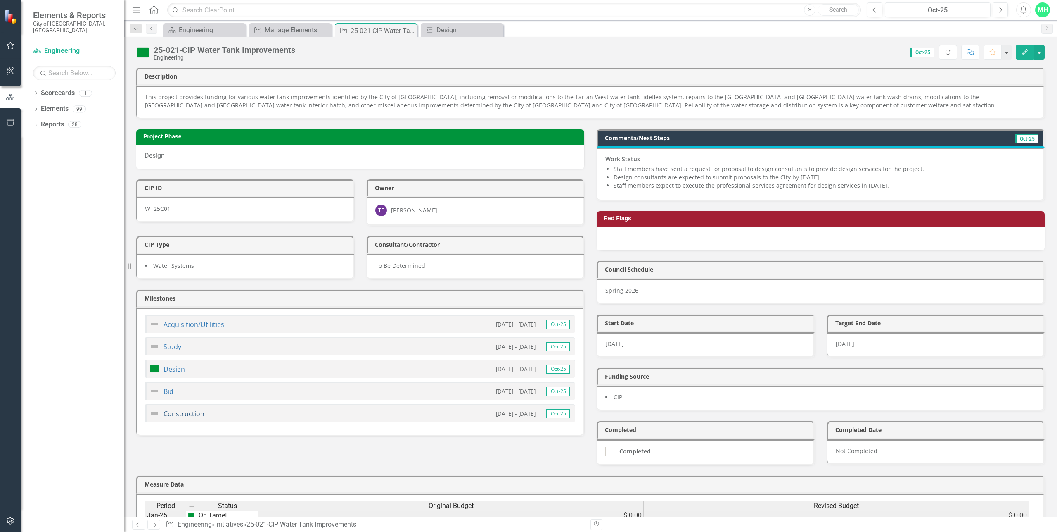
click at [178, 409] on link "Construction" at bounding box center [184, 413] width 41 height 9
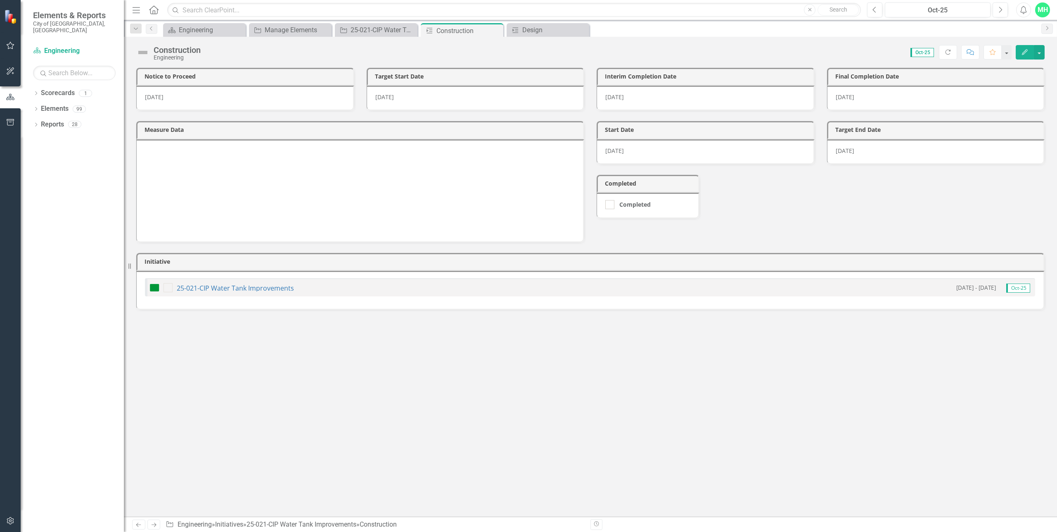
click at [159, 96] on span "12/8/25" at bounding box center [154, 97] width 19 height 8
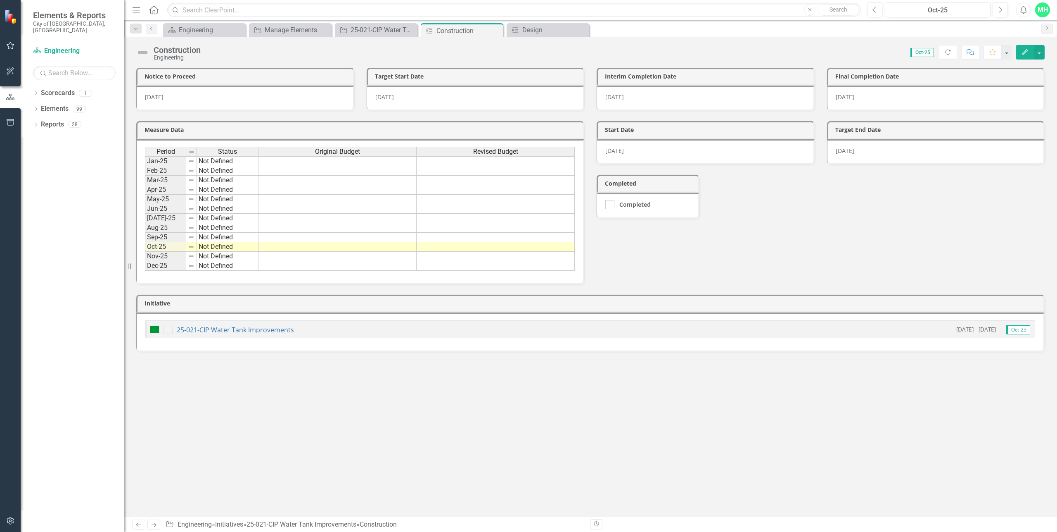
click at [159, 96] on span "12/8/25" at bounding box center [154, 97] width 19 height 8
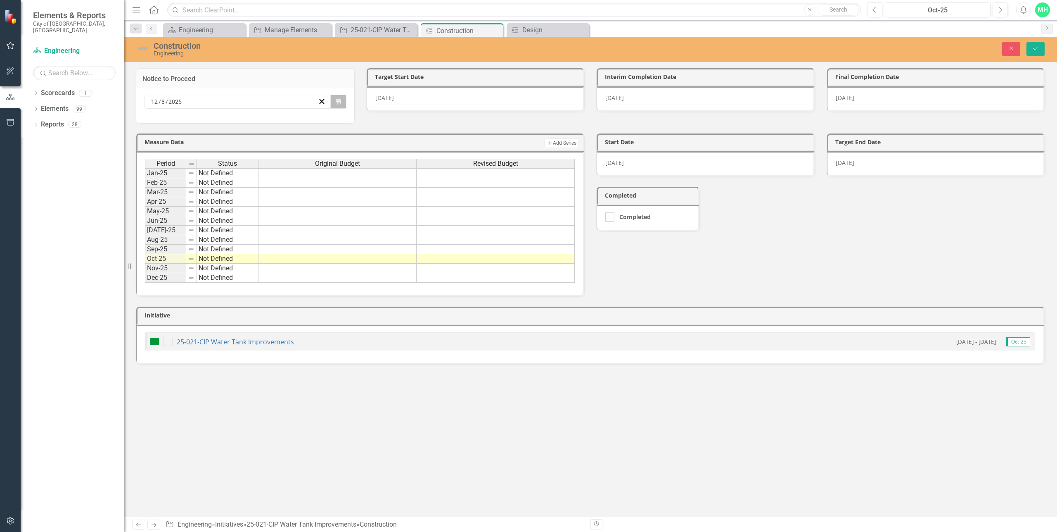
click at [338, 101] on icon "Calendar" at bounding box center [338, 102] width 5 height 6
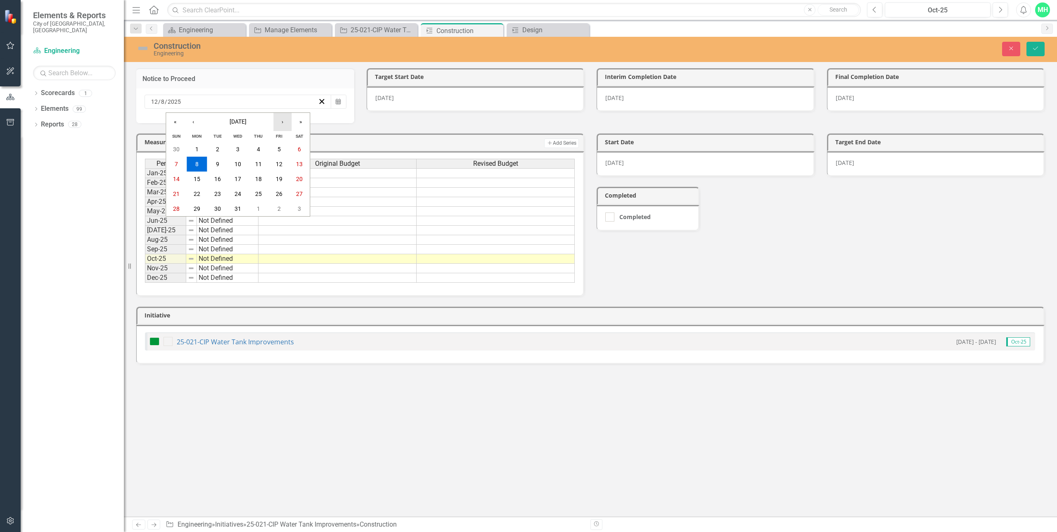
click at [285, 123] on button "›" at bounding box center [282, 122] width 18 height 18
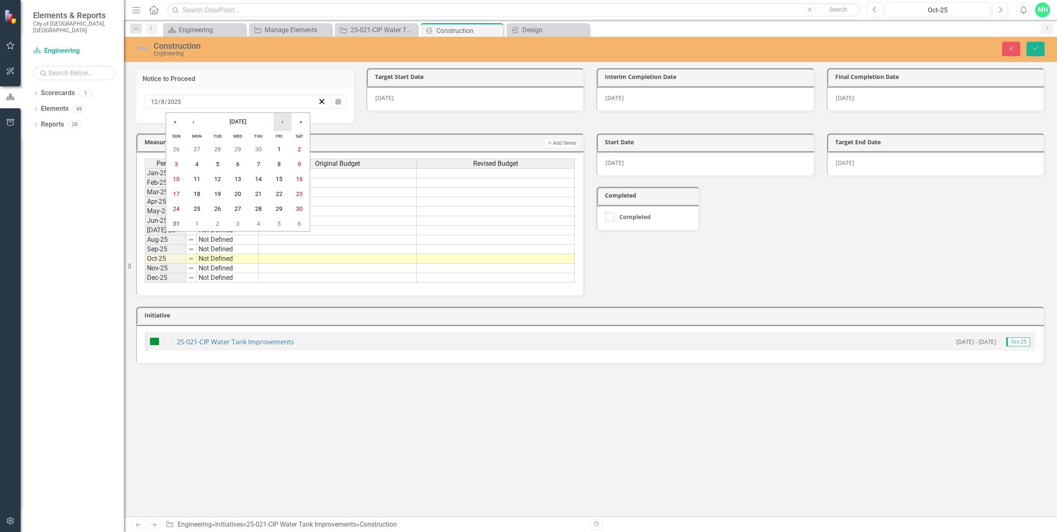
click at [285, 123] on button "›" at bounding box center [282, 122] width 18 height 18
click at [197, 190] on abbr "17" at bounding box center [197, 193] width 7 height 7
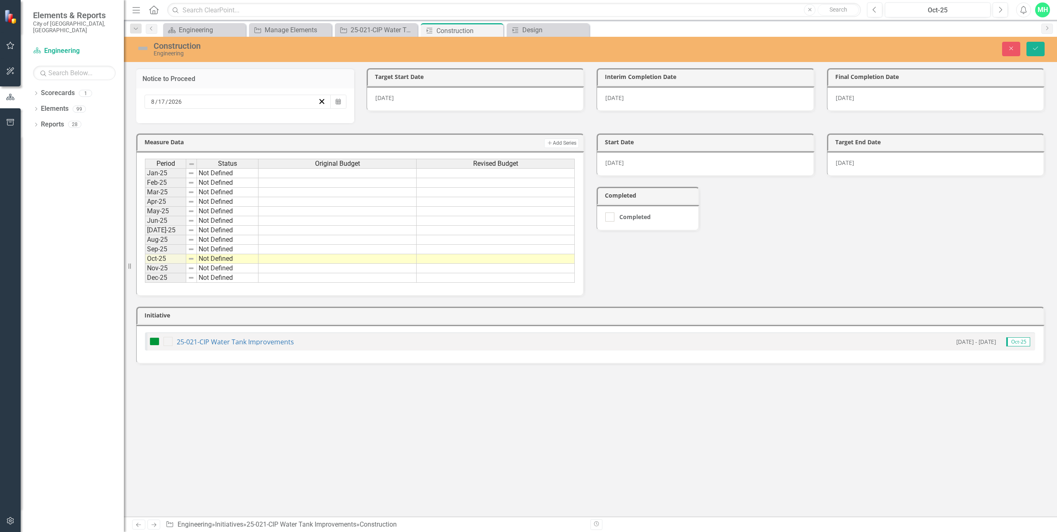
click at [388, 95] on span "1/1/26" at bounding box center [384, 98] width 19 height 8
click at [569, 106] on button "Calendar" at bounding box center [569, 102] width 16 height 14
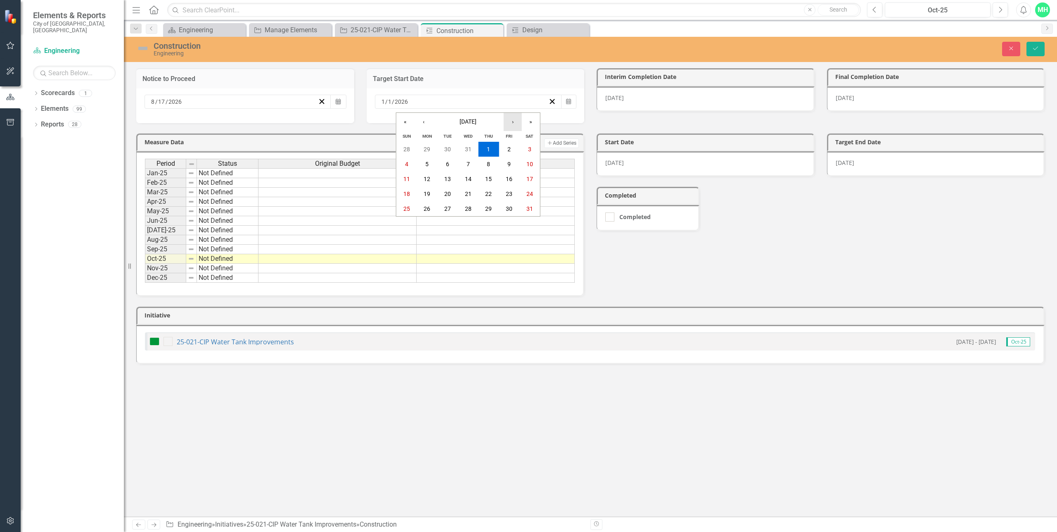
click at [516, 124] on button "›" at bounding box center [513, 122] width 18 height 18
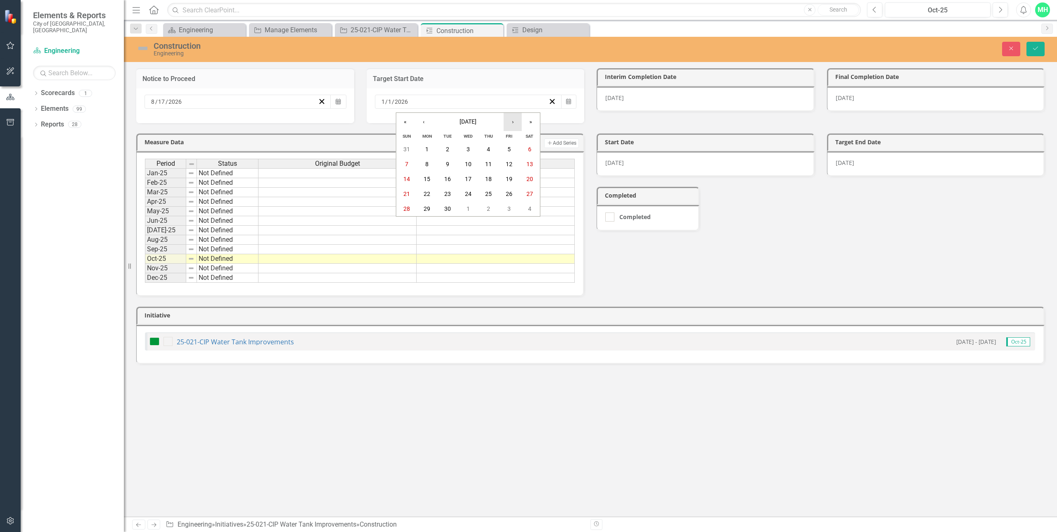
click at [516, 124] on button "›" at bounding box center [513, 122] width 18 height 18
click at [425, 122] on button "‹" at bounding box center [424, 122] width 18 height 18
click at [513, 121] on button "›" at bounding box center [513, 122] width 18 height 18
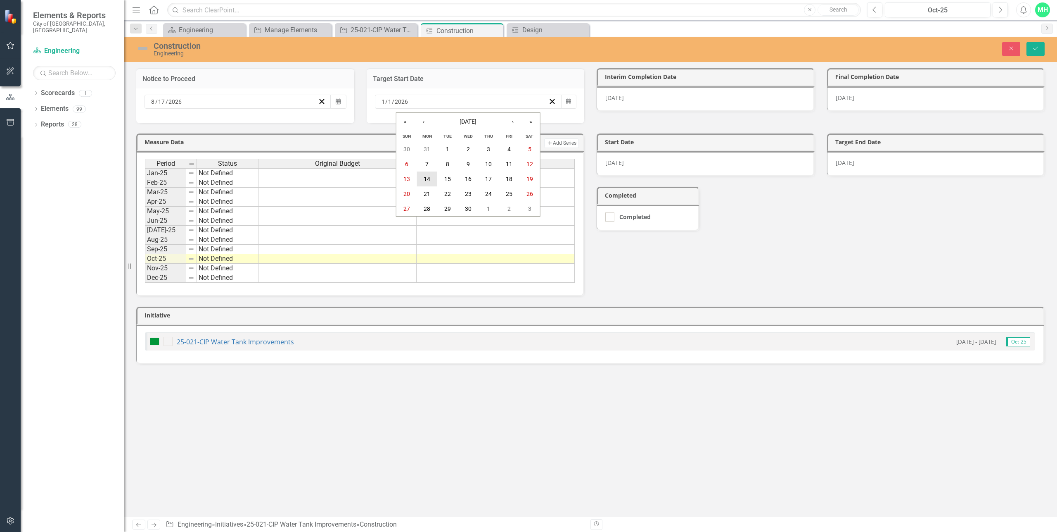
click at [427, 176] on abbr "14" at bounding box center [427, 179] width 7 height 7
click at [617, 96] on span "5/1/26" at bounding box center [614, 98] width 19 height 8
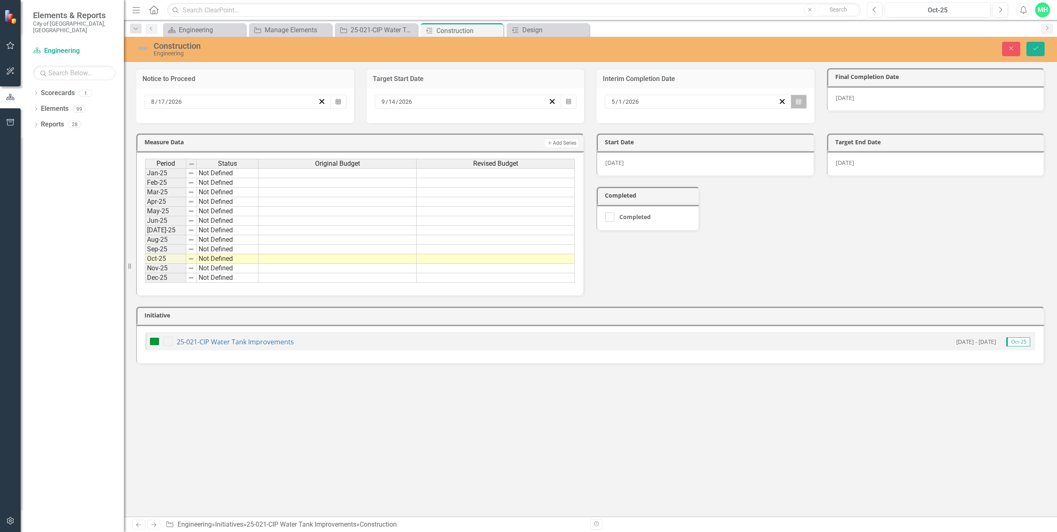
click at [804, 100] on button "Calendar" at bounding box center [799, 102] width 16 height 14
click at [741, 123] on button "›" at bounding box center [743, 122] width 18 height 18
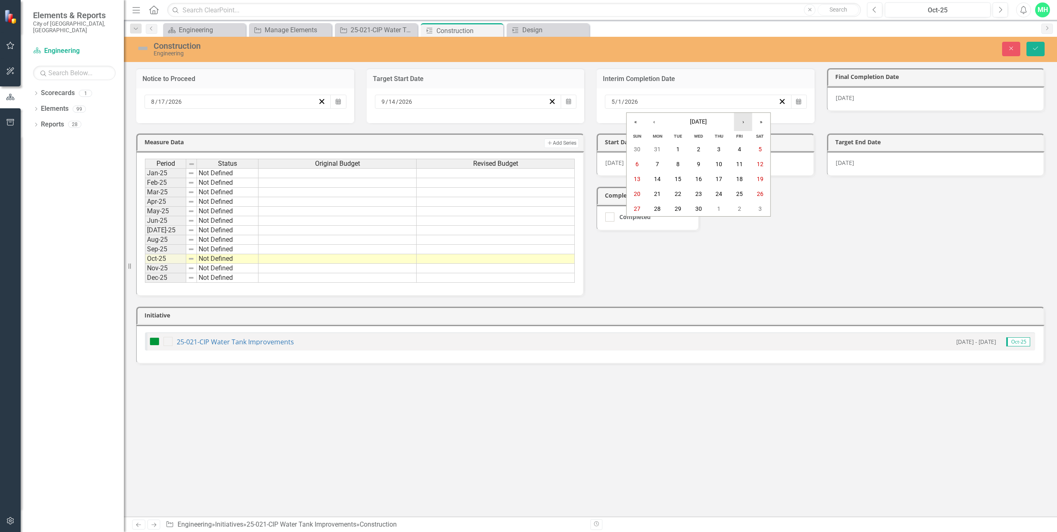
click at [741, 123] on button "›" at bounding box center [743, 122] width 18 height 18
click at [725, 207] on button "31" at bounding box center [719, 208] width 21 height 15
click at [859, 95] on div "5/1/26" at bounding box center [936, 98] width 218 height 25
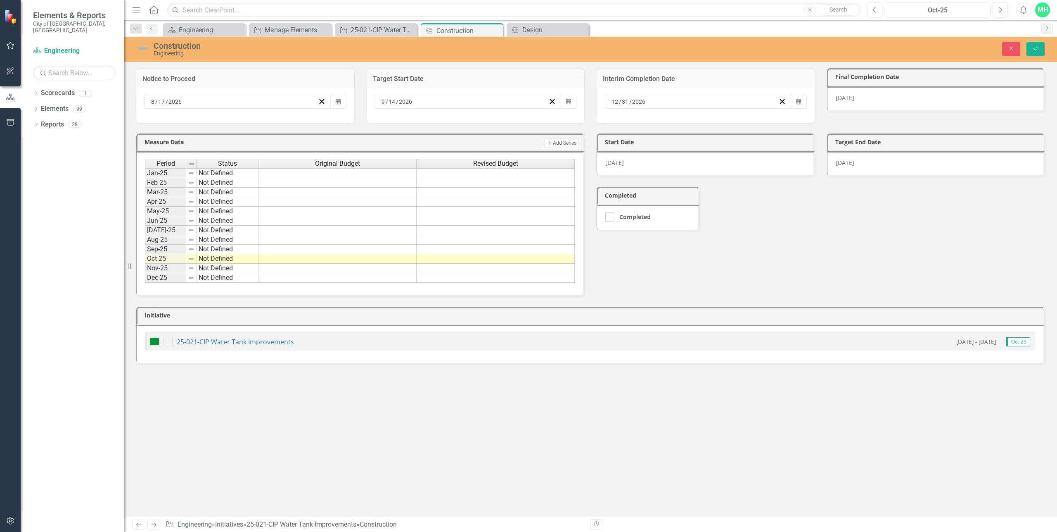
click at [859, 95] on div "5/1/26" at bounding box center [936, 98] width 218 height 25
click at [1030, 102] on icon "Calendar" at bounding box center [1029, 102] width 5 height 6
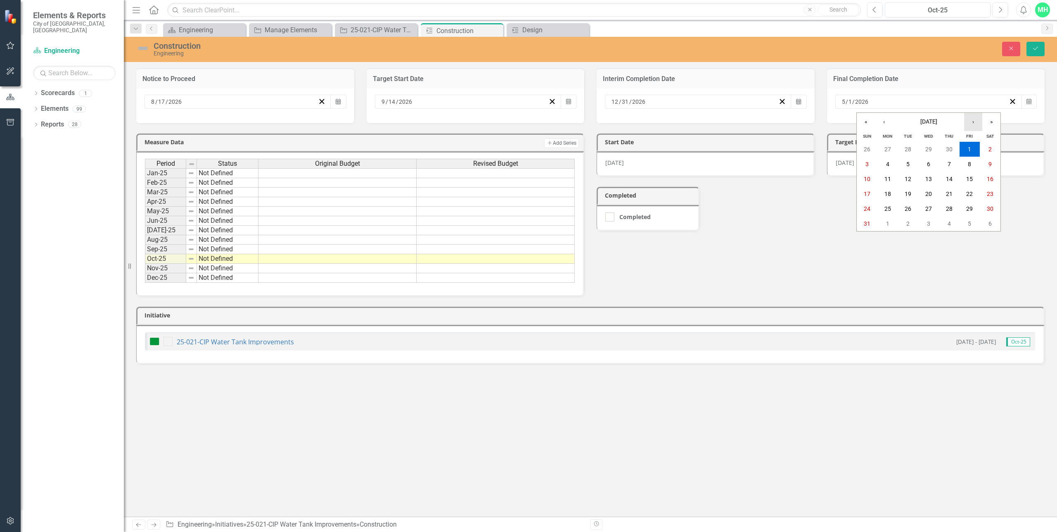
click at [975, 120] on button "›" at bounding box center [973, 122] width 18 height 18
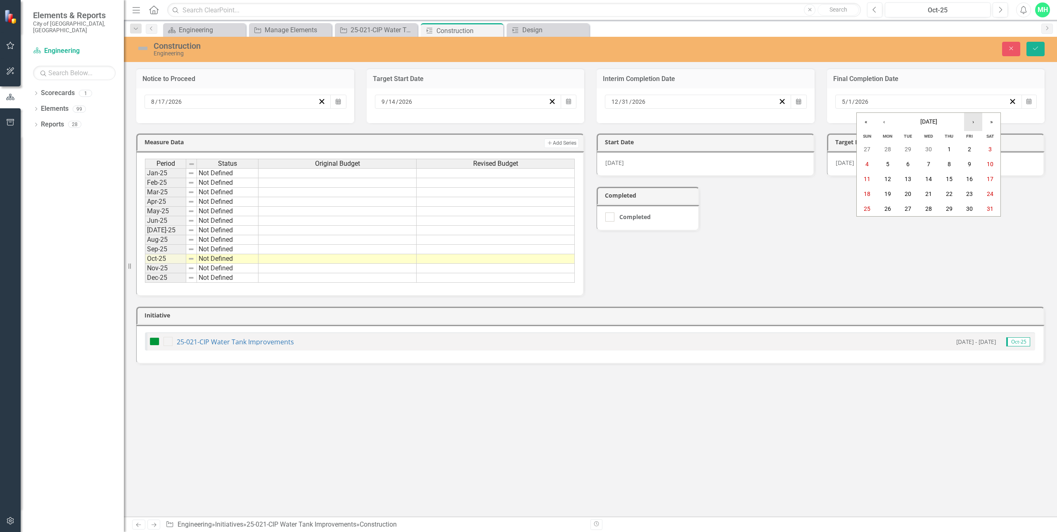
click at [975, 120] on button "›" at bounding box center [973, 122] width 18 height 18
click at [887, 118] on button "‹" at bounding box center [884, 122] width 18 height 18
click at [947, 207] on abbr "31" at bounding box center [949, 208] width 7 height 7
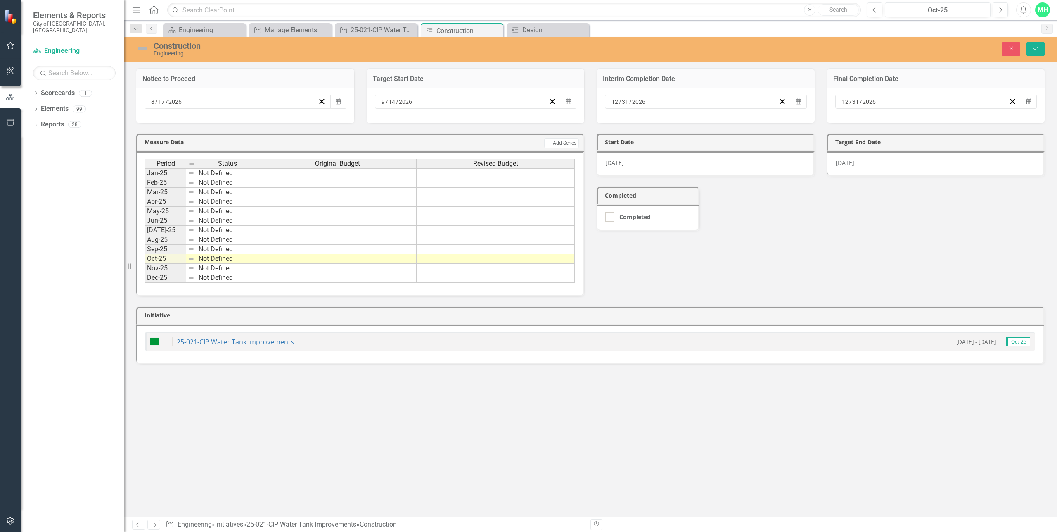
click at [615, 160] on span "1/1/26" at bounding box center [614, 163] width 19 height 8
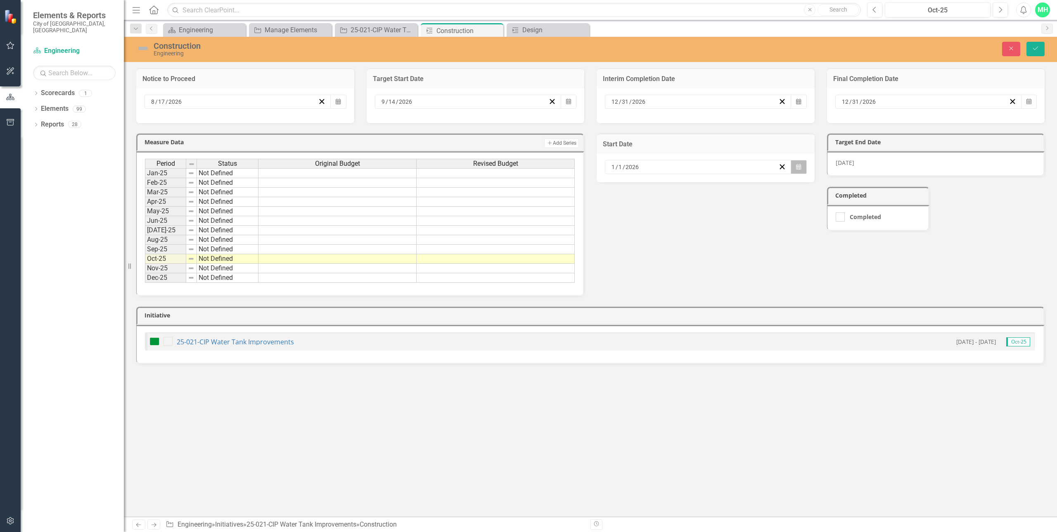
click at [804, 164] on button "Calendar" at bounding box center [799, 167] width 16 height 14
click at [742, 184] on button "›" at bounding box center [743, 187] width 18 height 18
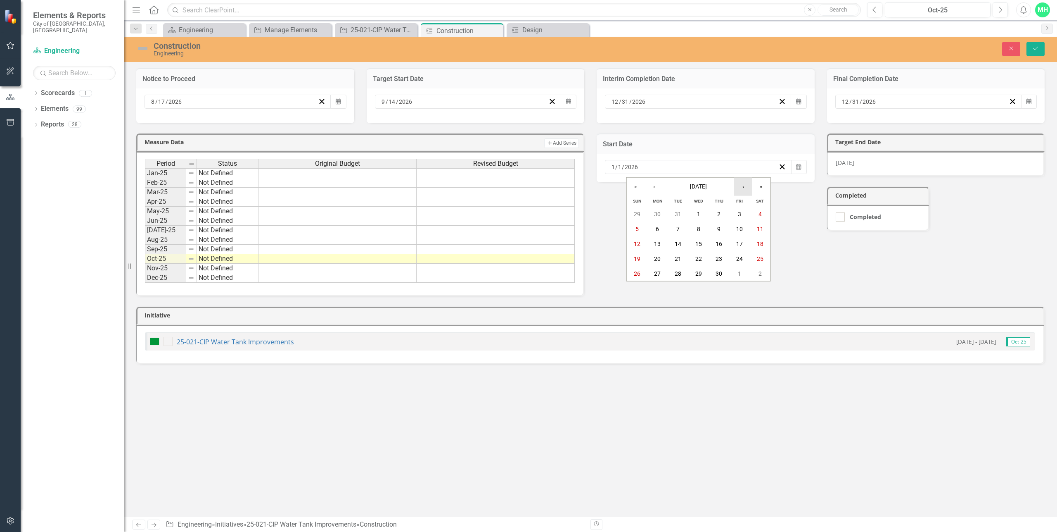
click at [742, 184] on button "›" at bounding box center [743, 187] width 18 height 18
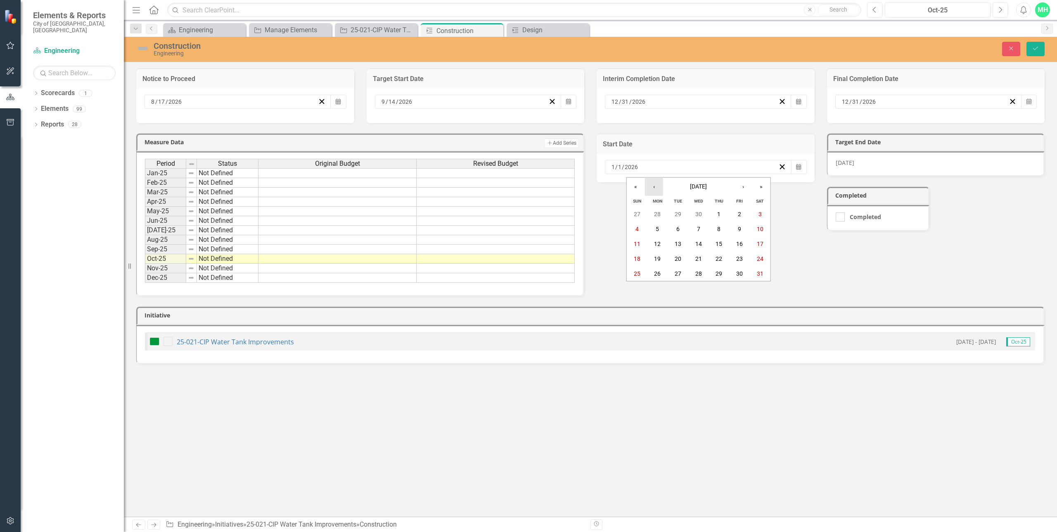
click at [658, 183] on button "‹" at bounding box center [654, 187] width 18 height 18
click at [662, 240] on button "14" at bounding box center [657, 243] width 21 height 15
click at [863, 159] on div "6/30/26" at bounding box center [936, 163] width 218 height 25
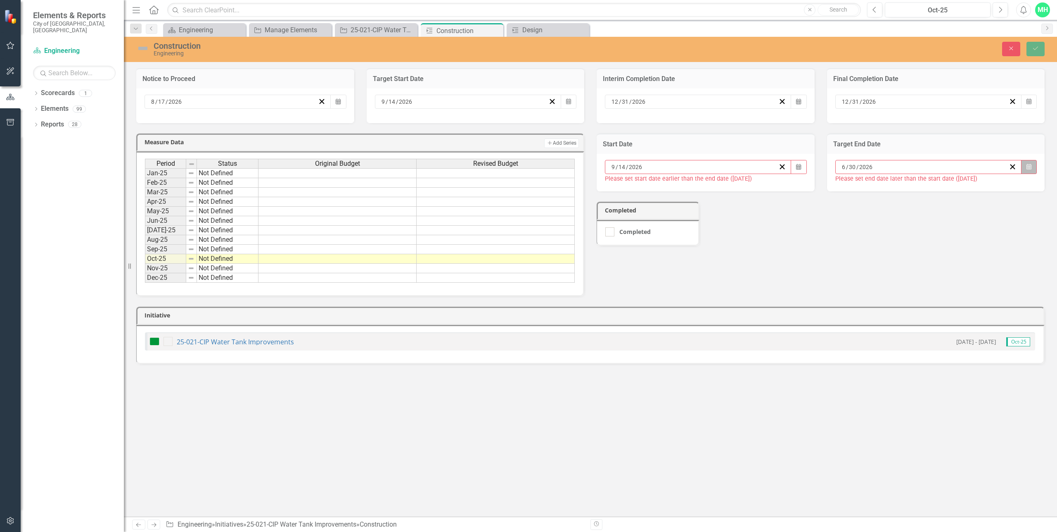
click at [1032, 166] on icon "button" at bounding box center [1029, 167] width 5 height 6
click at [977, 186] on button "›" at bounding box center [973, 187] width 18 height 18
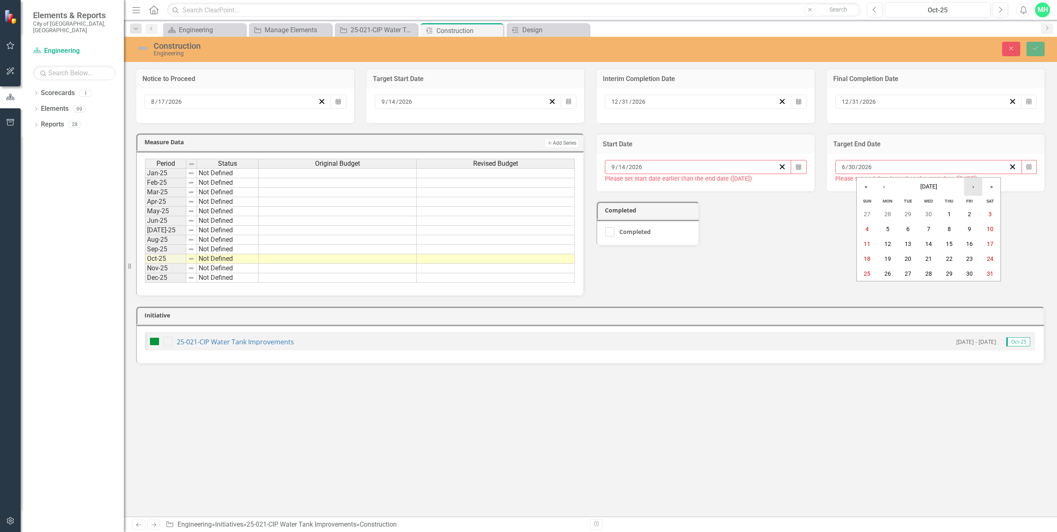
click at [977, 186] on button "›" at bounding box center [973, 187] width 18 height 18
click at [941, 270] on button "31" at bounding box center [949, 273] width 21 height 15
click at [1033, 48] on icon "Save" at bounding box center [1035, 48] width 7 height 6
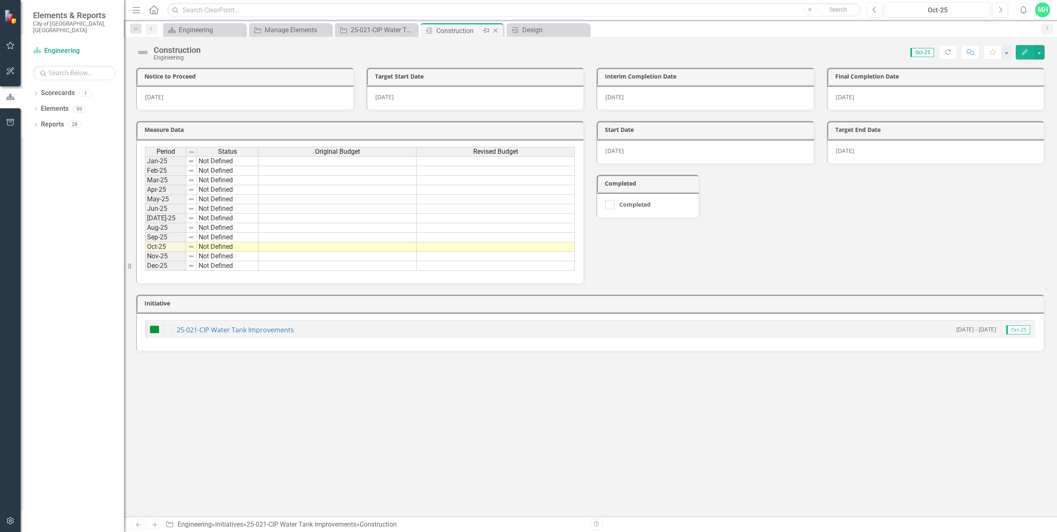
click at [492, 30] on icon "Close" at bounding box center [495, 30] width 8 height 7
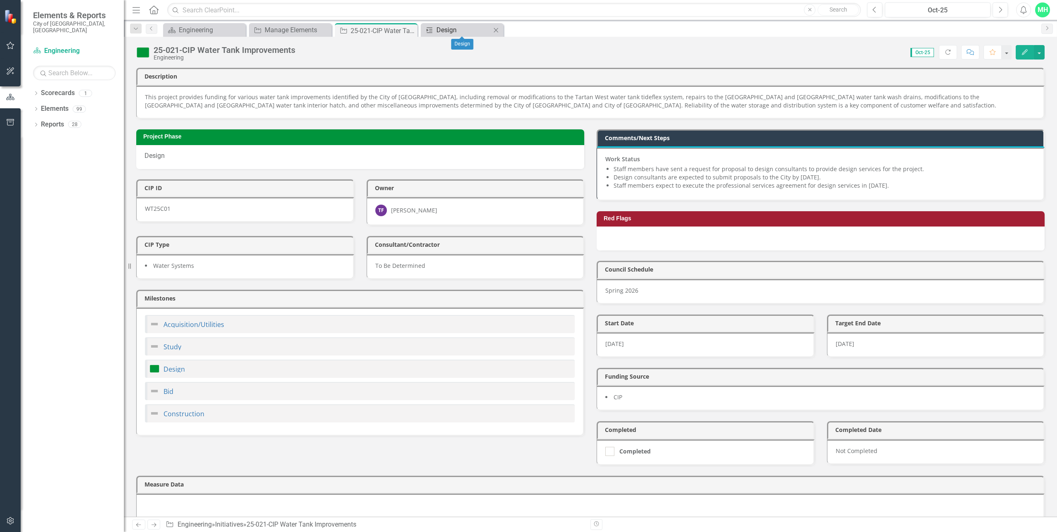
click at [470, 28] on div "Design" at bounding box center [464, 30] width 55 height 10
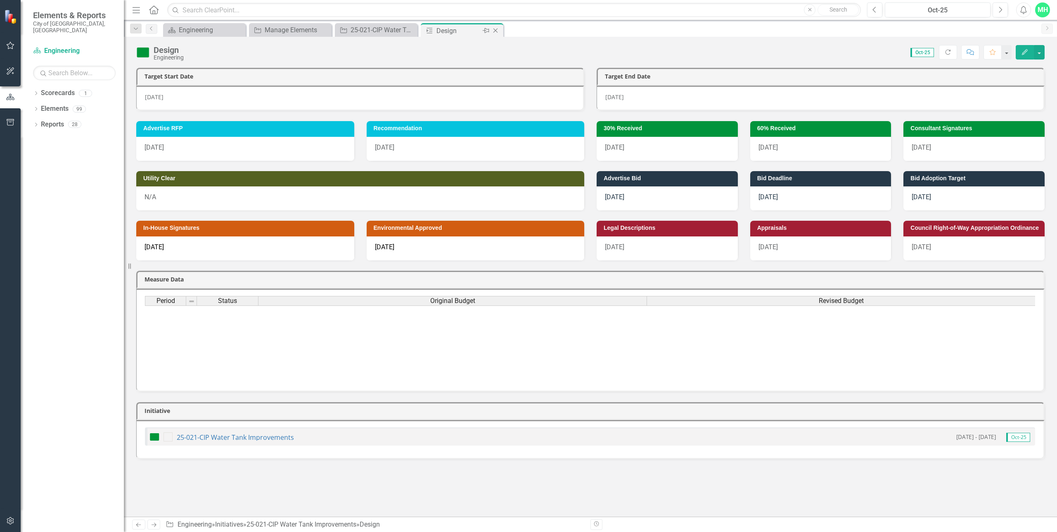
click at [497, 30] on icon "Close" at bounding box center [495, 30] width 8 height 7
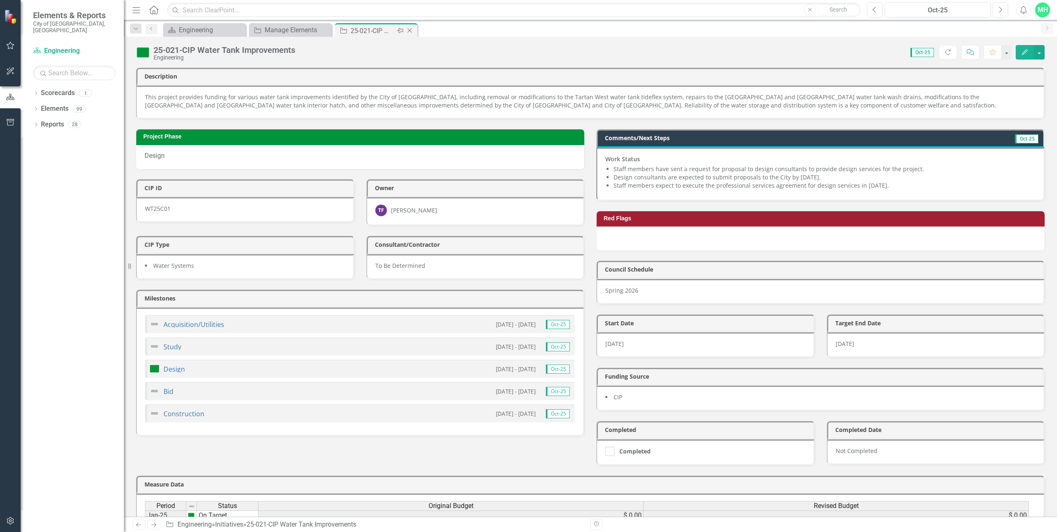
click at [411, 29] on icon "Close" at bounding box center [410, 30] width 8 height 7
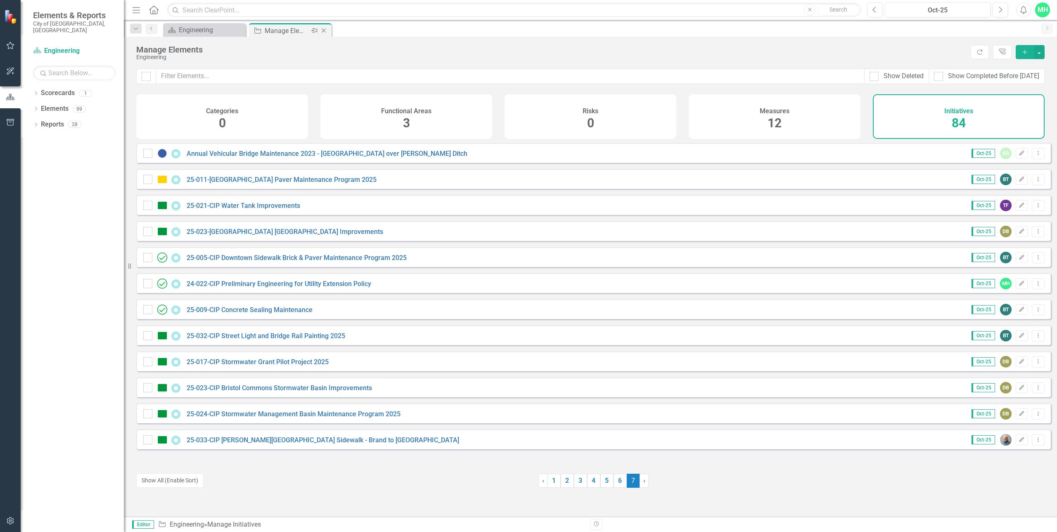
click at [328, 31] on div "Close" at bounding box center [324, 31] width 10 height 10
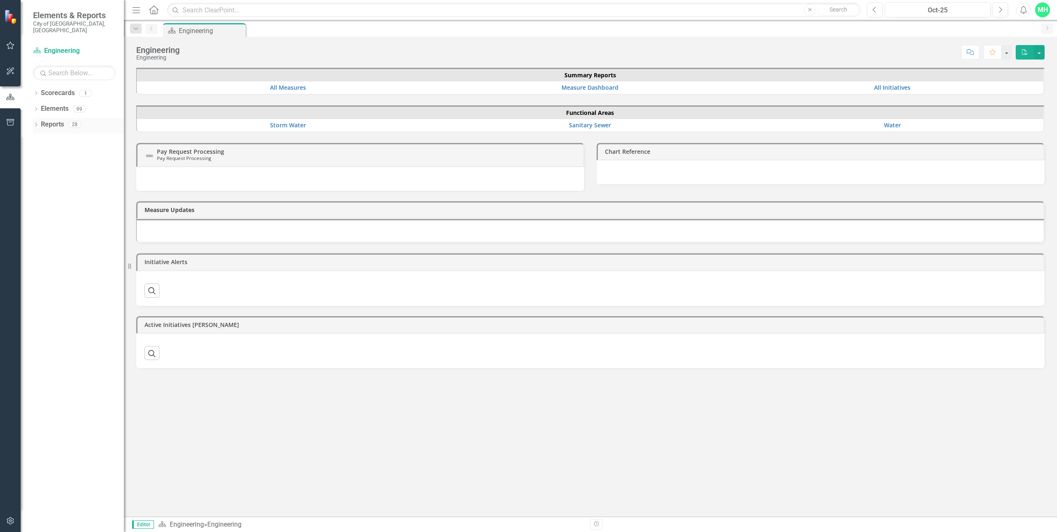
click at [38, 123] on icon "Dropdown" at bounding box center [36, 125] width 6 height 5
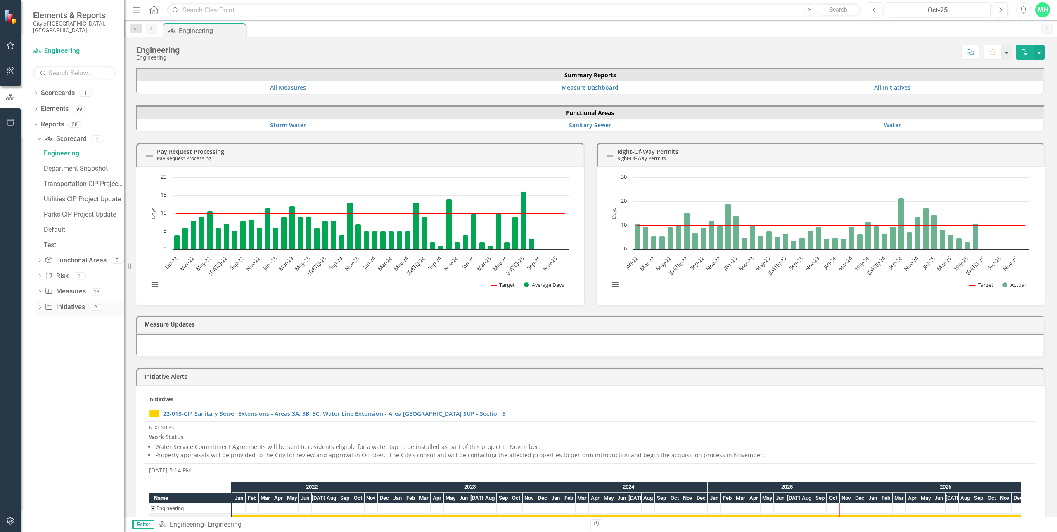
click at [36, 303] on div "Dropdown Scorecard Scorecard 7 Engineering Department Snapshot Transportation C…" at bounding box center [78, 224] width 91 height 184
click at [40, 306] on icon "Dropdown" at bounding box center [40, 308] width 6 height 5
click at [64, 212] on div "CIP Update - All Active Initiatives" at bounding box center [84, 215] width 80 height 7
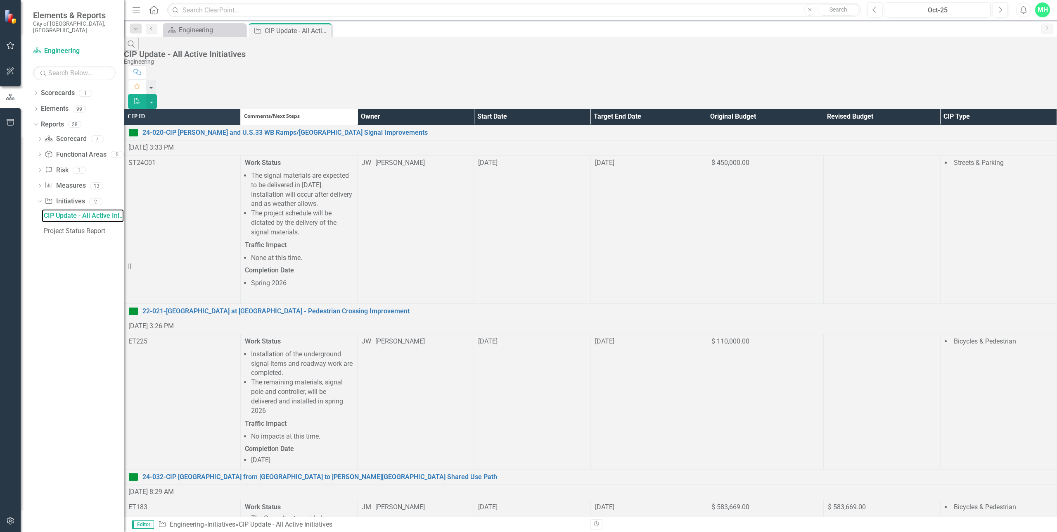
scroll to position [872, 0]
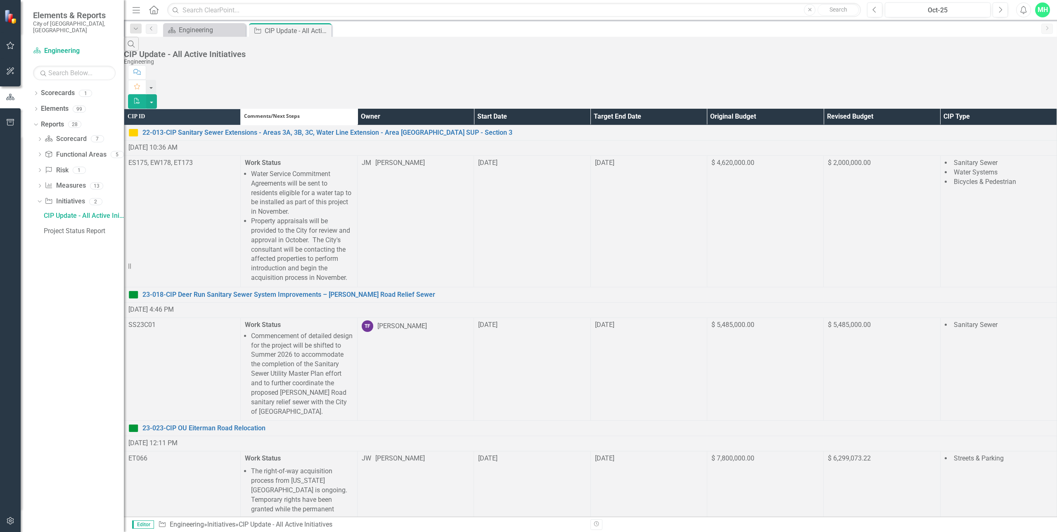
scroll to position [676, 0]
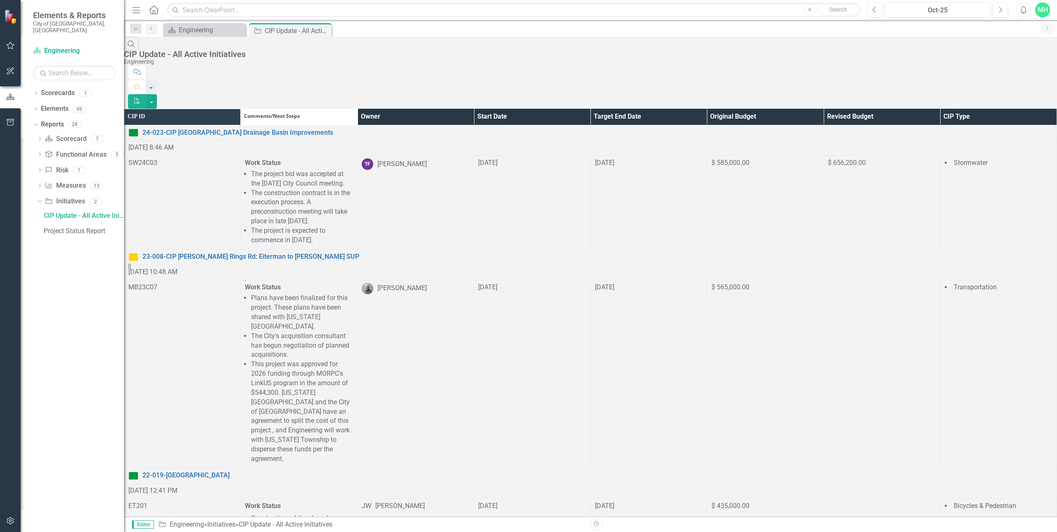
scroll to position [677, 0]
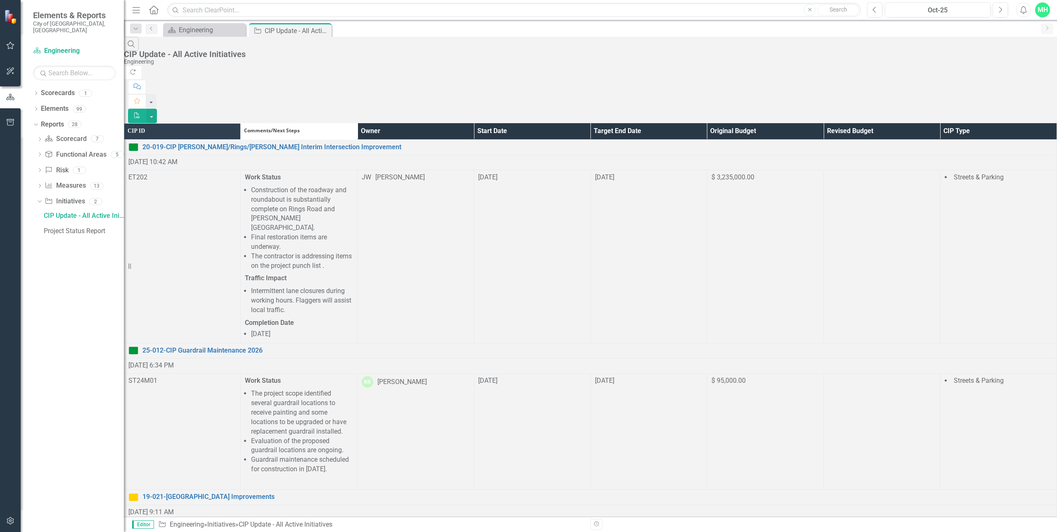
scroll to position [808, 0]
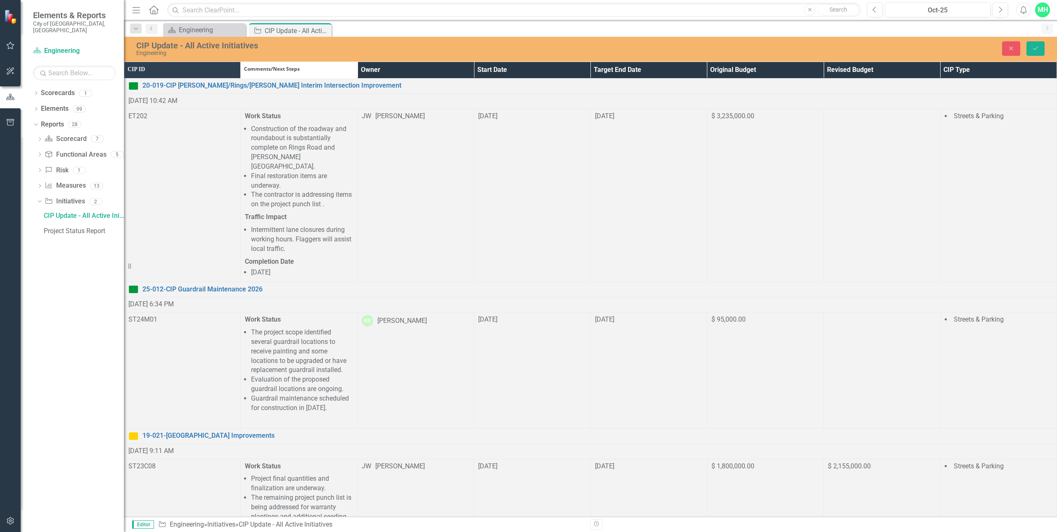
drag, startPoint x: 784, startPoint y: 429, endPoint x: 738, endPoint y: 428, distance: 46.3
type input "125000"
click at [1035, 51] on icon "Save" at bounding box center [1035, 48] width 7 height 6
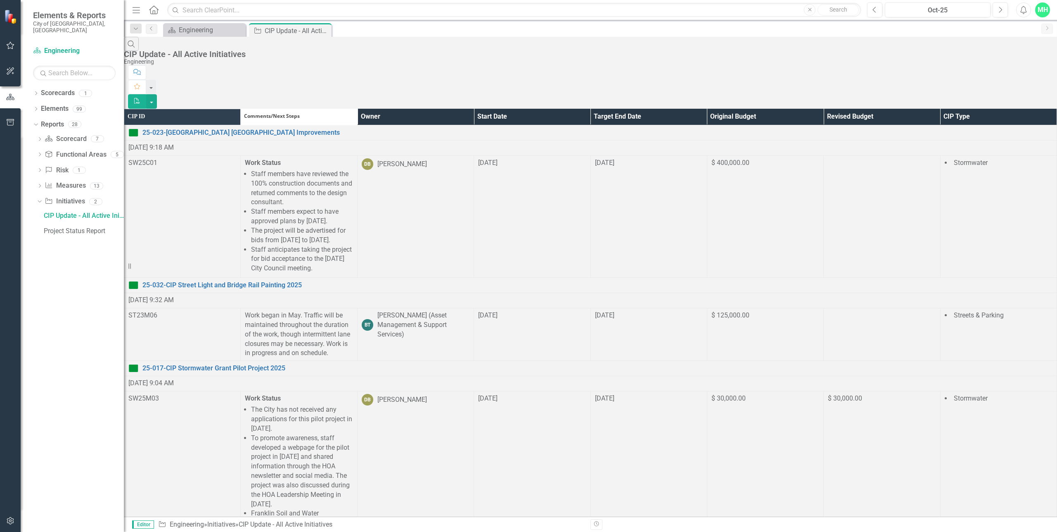
scroll to position [0, 0]
